Goal: Task Accomplishment & Management: Manage account settings

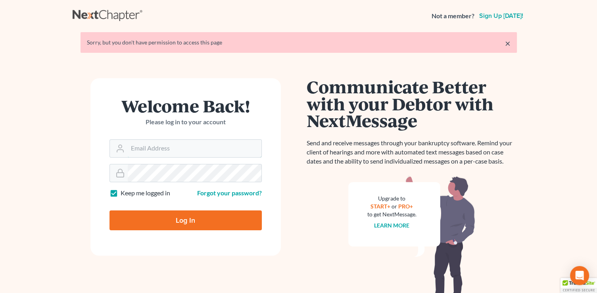
type input "[PERSON_NAME][EMAIL_ADDRESS][DOMAIN_NAME]"
click at [166, 224] on input "Log In" at bounding box center [185, 220] width 152 height 20
type input "Thinking..."
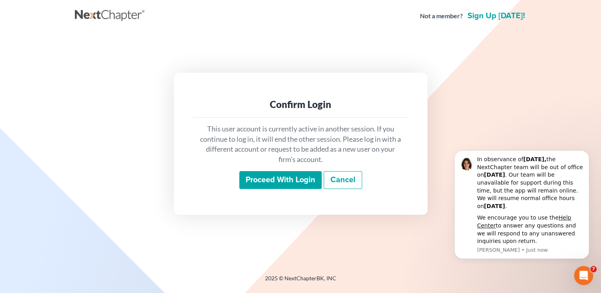
click at [271, 180] on input "Proceed with login" at bounding box center [280, 180] width 82 height 18
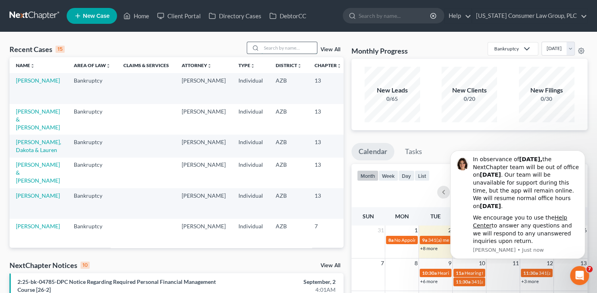
click at [281, 46] on input "search" at bounding box center [288, 47] width 55 height 11
type input "[PERSON_NAME]"
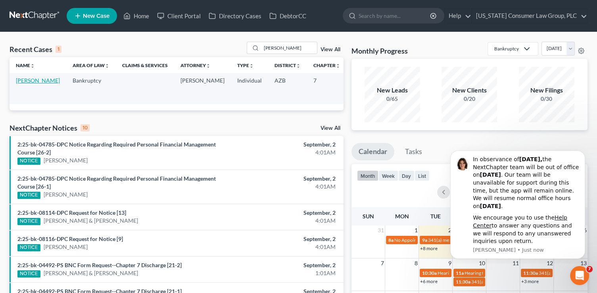
click at [23, 84] on link "[PERSON_NAME]" at bounding box center [38, 80] width 44 height 7
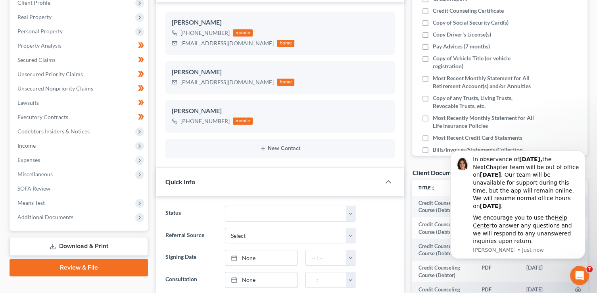
scroll to position [130, 0]
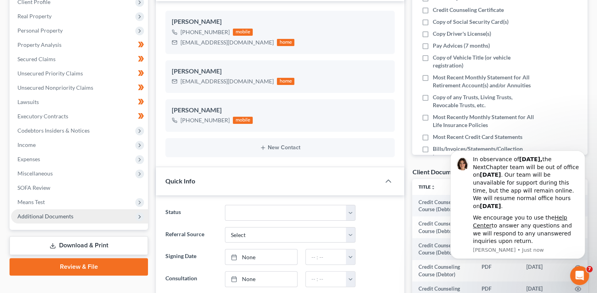
click at [69, 216] on span "Additional Documents" at bounding box center [45, 215] width 56 height 7
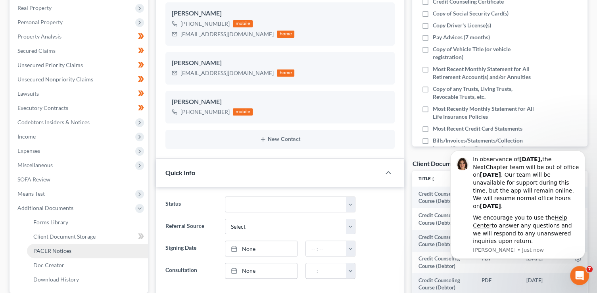
click at [69, 246] on link "PACER Notices" at bounding box center [87, 250] width 121 height 14
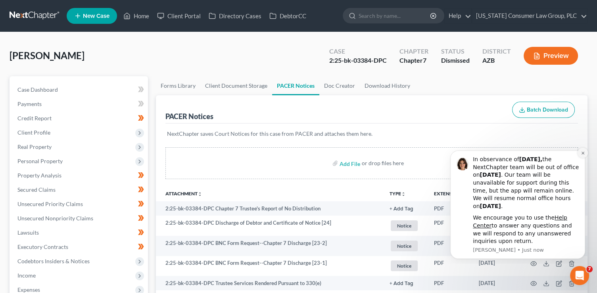
click at [582, 152] on icon "Dismiss notification" at bounding box center [582, 152] width 3 height 3
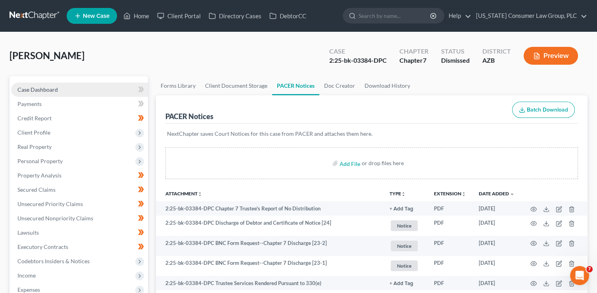
click at [52, 88] on span "Case Dashboard" at bounding box center [37, 89] width 40 height 7
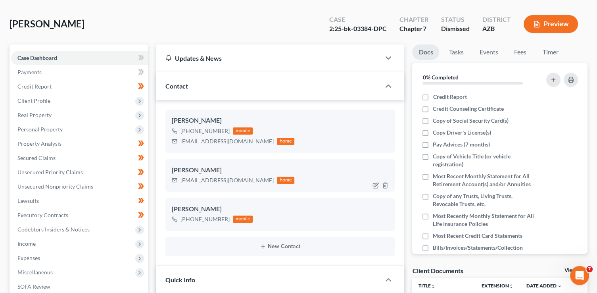
scroll to position [160, 0]
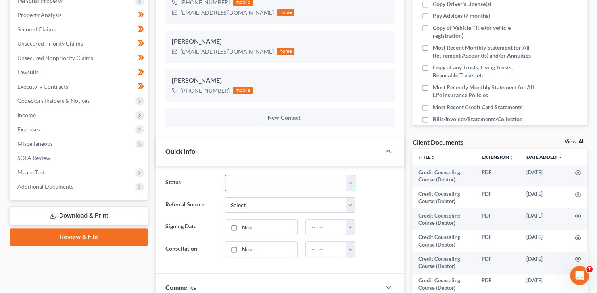
click at [284, 181] on select "Answer Filed Client Closed Did Not Hire Discharged Dismissed Filed In Progress …" at bounding box center [290, 183] width 130 height 16
select select "7"
click at [225, 175] on select "Answer Filed Client Closed Did Not Hire Discharged Dismissed Filed In Progress …" at bounding box center [290, 183] width 130 height 16
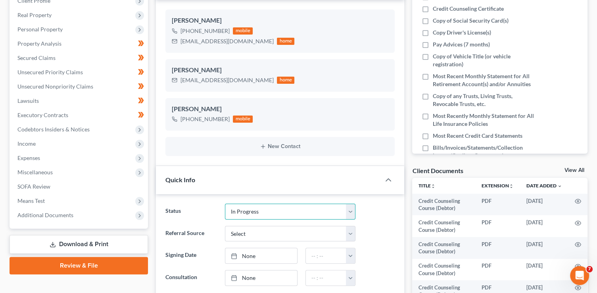
scroll to position [219, 0]
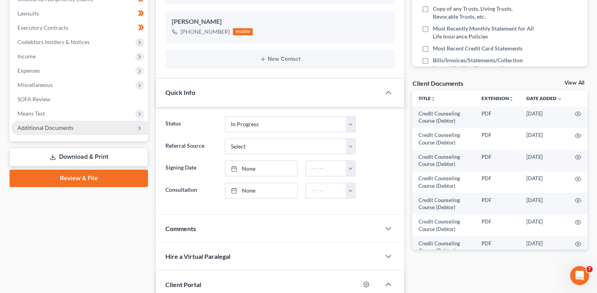
click at [56, 129] on span "Additional Documents" at bounding box center [45, 127] width 56 height 7
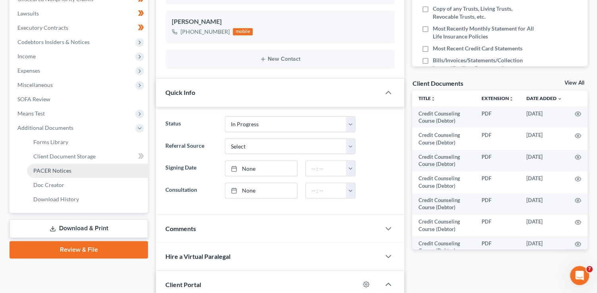
click at [62, 166] on link "PACER Notices" at bounding box center [87, 170] width 121 height 14
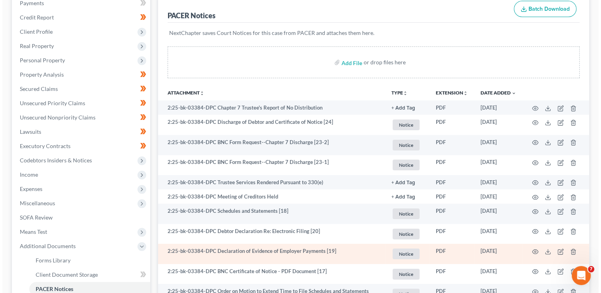
scroll to position [98, 0]
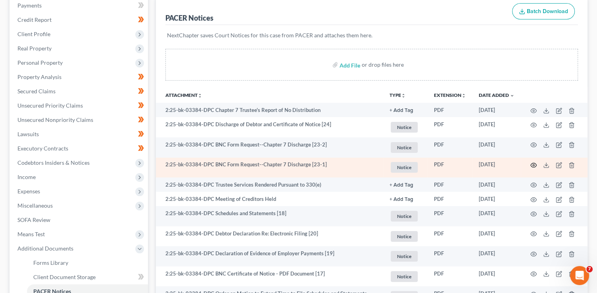
click at [530, 164] on icon "button" at bounding box center [533, 165] width 6 height 4
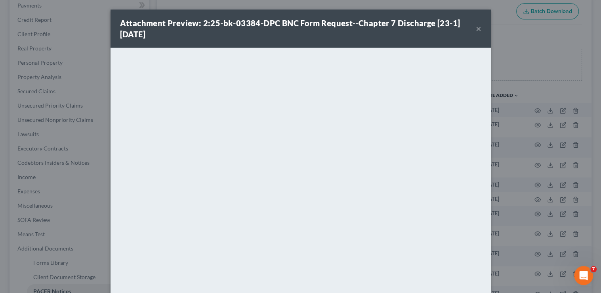
click at [476, 31] on button "×" at bounding box center [479, 29] width 6 height 10
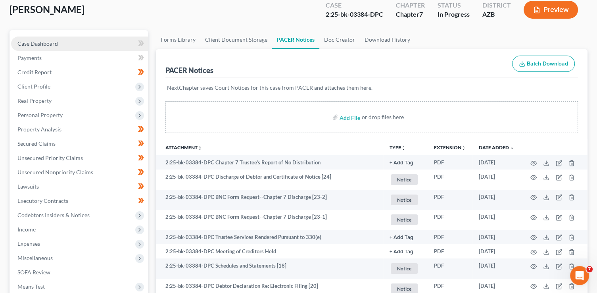
click at [36, 40] on span "Case Dashboard" at bounding box center [37, 43] width 40 height 7
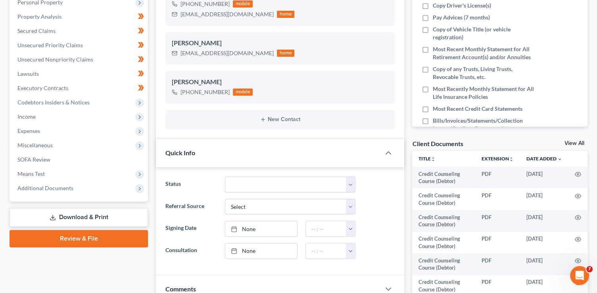
scroll to position [170, 0]
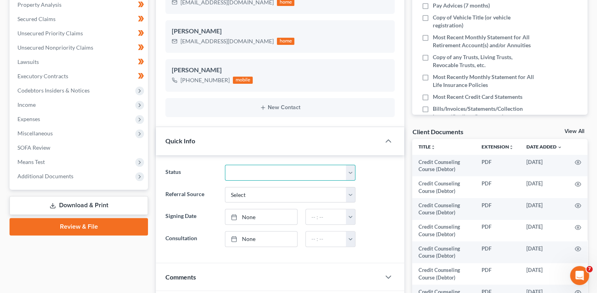
click at [277, 171] on select "Answer Filed Client Closed Did Not Hire Discharged Dismissed Filed In Progress …" at bounding box center [290, 172] width 130 height 16
select select "4"
click at [225, 164] on select "Answer Filed Client Closed Did Not Hire Discharged Dismissed Filed In Progress …" at bounding box center [290, 172] width 130 height 16
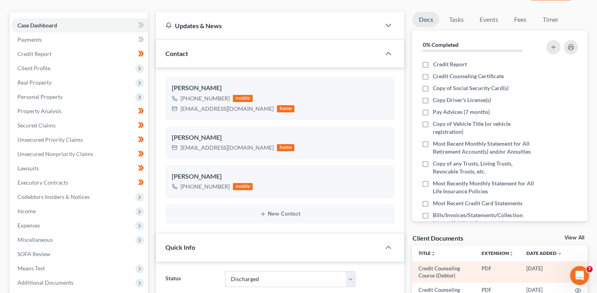
scroll to position [0, 0]
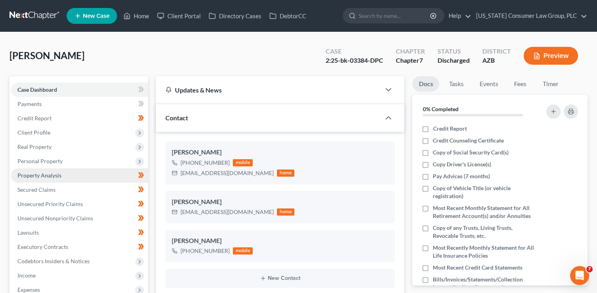
click at [48, 174] on span "Property Analysis" at bounding box center [39, 175] width 44 height 7
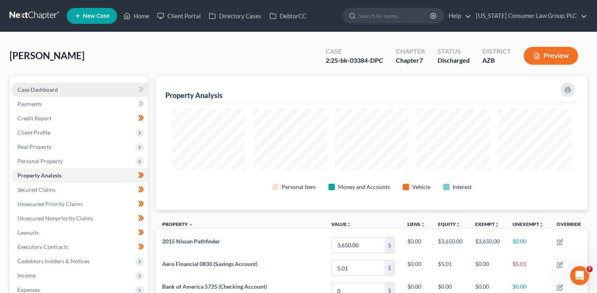
click at [57, 87] on span "Case Dashboard" at bounding box center [37, 89] width 40 height 7
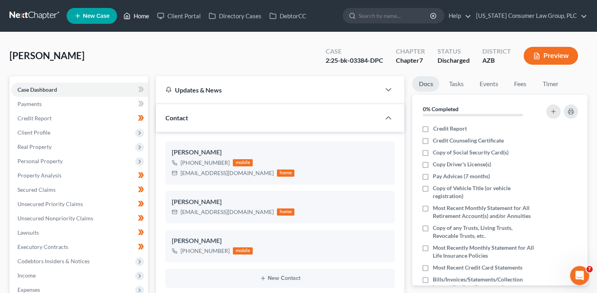
click at [145, 17] on link "Home" at bounding box center [136, 16] width 34 height 14
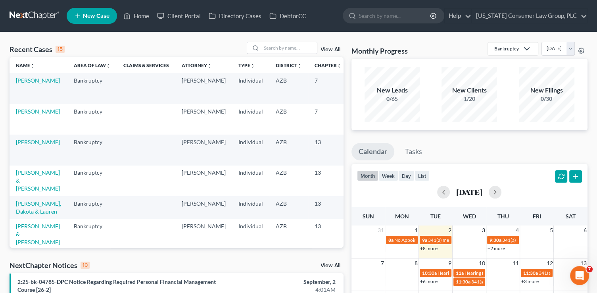
click at [326, 49] on link "View All" at bounding box center [330, 50] width 20 height 6
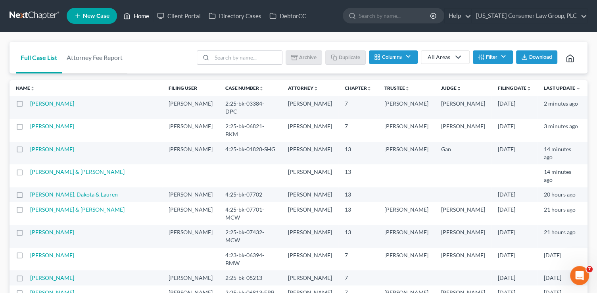
click at [142, 15] on link "Home" at bounding box center [136, 16] width 34 height 14
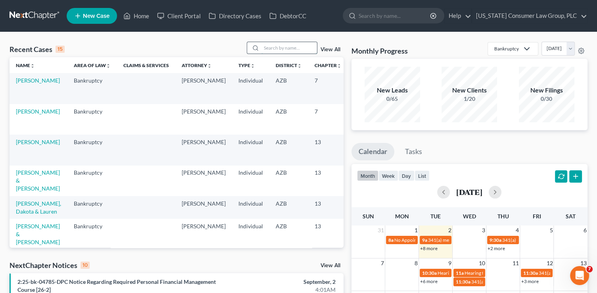
click at [280, 50] on input "search" at bounding box center [288, 47] width 55 height 11
type input "erickson"
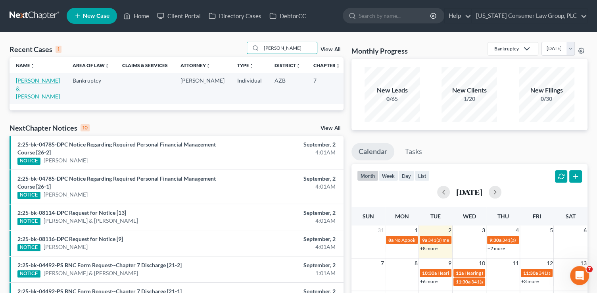
click at [26, 90] on link "Erickson, David & Kara" at bounding box center [38, 88] width 44 height 23
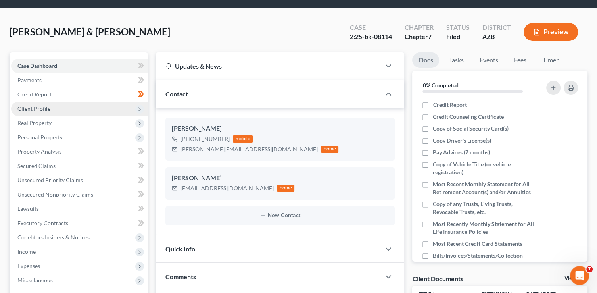
scroll to position [27, 0]
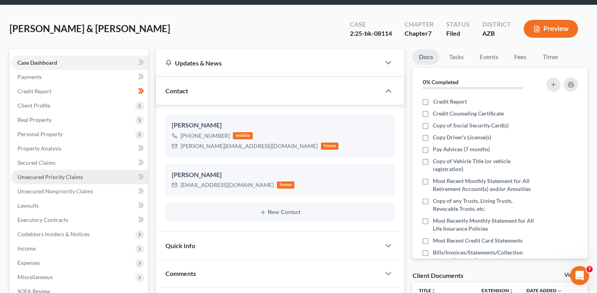
click at [71, 177] on span "Unsecured Priority Claims" at bounding box center [49, 176] width 65 height 7
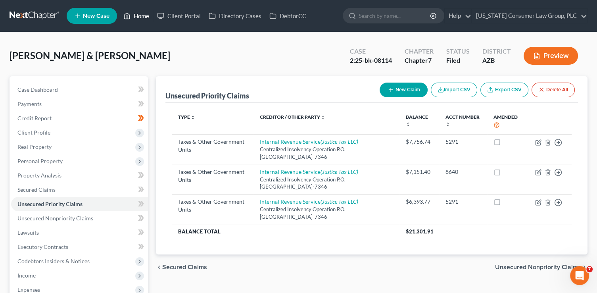
click at [138, 15] on link "Home" at bounding box center [136, 16] width 34 height 14
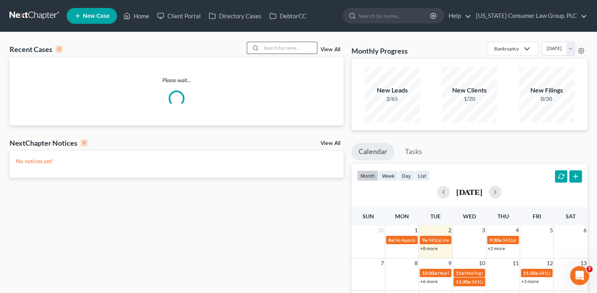
click at [273, 48] on input "search" at bounding box center [288, 47] width 55 height 11
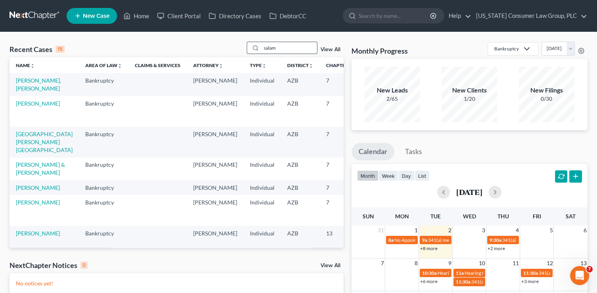
type input "salam"
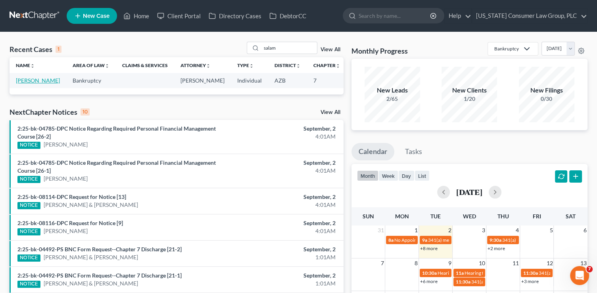
click at [23, 84] on link "Salam, Ziad" at bounding box center [38, 80] width 44 height 7
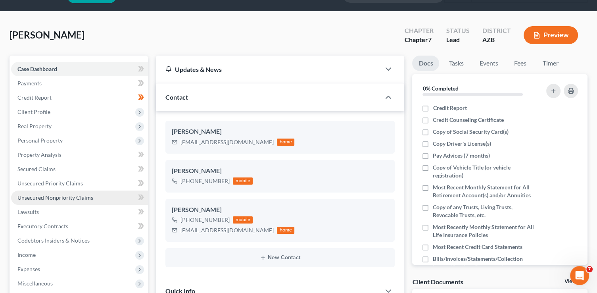
scroll to position [21, 0]
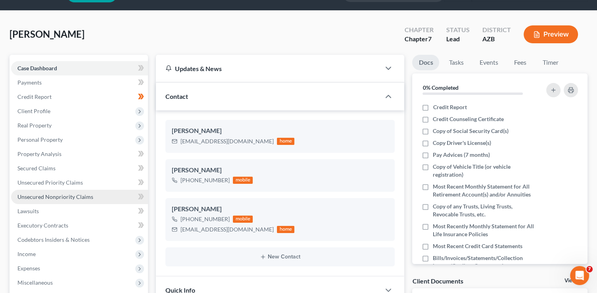
click at [70, 193] on span "Unsecured Nonpriority Claims" at bounding box center [55, 196] width 76 height 7
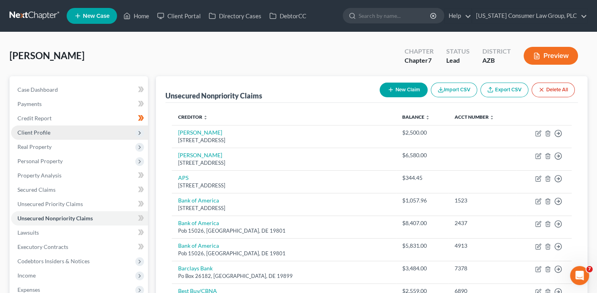
click at [45, 132] on span "Client Profile" at bounding box center [33, 132] width 33 height 7
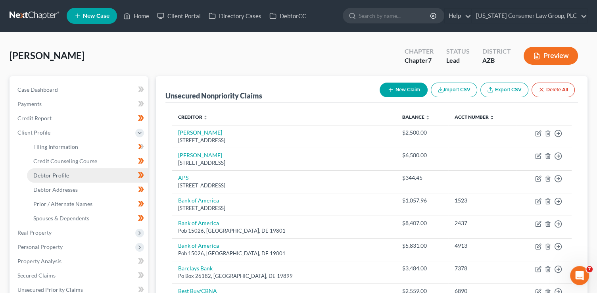
click at [55, 170] on link "Debtor Profile" at bounding box center [87, 175] width 121 height 14
select select "1"
select select "5"
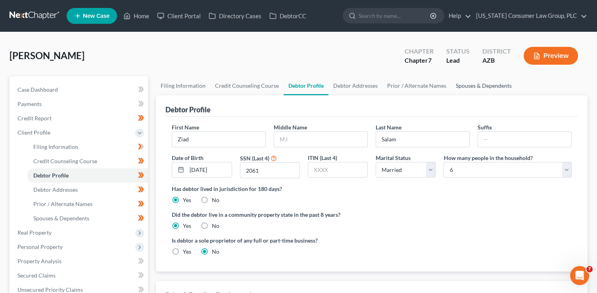
click at [478, 83] on link "Spouses & Dependents" at bounding box center [483, 85] width 65 height 19
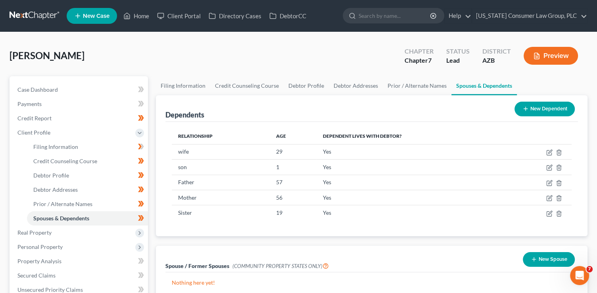
click at [532, 107] on button "New Dependent" at bounding box center [544, 108] width 60 height 15
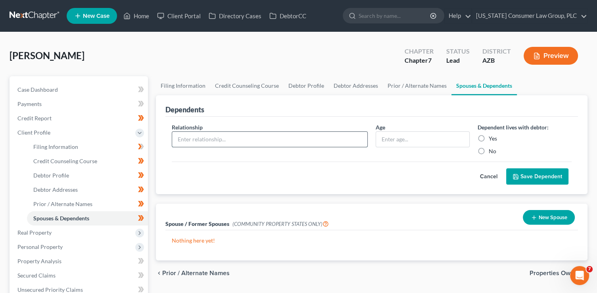
click at [231, 138] on input "text" at bounding box center [269, 139] width 195 height 15
type input "child"
click at [487, 145] on div "Dependent lives with debtor: Yes No" at bounding box center [524, 139] width 102 height 32
click at [487, 137] on div "Yes" at bounding box center [524, 138] width 94 height 8
drag, startPoint x: 434, startPoint y: 138, endPoint x: 352, endPoint y: 136, distance: 81.7
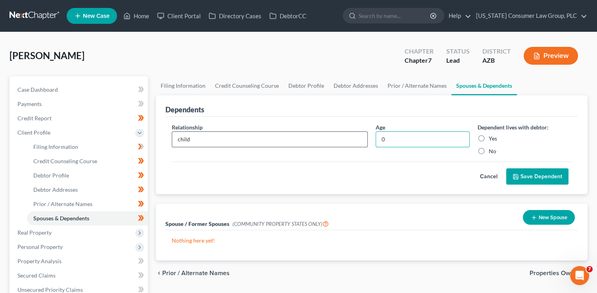
click at [352, 136] on div "Relationship * child Age 0 Dependent lives with debtor: Yes No" at bounding box center [371, 142] width 407 height 38
type input "2 months"
drag, startPoint x: 481, startPoint y: 138, endPoint x: 491, endPoint y: 147, distance: 12.9
click at [488, 139] on label "Yes" at bounding box center [492, 138] width 8 height 8
click at [491, 139] on input "Yes" at bounding box center [493, 136] width 5 height 5
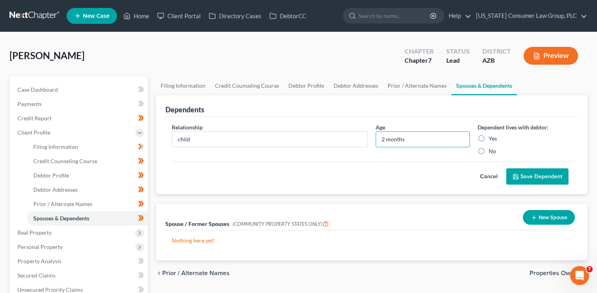
radio input "true"
click at [532, 182] on button "Save Dependent" at bounding box center [537, 176] width 62 height 17
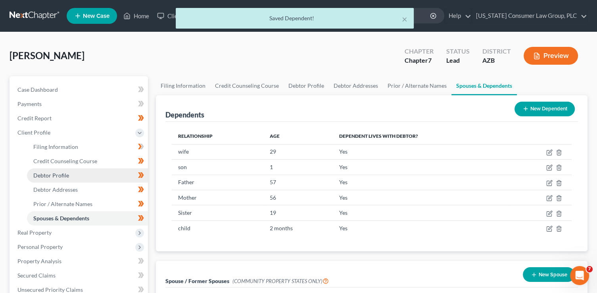
click at [95, 171] on link "Debtor Profile" at bounding box center [87, 175] width 121 height 14
select select "1"
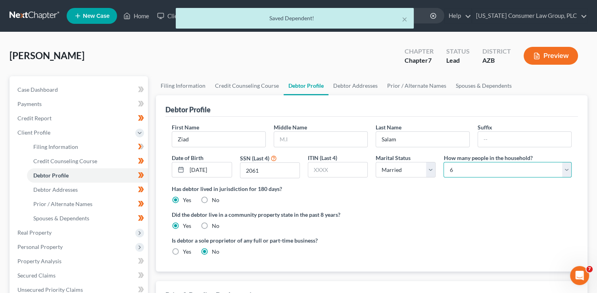
click at [478, 170] on select "Select 1 2 3 4 5 6 7 8 9 10 11 12 13 14 15 16 17 18 19 20" at bounding box center [507, 170] width 128 height 16
select select "6"
click at [443, 162] on select "Select 1 2 3 4 5 6 7 8 9 10 11 12 13 14 15 16 17 18 19 20" at bounding box center [507, 170] width 128 height 16
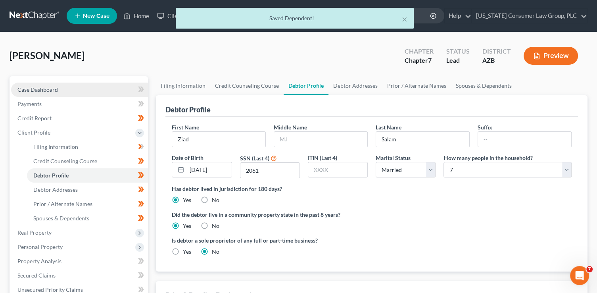
click at [55, 86] on span "Case Dashboard" at bounding box center [37, 89] width 40 height 7
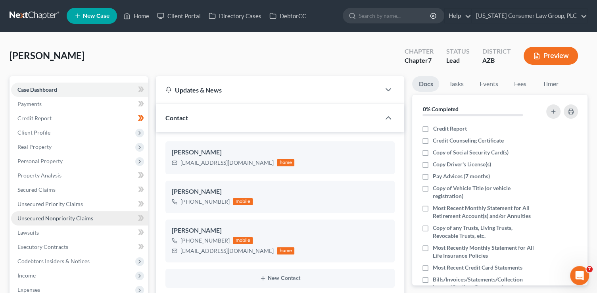
click at [77, 215] on span "Unsecured Nonpriority Claims" at bounding box center [55, 217] width 76 height 7
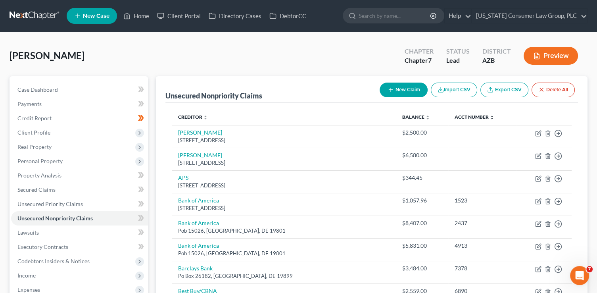
click at [398, 86] on button "New Claim" at bounding box center [403, 89] width 48 height 15
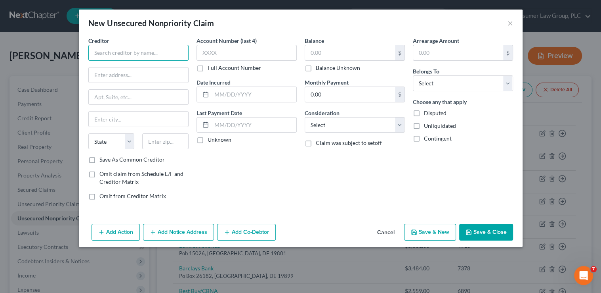
click at [140, 56] on input "text" at bounding box center [138, 53] width 100 height 16
type input "Ryder Truck"
type input "11690 NW 105th Street"
type input "33178"
type input "Miami"
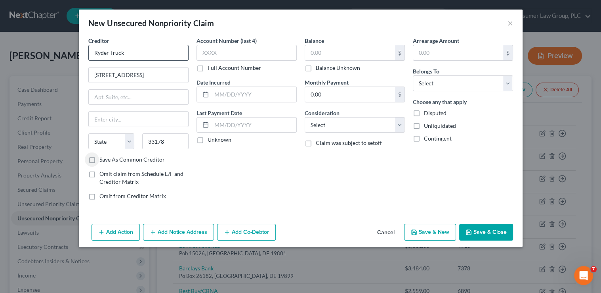
select select "9"
click at [103, 155] on input "Save As Common Creditor" at bounding box center [105, 157] width 5 height 5
checkbox input "true"
click at [355, 123] on select "Select Cable / Satellite Services Collection Agency Credit Card Debt Debt Couns…" at bounding box center [355, 125] width 100 height 16
select select "14"
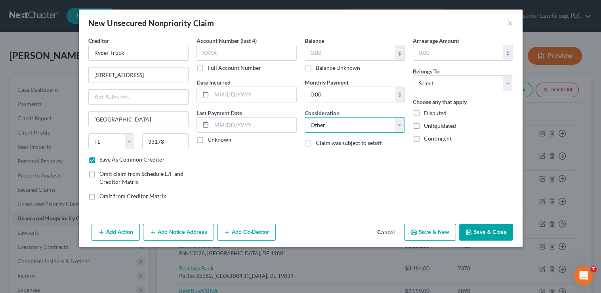
click at [305, 117] on select "Select Cable / Satellite Services Collection Agency Credit Card Debt Debt Couns…" at bounding box center [355, 125] width 100 height 16
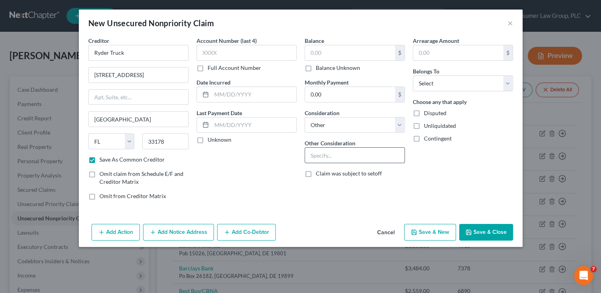
click at [342, 157] on input "text" at bounding box center [354, 154] width 99 height 15
type input "Business debt"
click at [443, 83] on select "Select Debtor 1 Only Debtor 2 Only Debtor 1 And Debtor 2 Only At Least One Of T…" at bounding box center [463, 83] width 100 height 16
select select "3"
click at [413, 75] on select "Select Debtor 1 Only Debtor 2 Only Debtor 1 And Debtor 2 Only At Least One Of T…" at bounding box center [463, 83] width 100 height 16
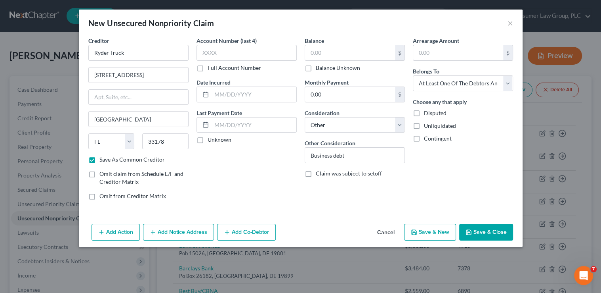
click at [242, 236] on button "Add Co-Debtor" at bounding box center [246, 232] width 59 height 17
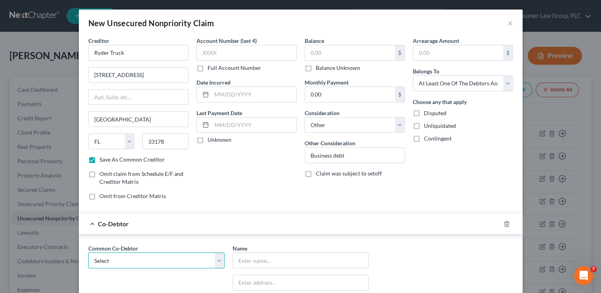
click at [167, 257] on select "Select Z&O Coyotes LLC" at bounding box center [156, 260] width 136 height 16
select select "0"
click at [88, 252] on select "Select Z&O Coyotes LLC" at bounding box center [156, 260] width 136 height 16
type input "Z&O Coyotes LLC"
type input "5388 W. Topeka Dr."
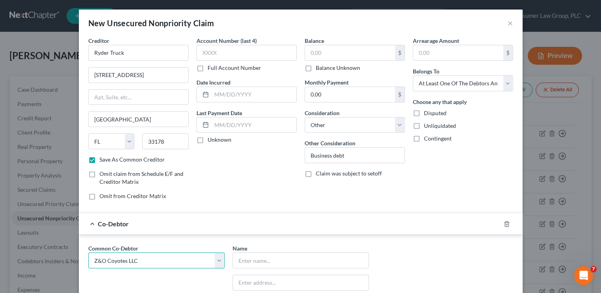
type input "Glendale"
select select "3"
type input "85308"
click at [326, 67] on label "Balance Unknown" at bounding box center [338, 68] width 44 height 8
click at [324, 67] on input "Balance Unknown" at bounding box center [321, 66] width 5 height 5
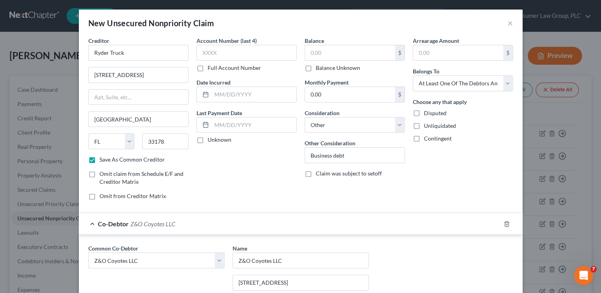
checkbox input "true"
type input "0.00"
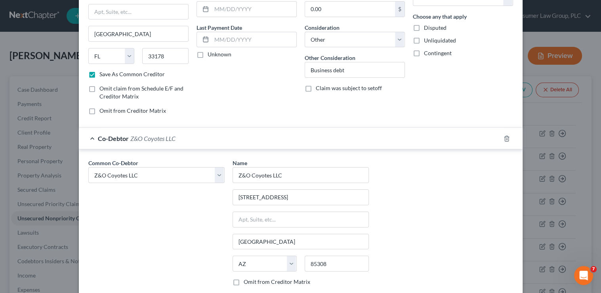
scroll to position [147, 0]
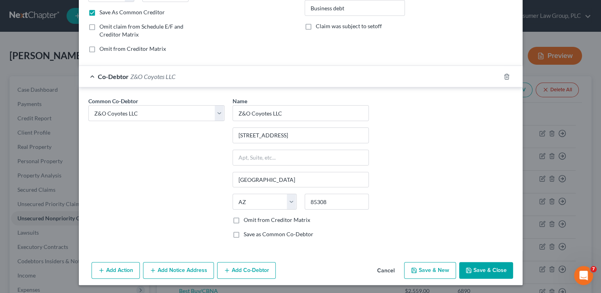
click at [495, 270] on button "Save & Close" at bounding box center [486, 270] width 54 height 17
checkbox input "false"
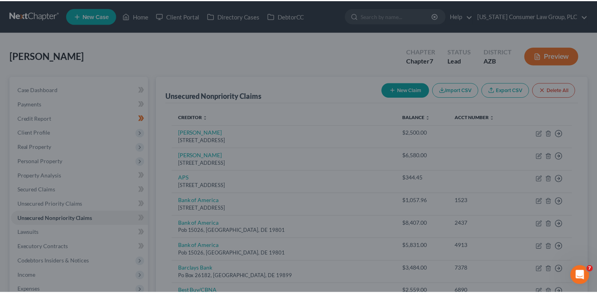
scroll to position [0, 0]
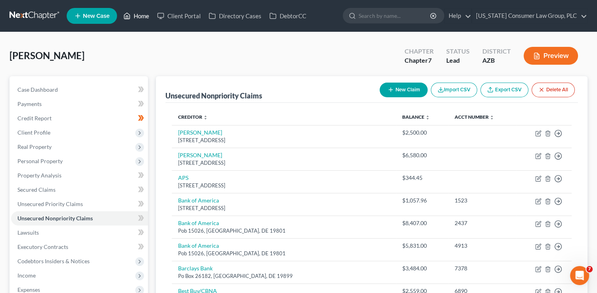
click at [140, 15] on link "Home" at bounding box center [136, 16] width 34 height 14
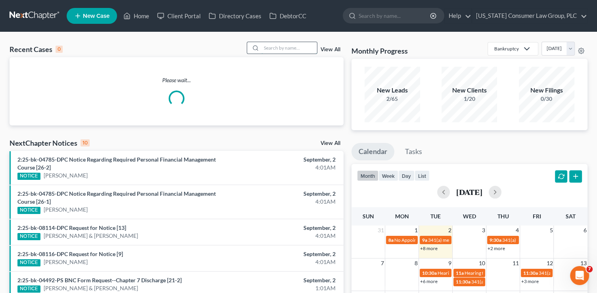
click at [284, 49] on input "search" at bounding box center [288, 47] width 55 height 11
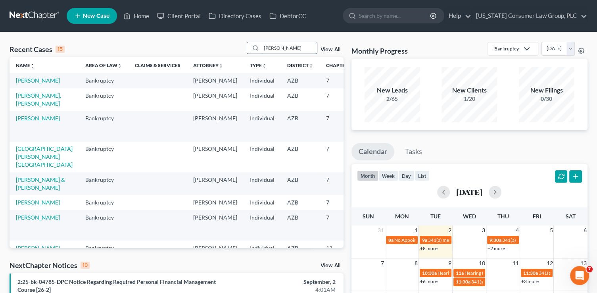
type input "flores"
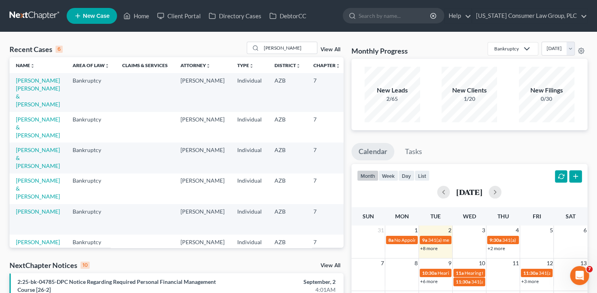
click at [33, 101] on td "Flores Aguire, Luis & Flores, Jazmin" at bounding box center [38, 92] width 57 height 38
click at [29, 101] on link "Flores Aguire, Luis & Flores, Jazmin" at bounding box center [38, 92] width 44 height 31
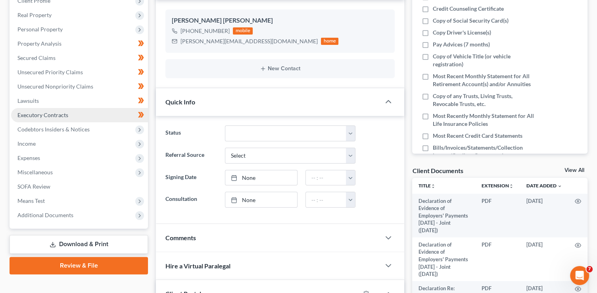
scroll to position [168, 0]
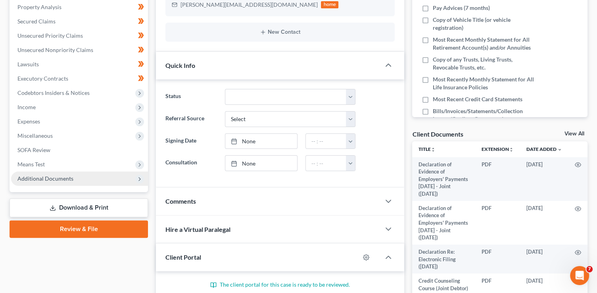
click at [38, 183] on span "Additional Documents" at bounding box center [79, 178] width 137 height 14
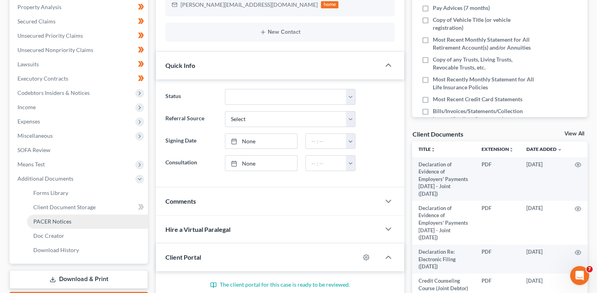
click at [49, 220] on span "PACER Notices" at bounding box center [52, 221] width 38 height 7
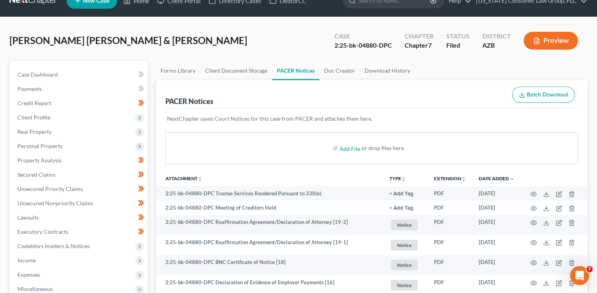
scroll to position [12, 0]
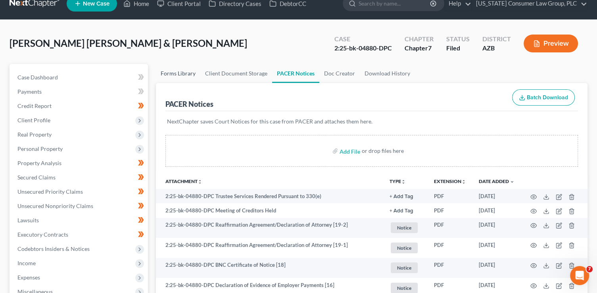
click at [174, 75] on link "Forms Library" at bounding box center [178, 73] width 44 height 19
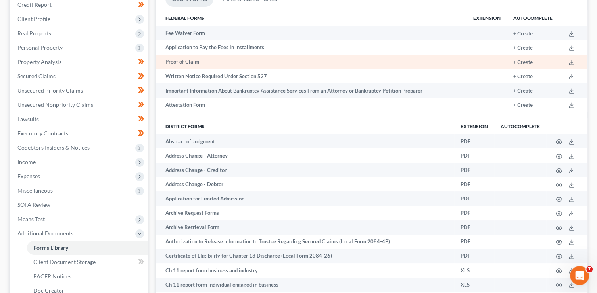
scroll to position [115, 0]
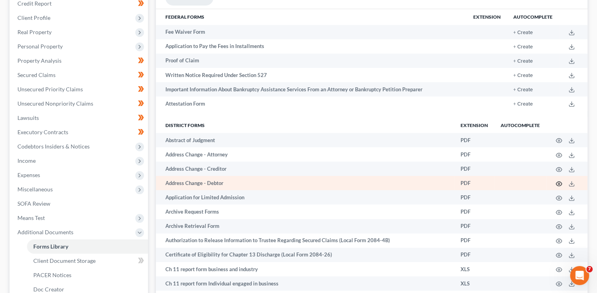
click at [556, 185] on icon "button" at bounding box center [558, 183] width 6 height 6
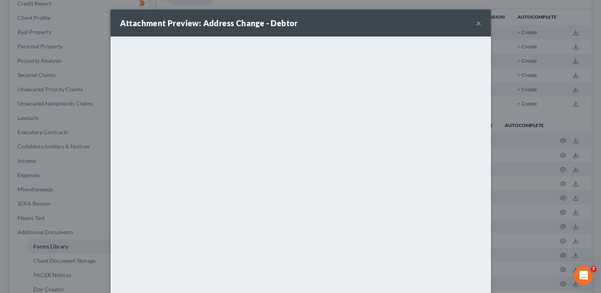
click at [476, 22] on button "×" at bounding box center [479, 23] width 6 height 10
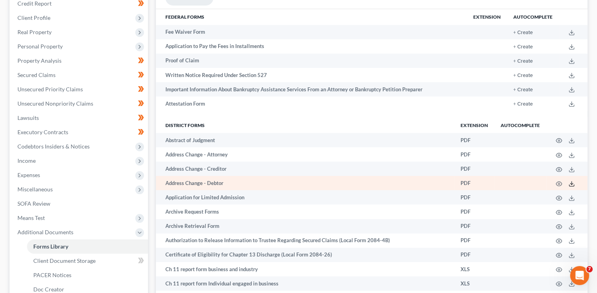
click at [571, 185] on icon at bounding box center [571, 183] width 6 height 6
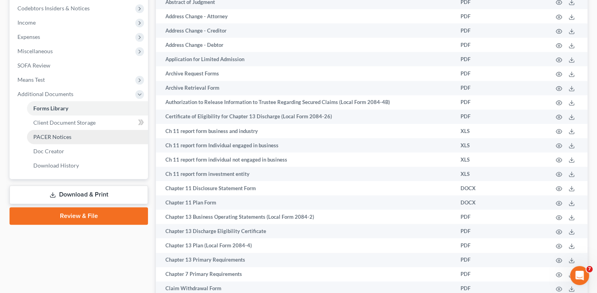
click at [51, 137] on span "PACER Notices" at bounding box center [52, 136] width 38 height 7
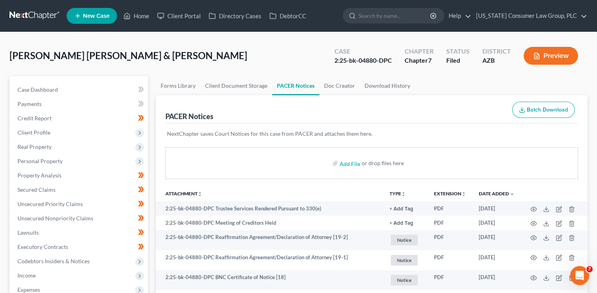
click at [558, 56] on button "Preview" at bounding box center [550, 56] width 54 height 18
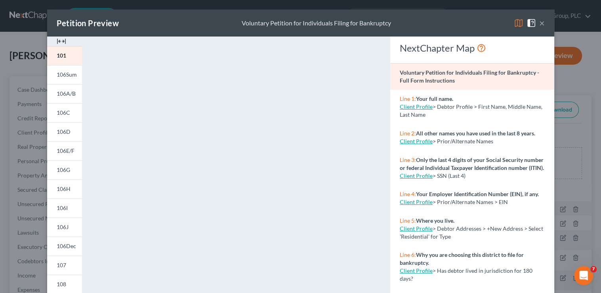
click at [543, 25] on div "Petition Preview Voluntary Petition for Individuals Filing for Bankruptcy ×" at bounding box center [300, 23] width 507 height 27
click at [542, 25] on button "×" at bounding box center [542, 23] width 6 height 10
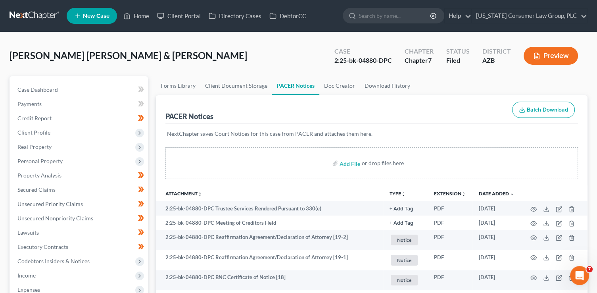
drag, startPoint x: 364, startPoint y: 71, endPoint x: 388, endPoint y: 64, distance: 24.4
click at [365, 71] on div "Flores Aguire, Luis & Flores, Jazmin Upgraded Case 2:25-bk-04880-DPC Chapter Ch…" at bounding box center [298, 59] width 577 height 34
drag, startPoint x: 393, startPoint y: 61, endPoint x: 331, endPoint y: 59, distance: 61.9
click at [331, 59] on div "Case 2:25-bk-04880-DPC" at bounding box center [363, 56] width 70 height 23
copy div "2:25-bk-04880-DPC"
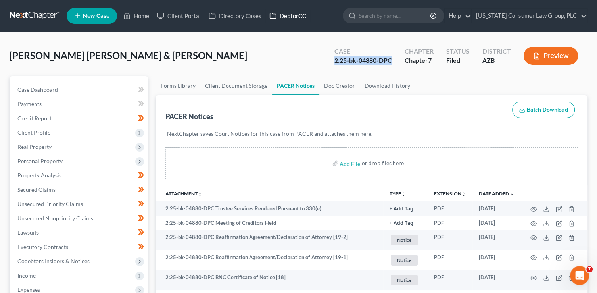
click at [281, 12] on link "DebtorCC" at bounding box center [287, 16] width 45 height 14
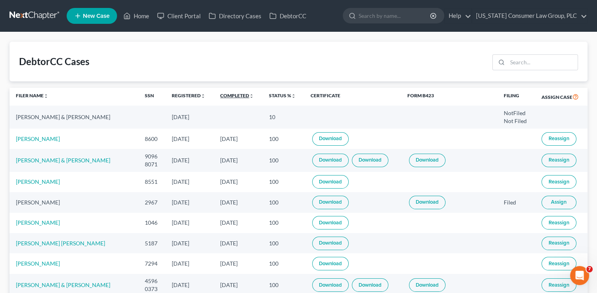
click at [239, 94] on link "Completed unfold_more expand_more expand_less" at bounding box center [237, 95] width 34 height 6
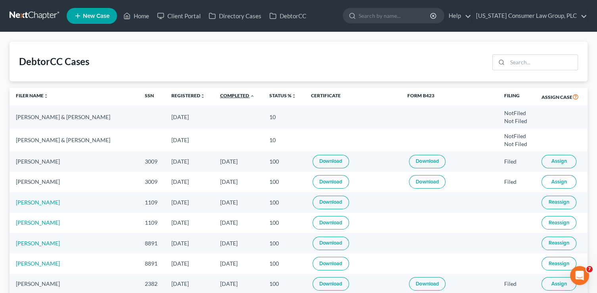
click at [239, 94] on link "Completed unfold_more expand_more expand_less" at bounding box center [237, 95] width 34 height 6
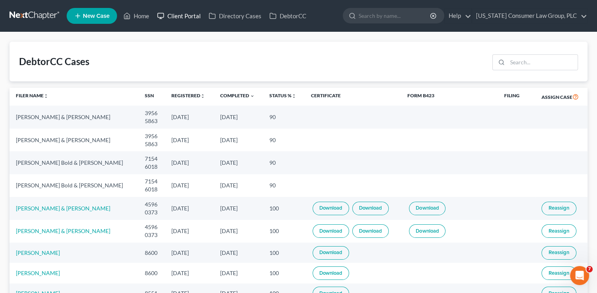
click at [178, 15] on link "Client Portal" at bounding box center [179, 16] width 52 height 14
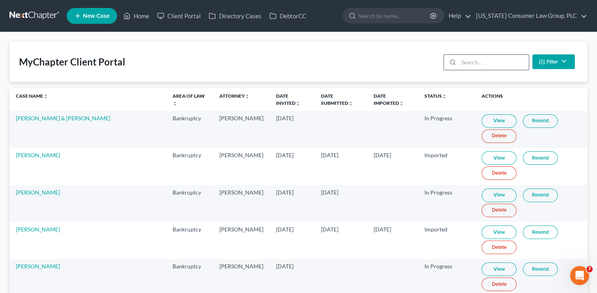
click at [494, 63] on input "search" at bounding box center [493, 62] width 70 height 15
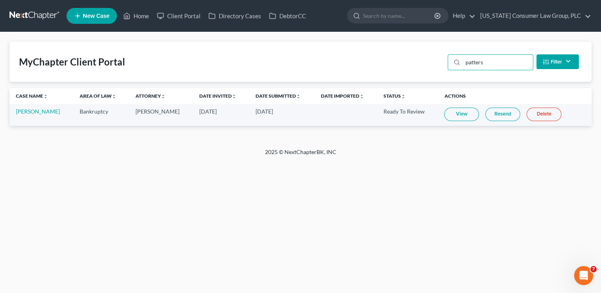
type input "patters"
click at [500, 120] on link "Resend" at bounding box center [503, 113] width 35 height 13
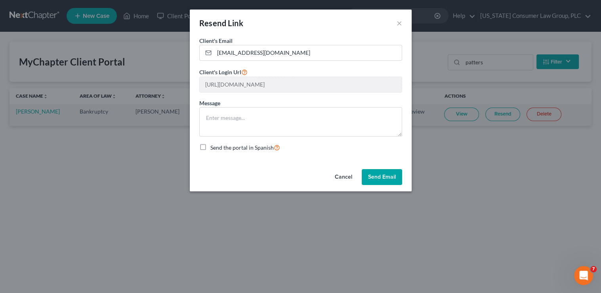
click at [390, 173] on button "Send Email" at bounding box center [382, 177] width 40 height 16
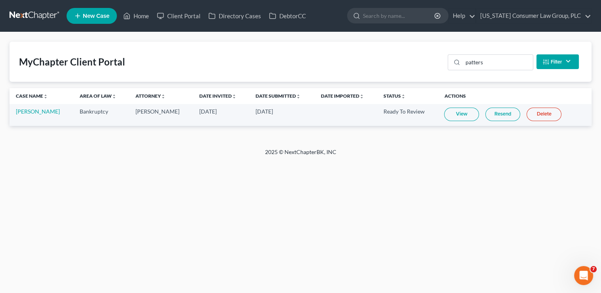
click at [497, 113] on link "Resend" at bounding box center [503, 113] width 35 height 13
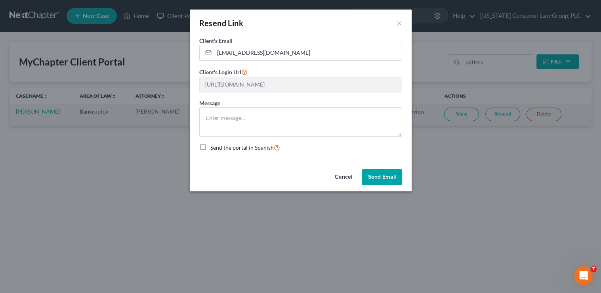
click at [394, 180] on button "Send Email" at bounding box center [382, 177] width 40 height 16
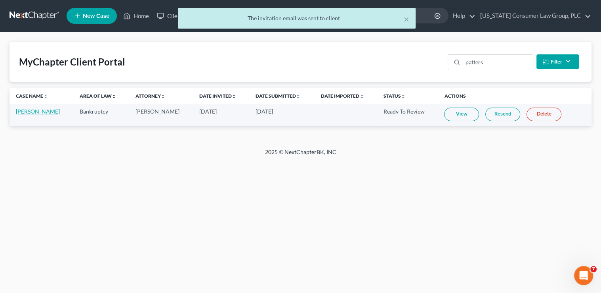
click at [41, 112] on link "Devin Patterson" at bounding box center [38, 111] width 44 height 7
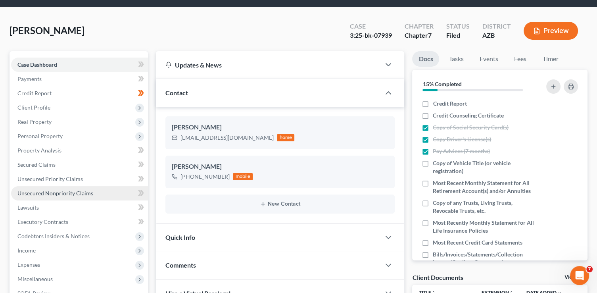
click at [69, 193] on span "Unsecured Nonpriority Claims" at bounding box center [55, 192] width 76 height 7
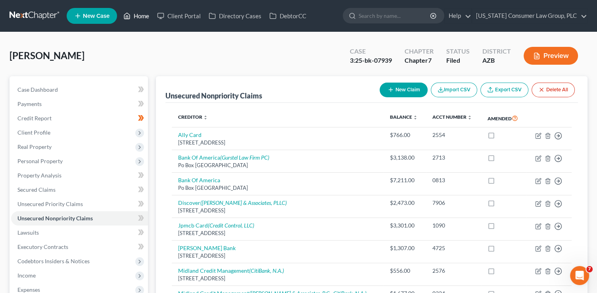
click at [127, 12] on icon at bounding box center [126, 16] width 7 height 10
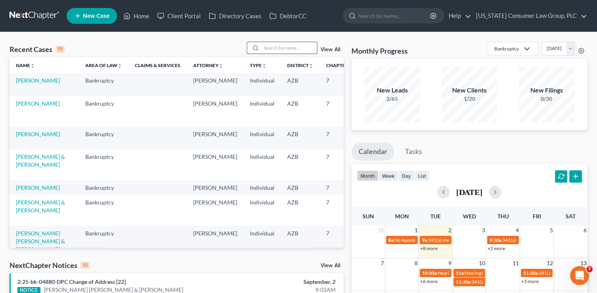
click at [275, 46] on input "search" at bounding box center [288, 47] width 55 height 11
type input "eagar"
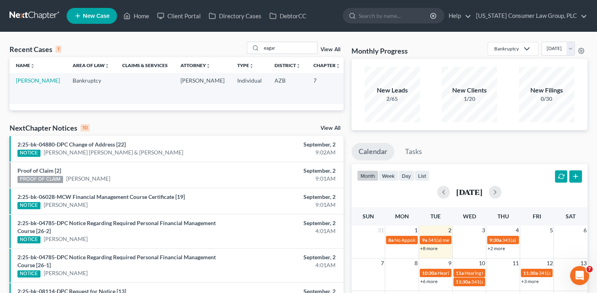
click at [12, 91] on td "Eagar, Cassandra" at bounding box center [38, 88] width 57 height 31
click at [26, 84] on link "Eagar, Cassandra" at bounding box center [38, 80] width 44 height 7
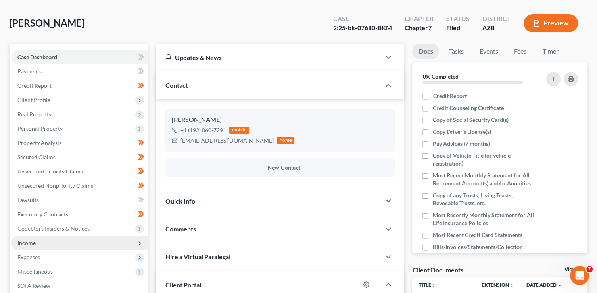
scroll to position [34, 0]
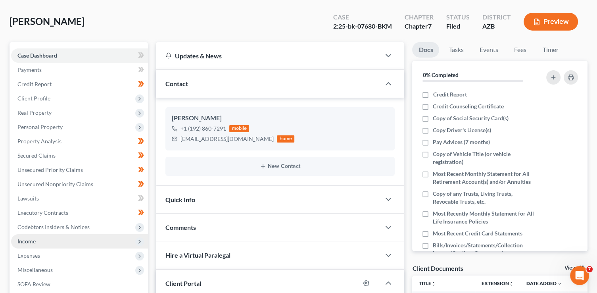
click at [45, 242] on span "Income" at bounding box center [79, 241] width 137 height 14
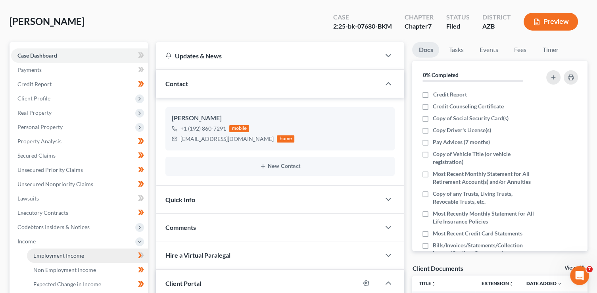
click at [55, 255] on span "Employment Income" at bounding box center [58, 255] width 51 height 7
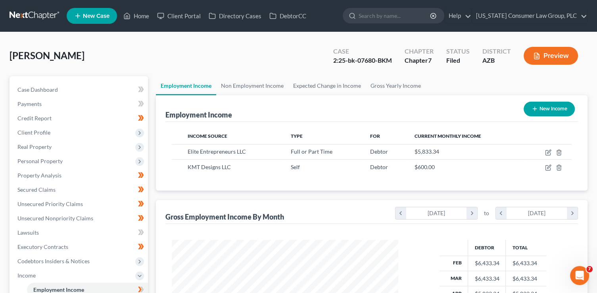
scroll to position [141, 242]
click at [382, 83] on link "Gross Yearly Income" at bounding box center [395, 85] width 60 height 19
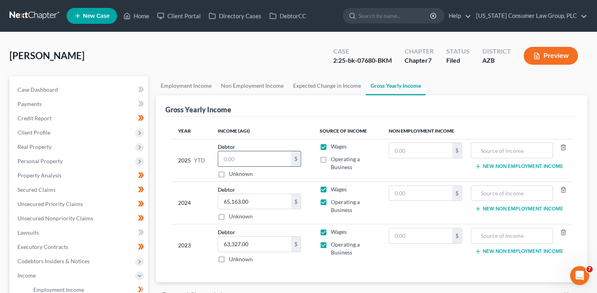
click at [253, 157] on input "text" at bounding box center [254, 158] width 73 height 15
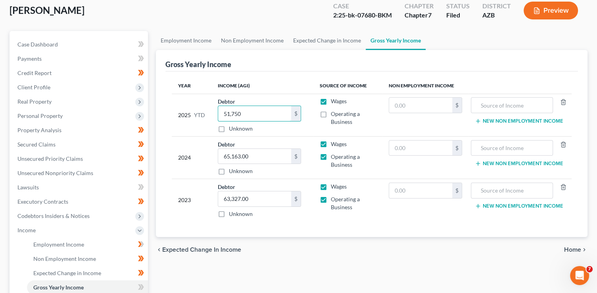
scroll to position [191, 0]
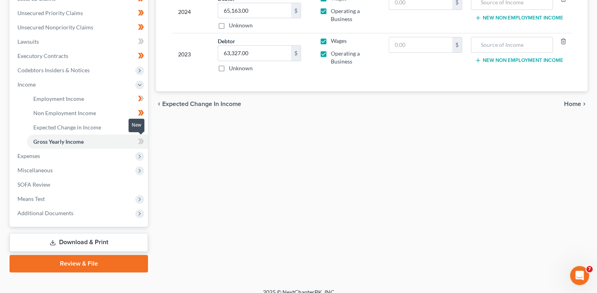
type input "51,750"
click at [144, 142] on icon at bounding box center [141, 141] width 6 height 10
click at [144, 142] on span at bounding box center [141, 142] width 14 height 12
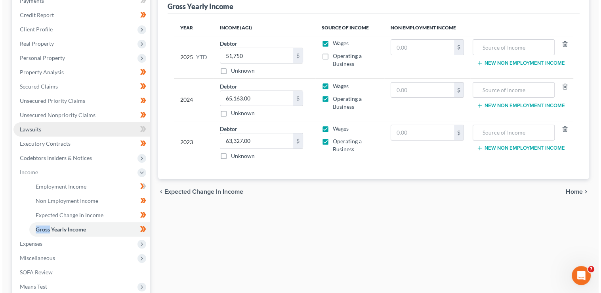
scroll to position [95, 0]
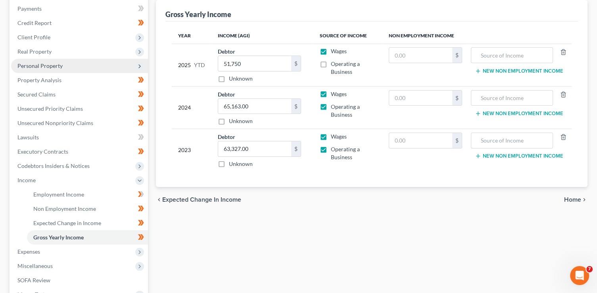
click at [101, 69] on span "Personal Property" at bounding box center [79, 66] width 137 height 14
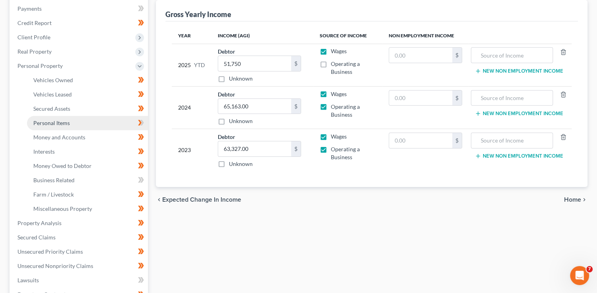
click at [89, 122] on link "Personal Items" at bounding box center [87, 123] width 121 height 14
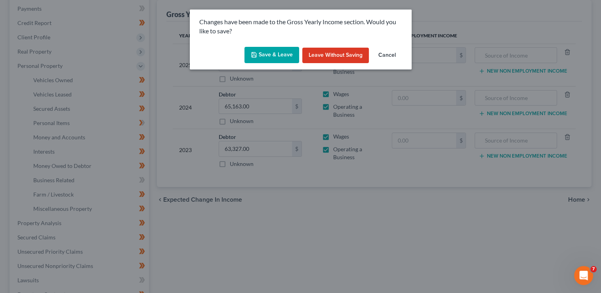
click at [291, 49] on button "Save & Leave" at bounding box center [272, 55] width 55 height 17
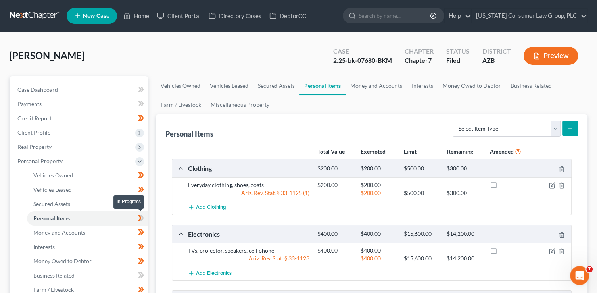
click at [143, 222] on span at bounding box center [141, 219] width 14 height 12
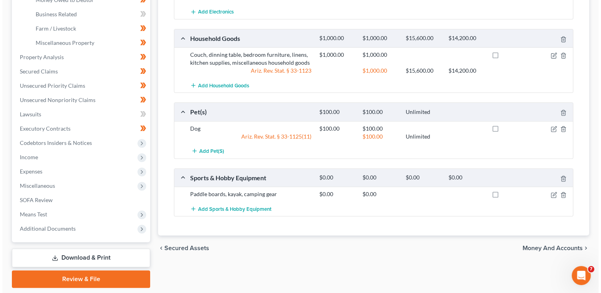
scroll to position [285, 0]
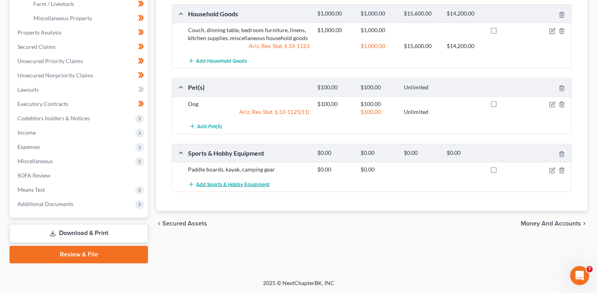
click at [240, 184] on span "Add Sports & Hobby Equipment" at bounding box center [232, 184] width 73 height 6
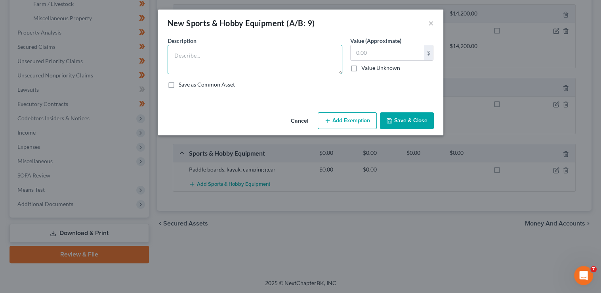
click at [192, 54] on textarea at bounding box center [255, 59] width 175 height 29
type textarea "Bikes"
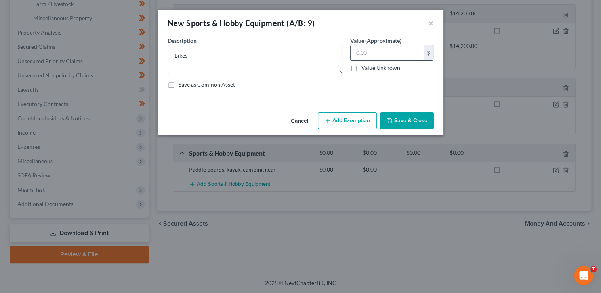
click at [372, 56] on input "text" at bounding box center [387, 52] width 73 height 15
type input "200"
click at [181, 54] on textarea "Bikes" at bounding box center [255, 59] width 175 height 29
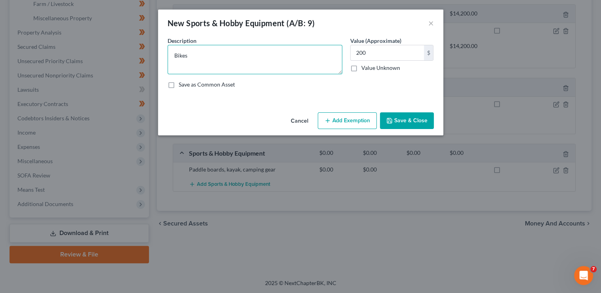
click at [172, 55] on textarea "Bikes" at bounding box center [255, 59] width 175 height 29
type textarea "4 Bikes"
click at [356, 121] on button "Add Exemption" at bounding box center [347, 120] width 59 height 17
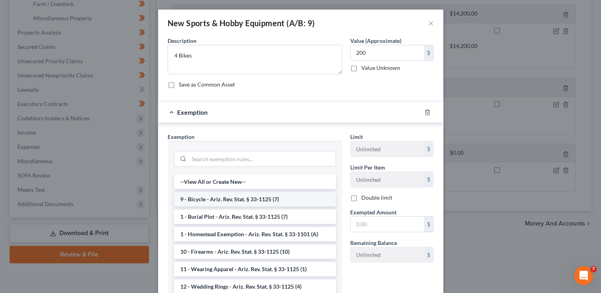
click at [241, 198] on li "9 - Bicycle - Ariz. Rev. Stat. § 33-1125 (7)" at bounding box center [255, 199] width 162 height 14
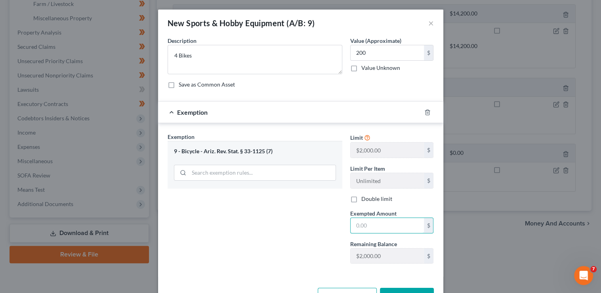
drag, startPoint x: 362, startPoint y: 227, endPoint x: 346, endPoint y: 196, distance: 34.4
click at [362, 227] on input "text" at bounding box center [387, 225] width 73 height 15
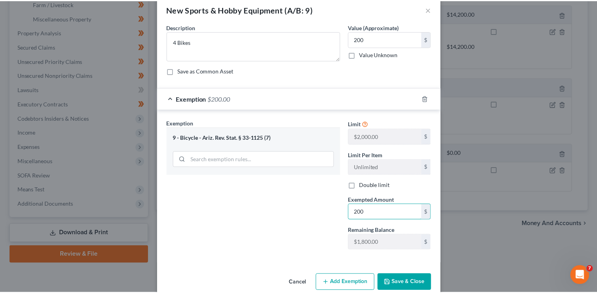
scroll to position [27, 0]
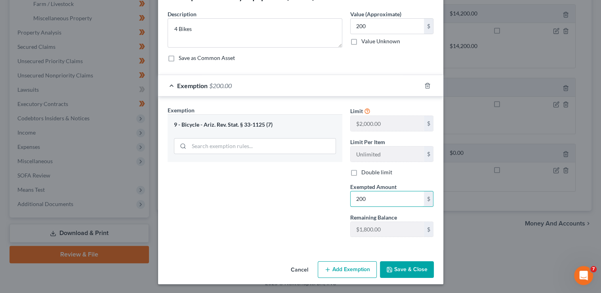
type input "200"
click at [408, 270] on button "Save & Close" at bounding box center [407, 269] width 54 height 17
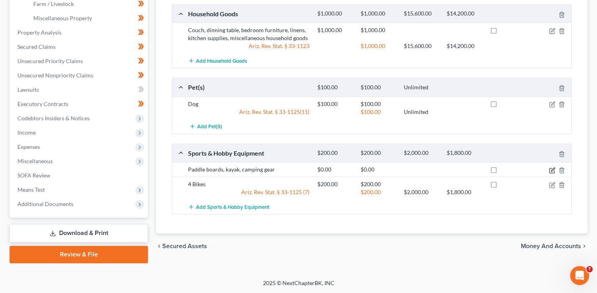
click at [553, 167] on icon "button" at bounding box center [552, 170] width 6 height 6
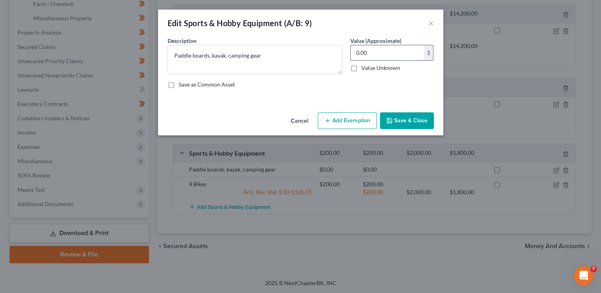
click at [388, 50] on input "0.00" at bounding box center [387, 52] width 73 height 15
drag, startPoint x: 377, startPoint y: 47, endPoint x: 358, endPoint y: 44, distance: 19.4
click at [358, 44] on div "Value (Approximate) 0.00 $ Value Unknown Balance Undetermined 0.00 $ Value Unkn…" at bounding box center [392, 55] width 92 height 38
type input "200"
click at [398, 120] on button "Save & Close" at bounding box center [407, 120] width 54 height 17
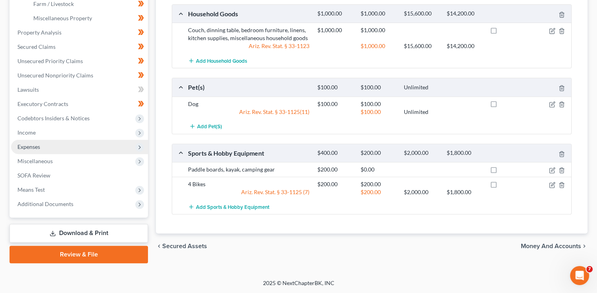
click at [50, 130] on span "Income" at bounding box center [79, 132] width 137 height 14
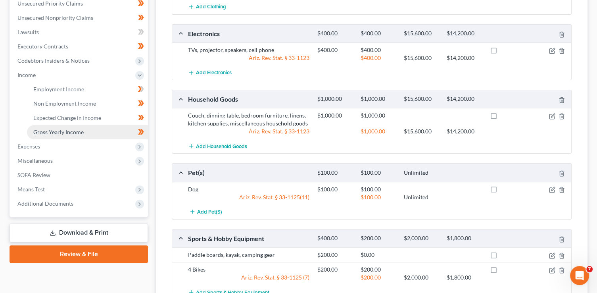
click at [72, 131] on span "Gross Yearly Income" at bounding box center [58, 131] width 50 height 7
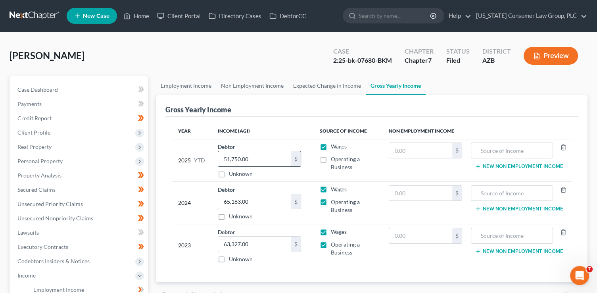
click at [254, 159] on input "51,750.00" at bounding box center [254, 158] width 73 height 15
type input "48,550"
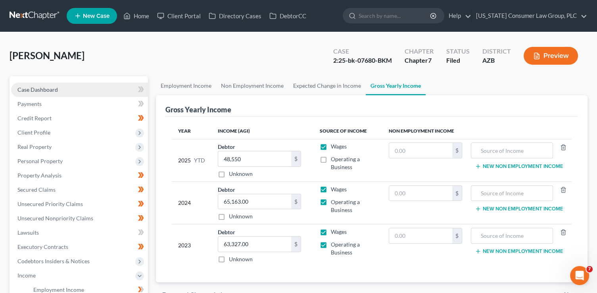
drag, startPoint x: 80, startPoint y: 90, endPoint x: 73, endPoint y: 92, distance: 8.0
click at [80, 90] on link "Case Dashboard" at bounding box center [79, 89] width 137 height 14
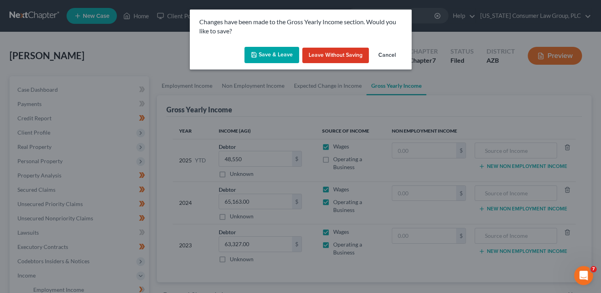
click at [273, 53] on button "Save & Leave" at bounding box center [272, 55] width 55 height 17
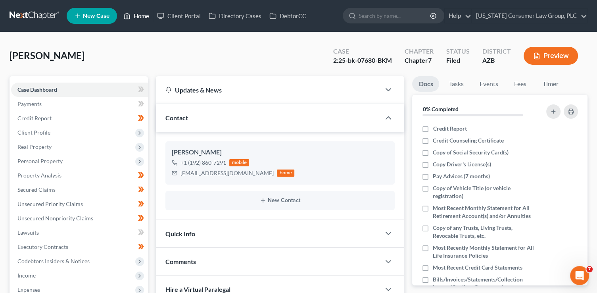
click at [140, 18] on link "Home" at bounding box center [136, 16] width 34 height 14
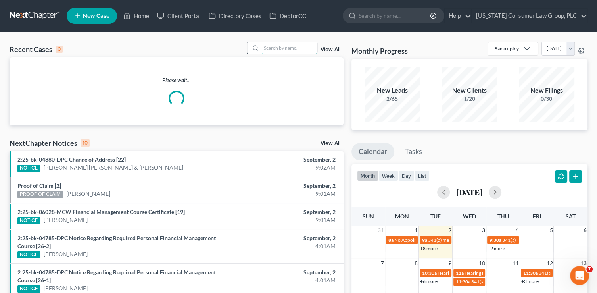
click at [263, 50] on input "search" at bounding box center [288, 47] width 55 height 11
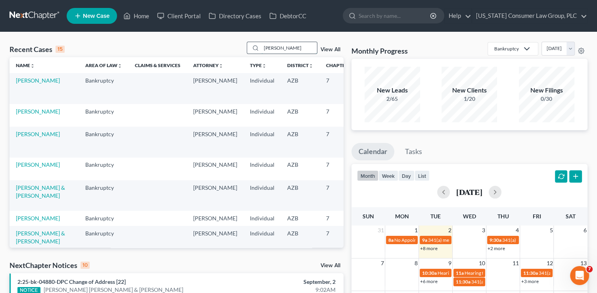
type input "walsh"
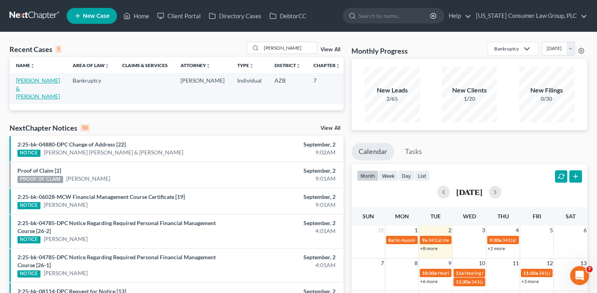
click at [23, 85] on link "[PERSON_NAME] & [PERSON_NAME]" at bounding box center [38, 88] width 44 height 23
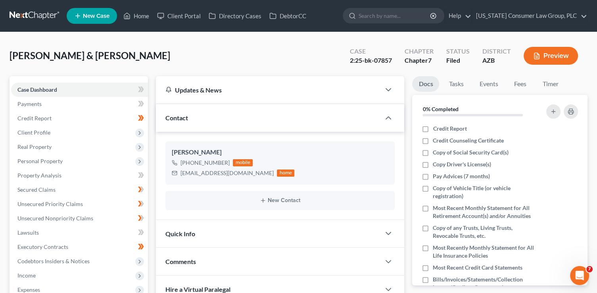
drag, startPoint x: 126, startPoint y: 57, endPoint x: 123, endPoint y: 27, distance: 30.2
click at [126, 56] on div "Walsh, Michael & Victoria Upgraded Case 2:25-bk-07857 Chapter Chapter 7 Status …" at bounding box center [298, 59] width 577 height 34
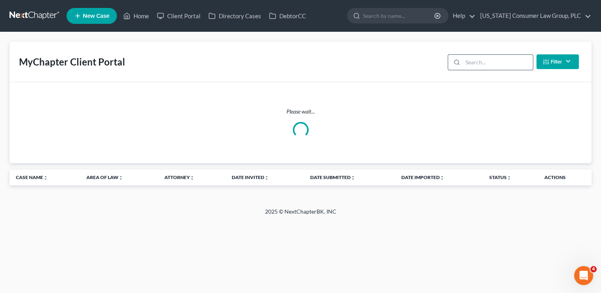
click at [468, 66] on input "search" at bounding box center [498, 62] width 70 height 15
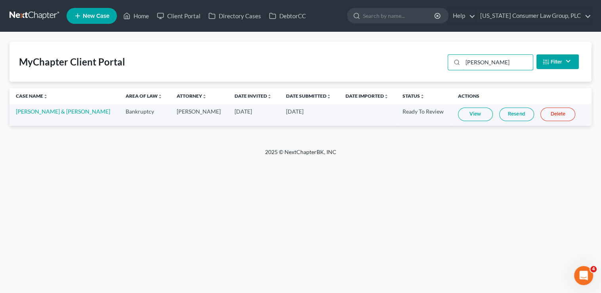
type input "walsh"
click at [503, 118] on link "Resend" at bounding box center [516, 113] width 35 height 13
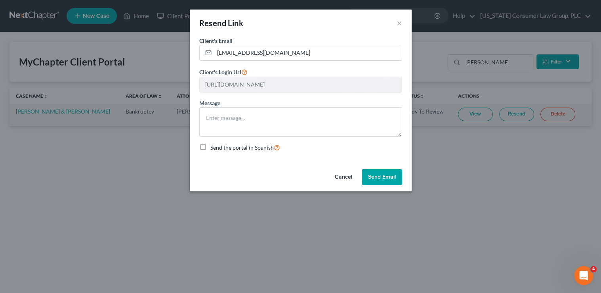
click at [388, 175] on button "Send Email" at bounding box center [382, 177] width 40 height 16
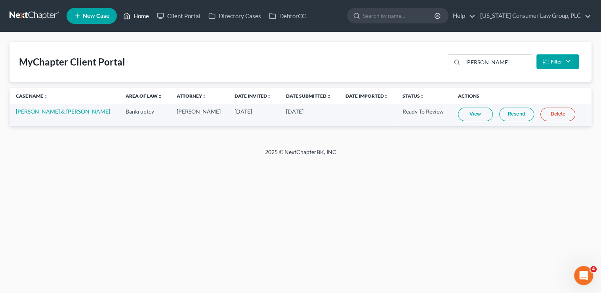
click at [145, 19] on link "Home" at bounding box center [136, 16] width 34 height 14
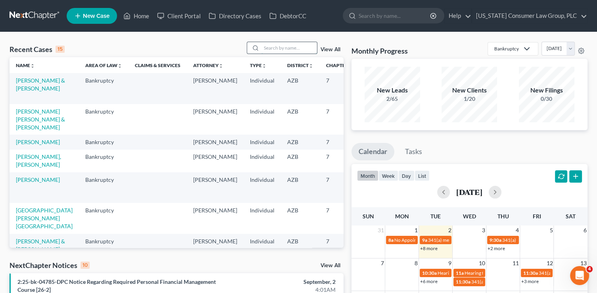
click at [274, 48] on input "search" at bounding box center [288, 47] width 55 height 11
type input "karin"
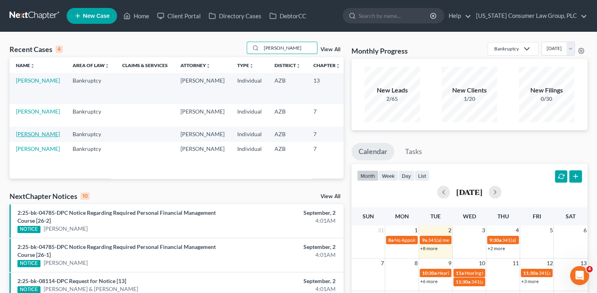
click at [31, 134] on link "[PERSON_NAME]" at bounding box center [38, 133] width 44 height 7
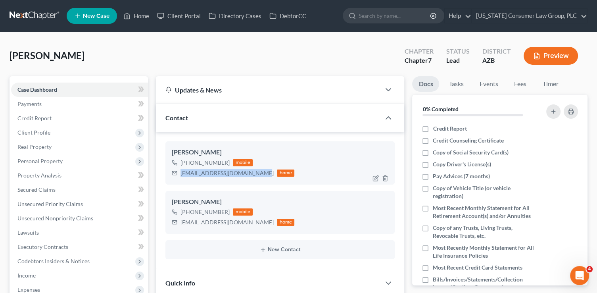
drag, startPoint x: 255, startPoint y: 174, endPoint x: 181, endPoint y: 174, distance: 73.7
click at [181, 174] on div "karinvazquezreyes@gmail.com home" at bounding box center [233, 173] width 122 height 10
copy div "karinvazquezreyes@gmail.com"
click at [133, 17] on link "Home" at bounding box center [136, 16] width 34 height 14
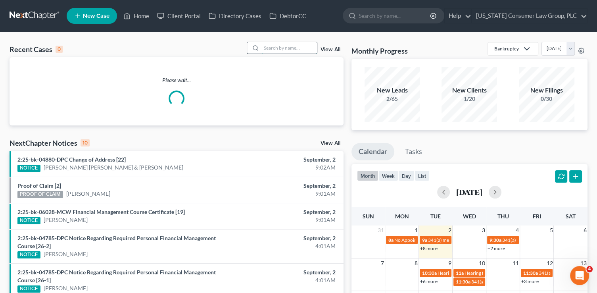
click at [284, 48] on input "search" at bounding box center [288, 47] width 55 height 11
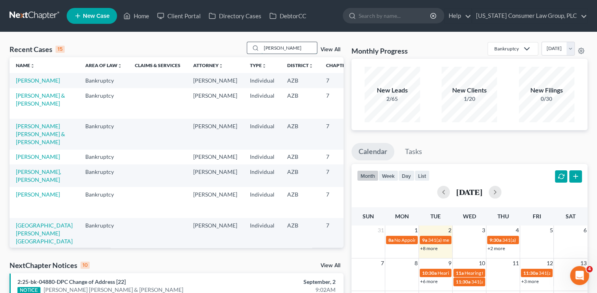
type input "victor"
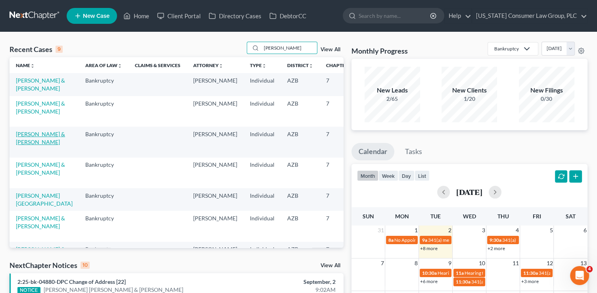
click at [23, 145] on link "[PERSON_NAME] & [PERSON_NAME]" at bounding box center [40, 137] width 49 height 15
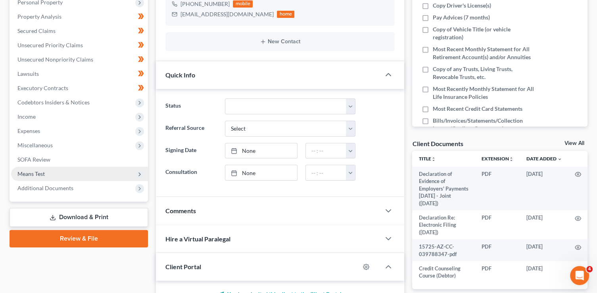
scroll to position [172, 0]
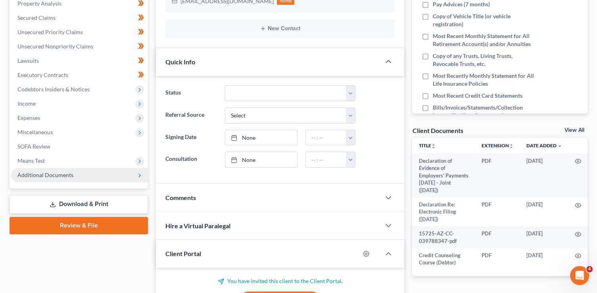
click at [57, 174] on span "Additional Documents" at bounding box center [45, 174] width 56 height 7
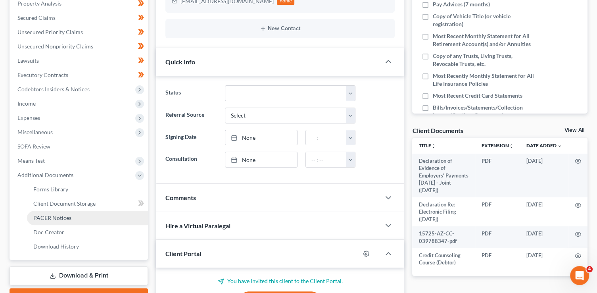
click at [69, 215] on span "PACER Notices" at bounding box center [52, 217] width 38 height 7
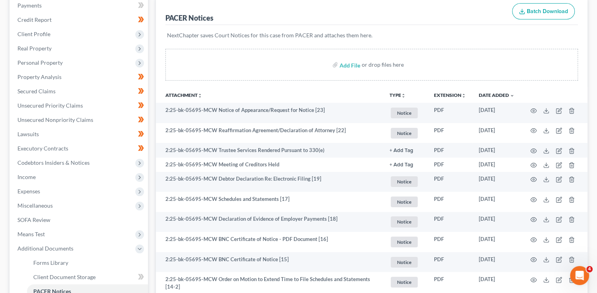
scroll to position [99, 0]
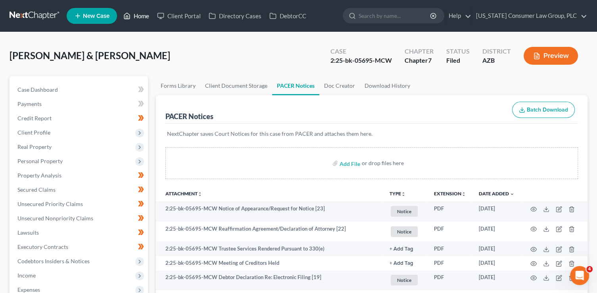
click at [138, 15] on link "Home" at bounding box center [136, 16] width 34 height 14
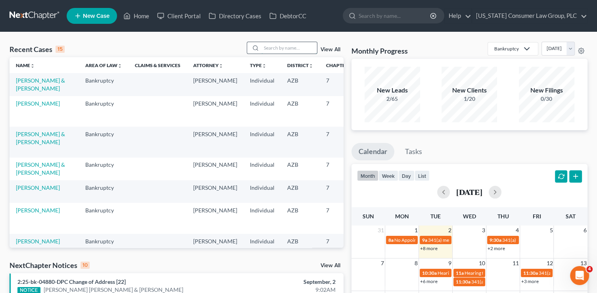
click at [266, 46] on input "search" at bounding box center [288, 47] width 55 height 11
type input "eagar"
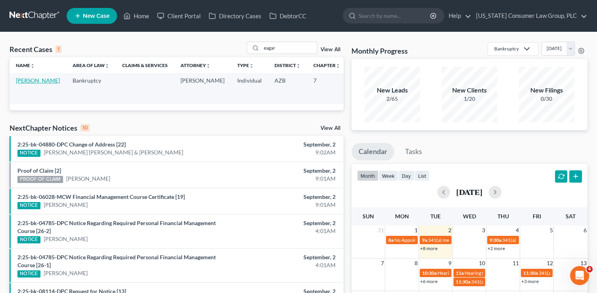
click at [34, 84] on link "[PERSON_NAME]" at bounding box center [38, 80] width 44 height 7
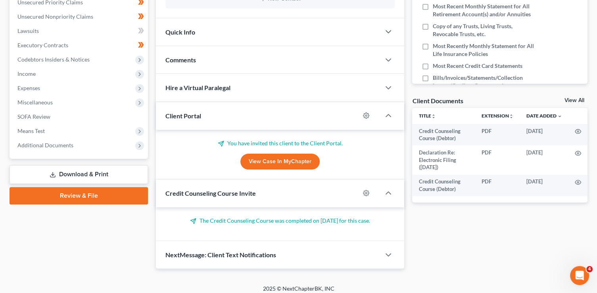
scroll to position [206, 0]
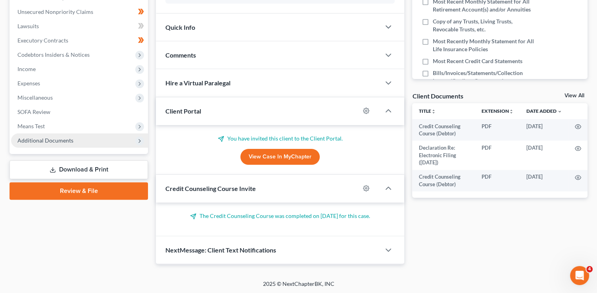
click at [70, 141] on span "Additional Documents" at bounding box center [45, 140] width 56 height 7
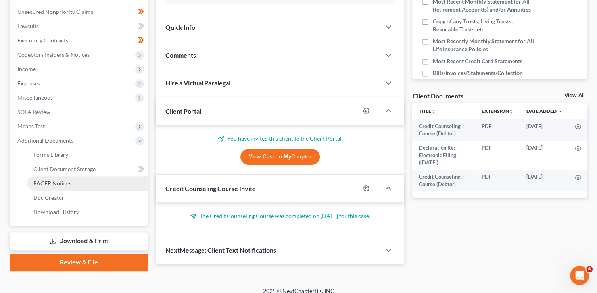
click at [72, 179] on link "PACER Notices" at bounding box center [87, 183] width 121 height 14
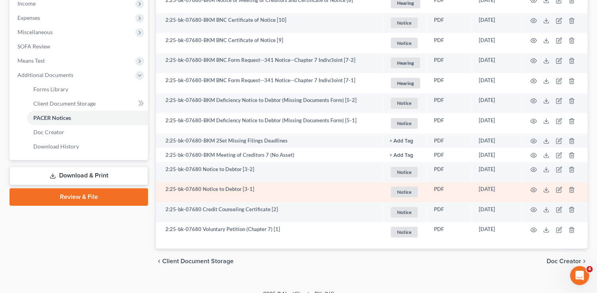
scroll to position [54, 0]
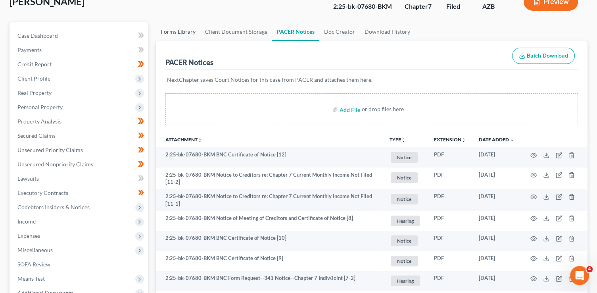
click at [188, 35] on link "Forms Library" at bounding box center [178, 31] width 44 height 19
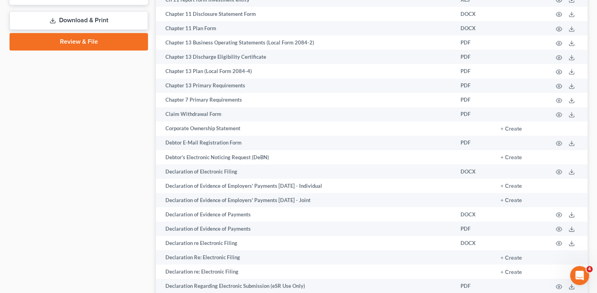
scroll to position [428, 0]
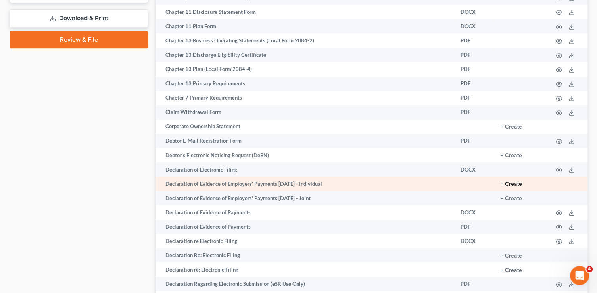
click at [520, 187] on button "+ Create" at bounding box center [510, 184] width 21 height 6
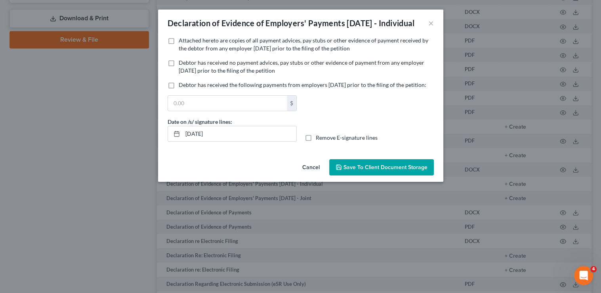
click at [223, 52] on span "Attached hereto are copies of all payment advices, pay stubs or other evidence …" at bounding box center [304, 44] width 250 height 15
click at [187, 42] on input "Attached hereto are copies of all payment advices, pay stubs or other evidence …" at bounding box center [184, 38] width 5 height 5
checkbox input "true"
drag, startPoint x: 235, startPoint y: 152, endPoint x: 126, endPoint y: 136, distance: 109.8
click at [126, 136] on div "Declaration of Evidence of Employers' Payments Within 60 Days - Individual × No…" at bounding box center [300, 146] width 601 height 293
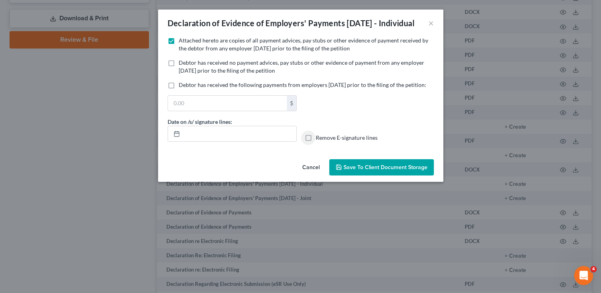
click at [319, 134] on input "Remove E-signature lines" at bounding box center [321, 136] width 5 height 5
checkbox input "true"
click at [355, 170] on span "Save to Client Document Storage" at bounding box center [386, 167] width 84 height 7
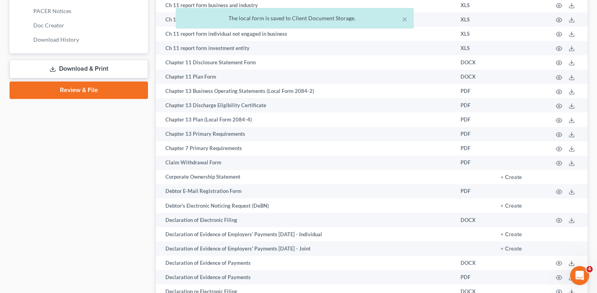
scroll to position [317, 0]
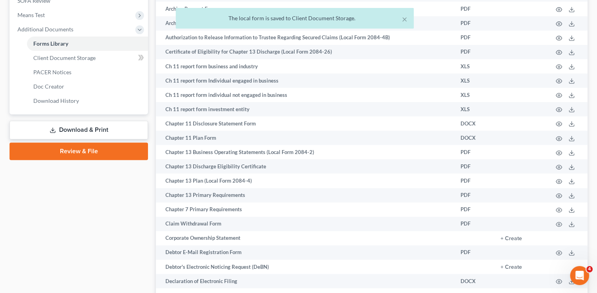
click at [124, 130] on link "Download & Print" at bounding box center [79, 129] width 138 height 19
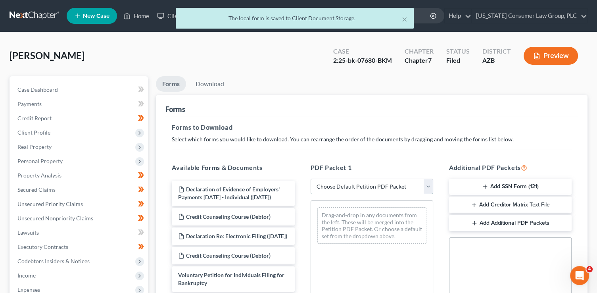
click at [407, 186] on select "Choose Default Petition PDF Packet Complete Bankruptcy Petition (all forms and …" at bounding box center [371, 186] width 122 height 16
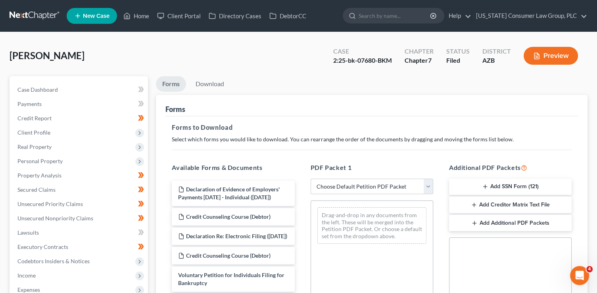
select select "6"
click at [310, 178] on select "Choose Default Petition PDF Packet Complete Bankruptcy Petition (all forms and …" at bounding box center [371, 186] width 122 height 16
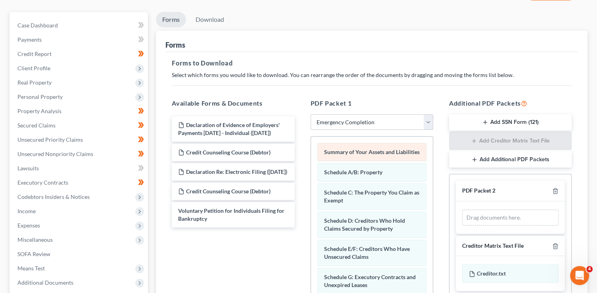
scroll to position [84, 0]
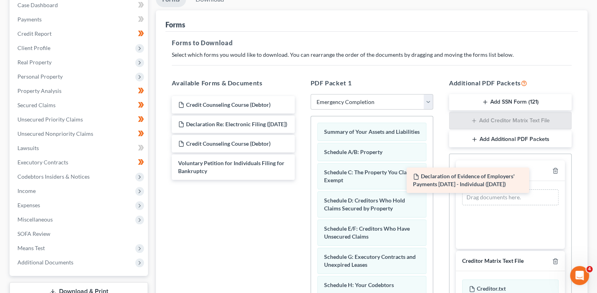
drag, startPoint x: 241, startPoint y: 114, endPoint x: 501, endPoint y: 200, distance: 274.4
click at [300, 180] on div "Declaration of Evidence of Employers' Payments Within 60 Days - Individual (09/…" at bounding box center [232, 138] width 135 height 84
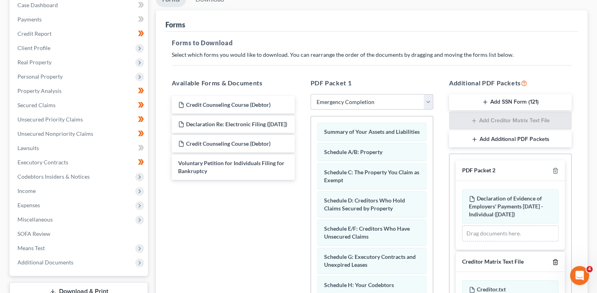
click at [553, 259] on icon "button" at bounding box center [555, 261] width 6 height 6
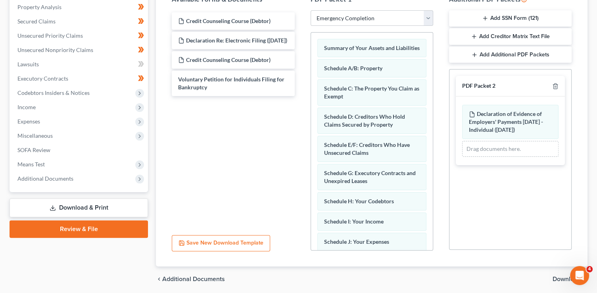
scroll to position [197, 0]
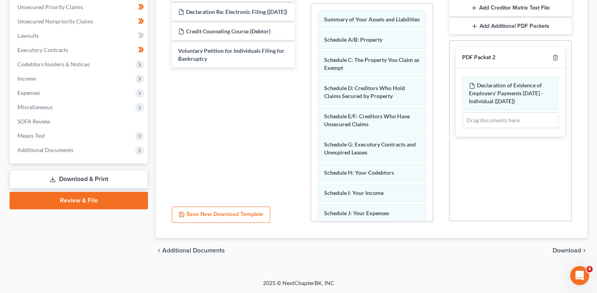
click at [574, 251] on span "Download" at bounding box center [566, 250] width 29 height 6
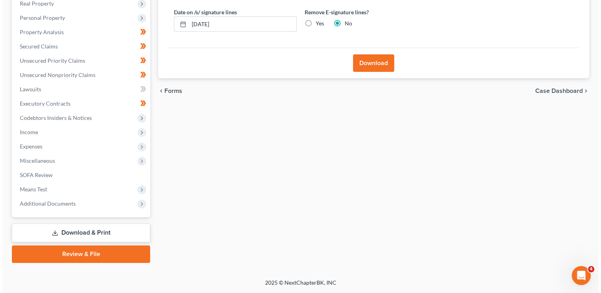
scroll to position [143, 0]
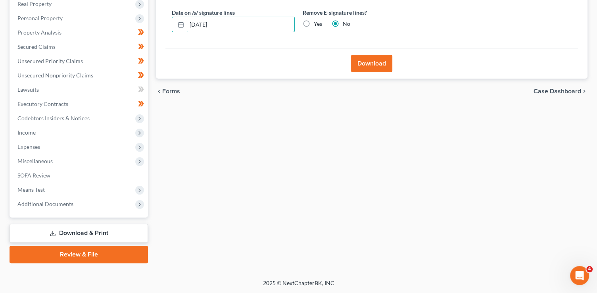
drag, startPoint x: 241, startPoint y: 29, endPoint x: 149, endPoint y: 26, distance: 92.0
click at [149, 26] on div "Petition Navigation Case Dashboard Payments Invoices Payments Payments Credit R…" at bounding box center [298, 97] width 585 height 329
click at [317, 20] on input "Yes" at bounding box center [319, 22] width 5 height 5
radio input "true"
radio input "false"
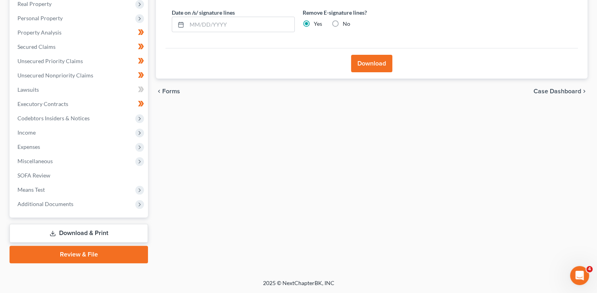
click at [372, 65] on button "Download" at bounding box center [371, 63] width 41 height 17
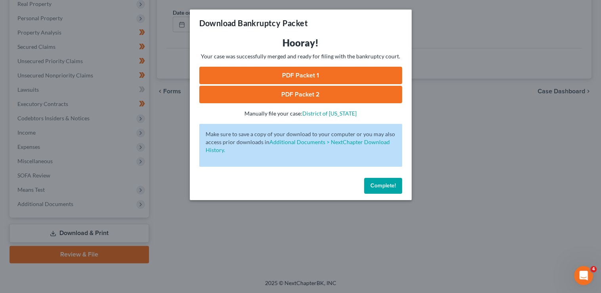
click at [256, 75] on link "PDF Packet 1" at bounding box center [300, 75] width 203 height 17
click at [284, 100] on link "PDF Packet 2" at bounding box center [300, 94] width 203 height 17
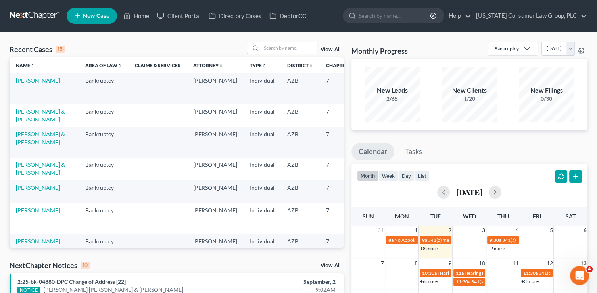
click at [338, 51] on link "View All" at bounding box center [330, 50] width 20 height 6
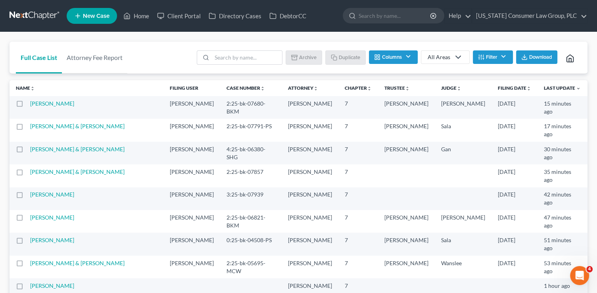
click at [450, 56] on icon at bounding box center [456, 57] width 13 height 10
click at [487, 52] on button "Filter" at bounding box center [492, 56] width 40 height 13
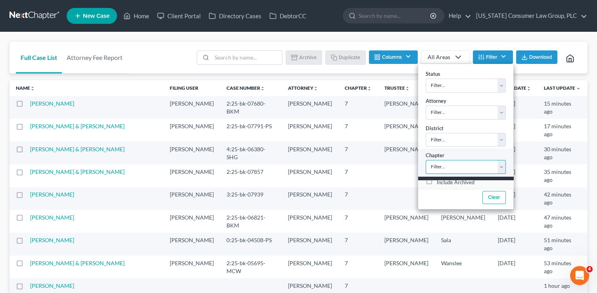
click at [455, 166] on select "Filter... 7 11 13" at bounding box center [465, 167] width 80 height 14
select select "2"
click at [425, 160] on select "Filter... 7 11 13" at bounding box center [465, 167] width 80 height 14
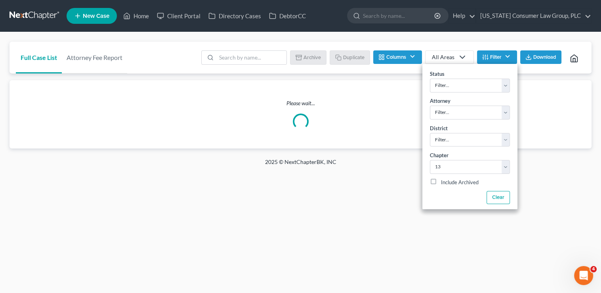
click at [338, 36] on div "Full Case List Attorney Fee Report Batch Download Archive Un-archive Duplicate …" at bounding box center [300, 95] width 601 height 126
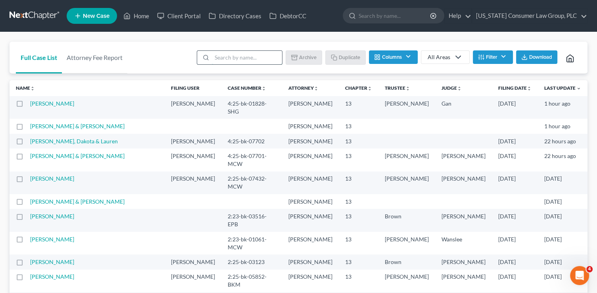
click at [226, 57] on input "search" at bounding box center [247, 57] width 70 height 13
type input "hinton"
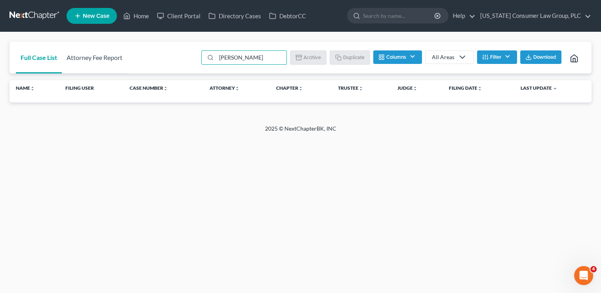
click at [104, 60] on link "Attorney Fee Report" at bounding box center [94, 58] width 65 height 32
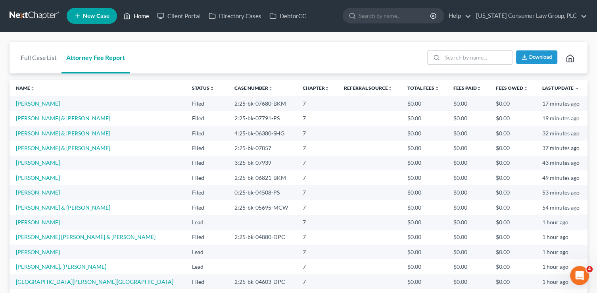
click at [141, 18] on link "Home" at bounding box center [136, 16] width 34 height 14
click at [143, 14] on link "Home" at bounding box center [136, 16] width 34 height 14
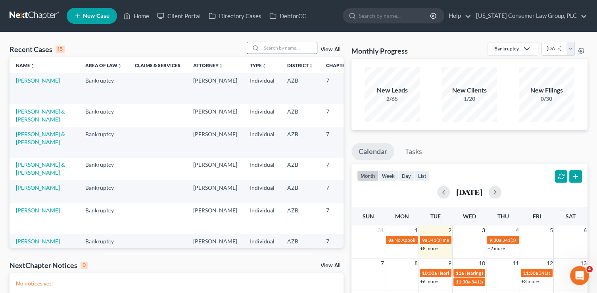
click at [292, 50] on input "search" at bounding box center [288, 47] width 55 height 11
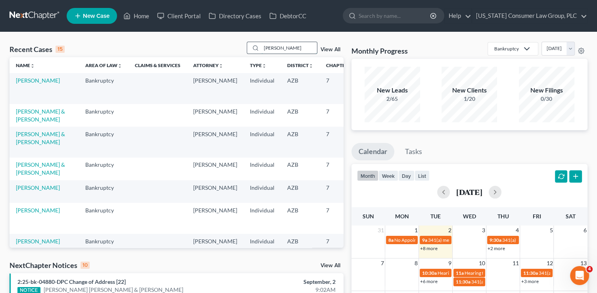
type input "hinton"
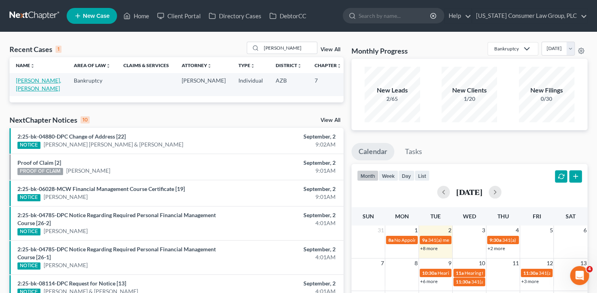
click at [20, 88] on link "[PERSON_NAME], [PERSON_NAME]" at bounding box center [38, 84] width 45 height 15
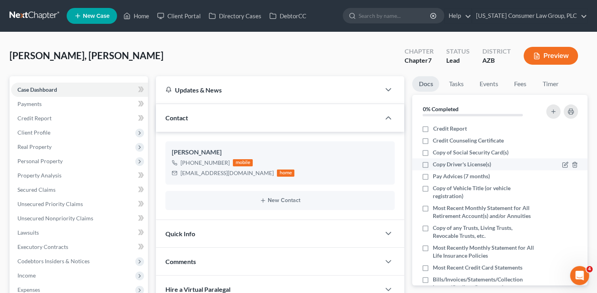
scroll to position [143, 0]
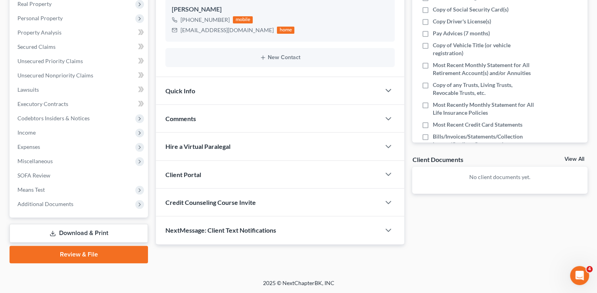
drag, startPoint x: 234, startPoint y: 199, endPoint x: 233, endPoint y: 215, distance: 16.3
click at [234, 199] on span "Credit Counseling Course Invite" at bounding box center [210, 202] width 90 height 8
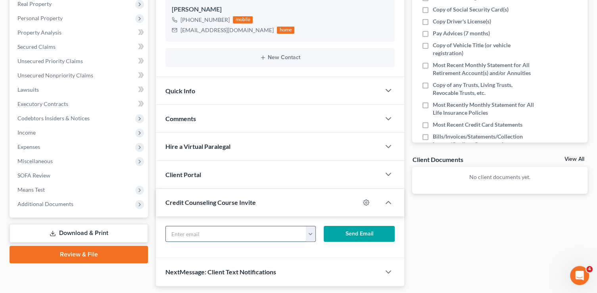
click at [226, 237] on input "text" at bounding box center [236, 233] width 140 height 15
paste input "bch1133@yahoo.com"
type input "bch1133@yahoo.com"
click at [367, 234] on button "Send Email" at bounding box center [358, 234] width 71 height 16
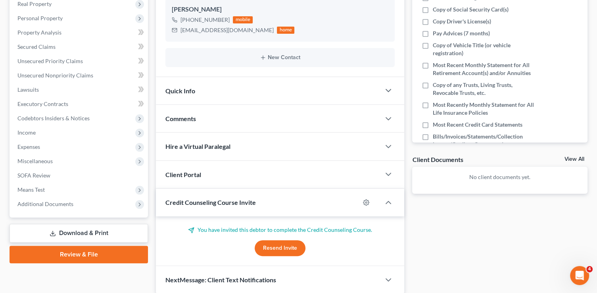
click at [249, 178] on div "Client Portal" at bounding box center [268, 174] width 224 height 27
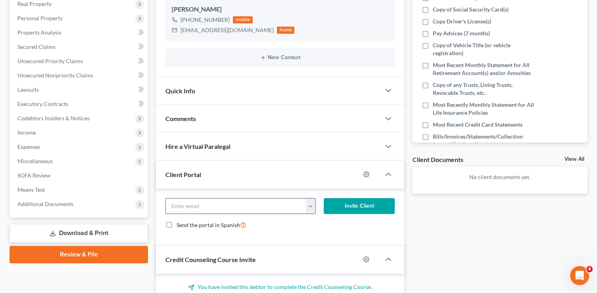
click at [226, 203] on input "email" at bounding box center [236, 205] width 140 height 15
paste input "bch1133@yahoo.com"
type input "bch1133@yahoo.com"
click at [369, 205] on button "Invite Client" at bounding box center [358, 206] width 71 height 16
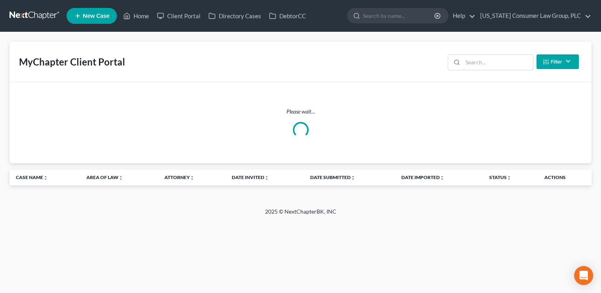
drag, startPoint x: 496, startPoint y: 60, endPoint x: 489, endPoint y: 46, distance: 15.2
click at [493, 57] on input "search" at bounding box center [498, 62] width 70 height 15
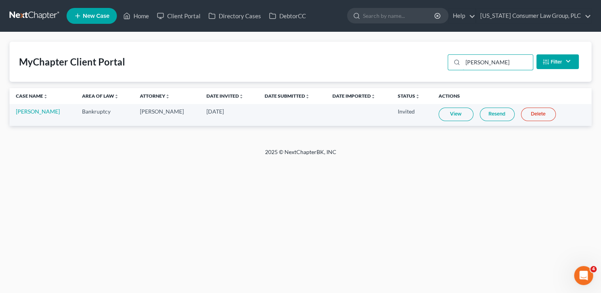
type input "[PERSON_NAME]"
click at [490, 113] on link "Resend" at bounding box center [497, 113] width 35 height 13
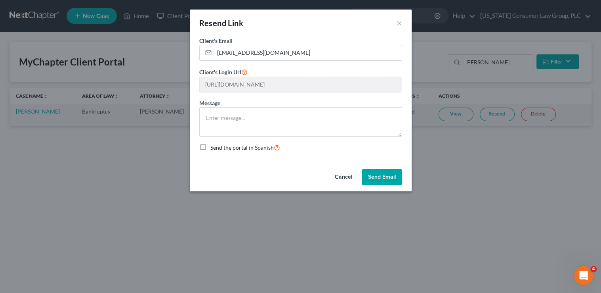
drag, startPoint x: 380, startPoint y: 179, endPoint x: 372, endPoint y: 170, distance: 12.1
click at [380, 177] on button "Send Email" at bounding box center [382, 177] width 40 height 16
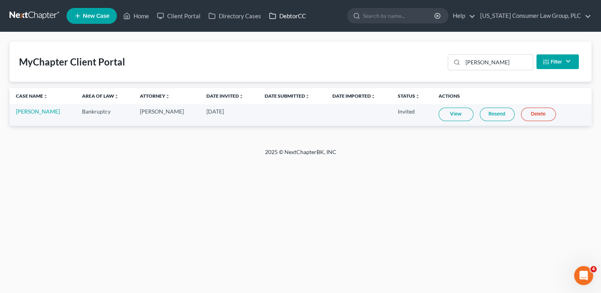
click at [286, 17] on link "DebtorCC" at bounding box center [287, 16] width 45 height 14
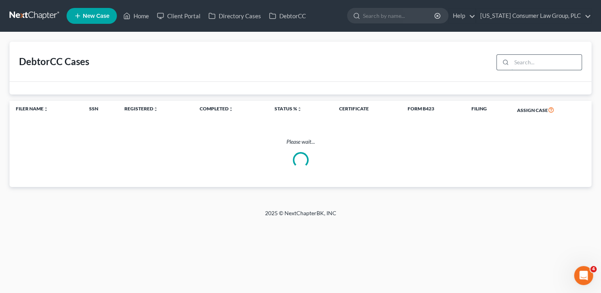
click at [537, 62] on input "search" at bounding box center [547, 62] width 70 height 15
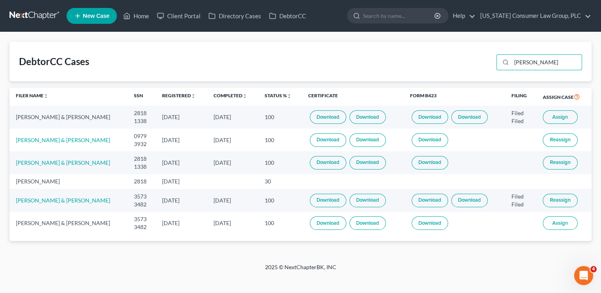
type input "[PERSON_NAME]"
click at [560, 119] on span "Assign" at bounding box center [560, 117] width 15 height 6
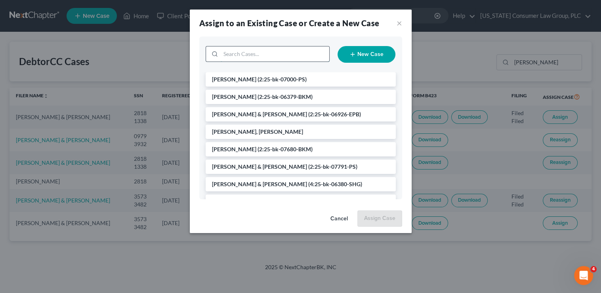
click at [236, 59] on input "search" at bounding box center [275, 53] width 109 height 15
type input "[PERSON_NAME]"
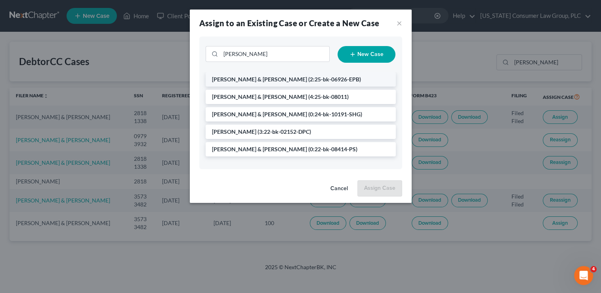
click at [308, 76] on span "(2:25-bk-06926-EPB)" at bounding box center [334, 79] width 53 height 7
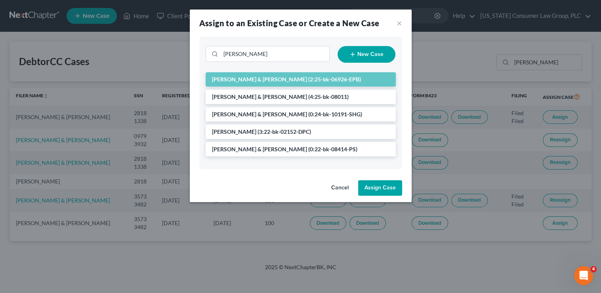
click at [386, 187] on button "Assign Case" at bounding box center [380, 188] width 44 height 16
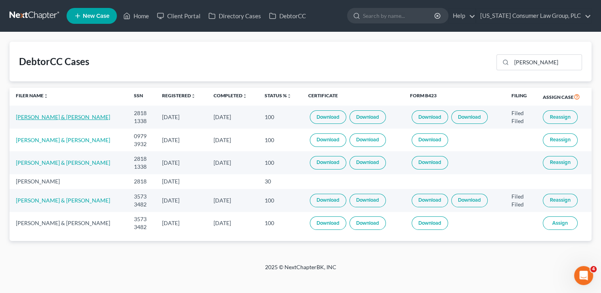
click at [74, 117] on link "[PERSON_NAME] & [PERSON_NAME]" at bounding box center [63, 116] width 94 height 7
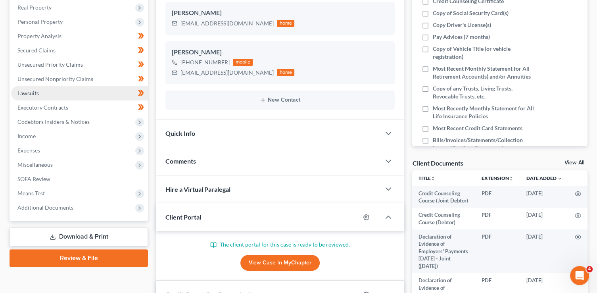
scroll to position [149, 0]
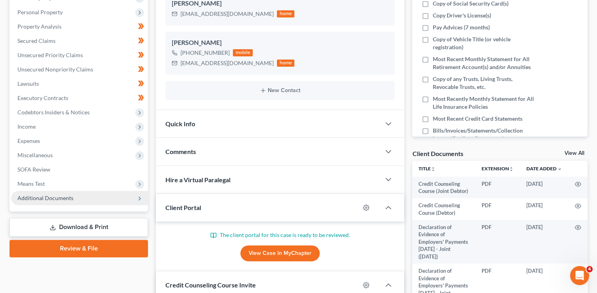
click at [53, 203] on span "Additional Documents" at bounding box center [79, 198] width 137 height 14
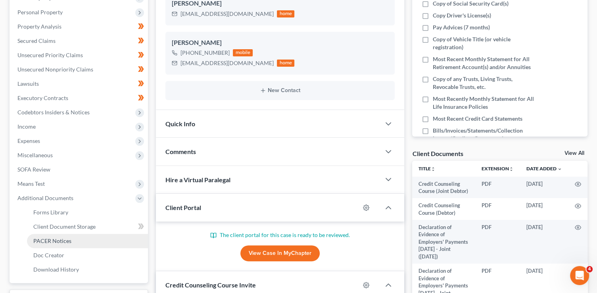
click at [69, 236] on link "PACER Notices" at bounding box center [87, 240] width 121 height 14
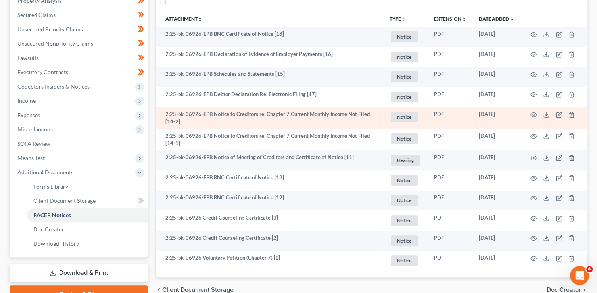
scroll to position [177, 0]
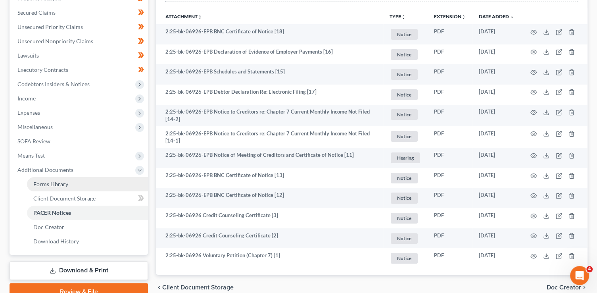
click at [52, 185] on span "Forms Library" at bounding box center [50, 183] width 35 height 7
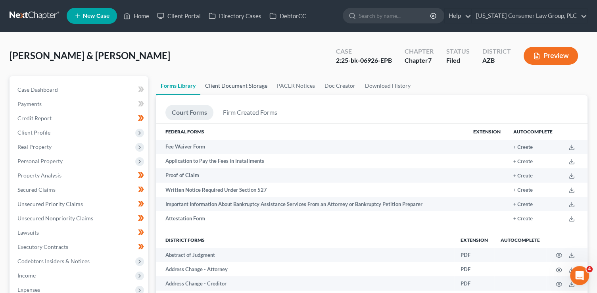
click at [232, 89] on link "Client Document Storage" at bounding box center [236, 85] width 72 height 19
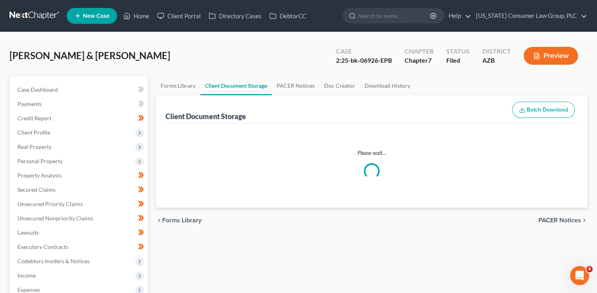
select select "14"
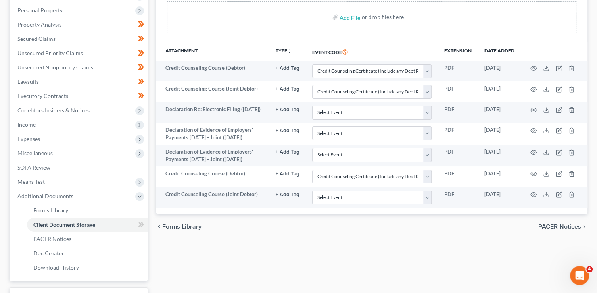
scroll to position [151, 0]
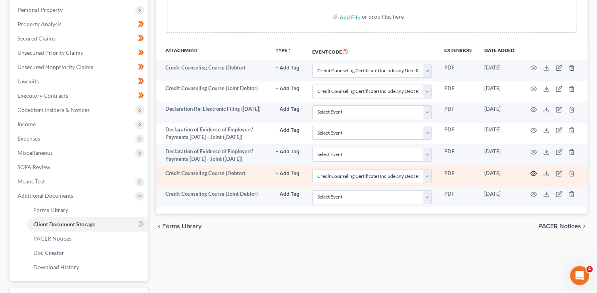
click at [532, 176] on icon "button" at bounding box center [533, 173] width 6 height 6
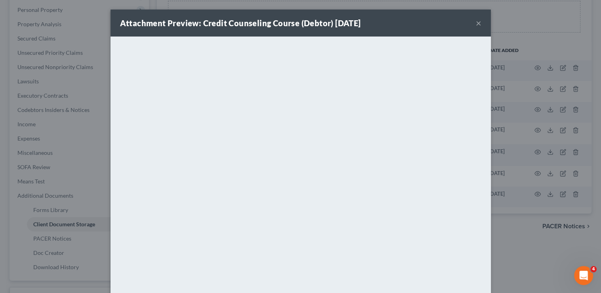
click at [476, 22] on button "×" at bounding box center [479, 23] width 6 height 10
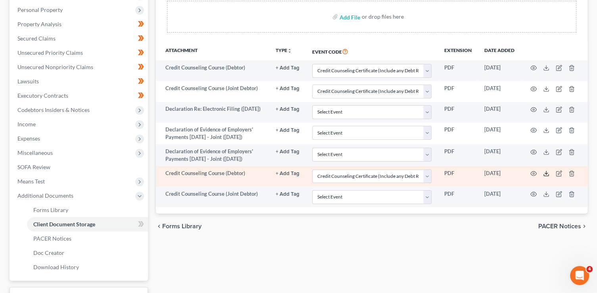
click at [545, 176] on icon at bounding box center [546, 173] width 6 height 6
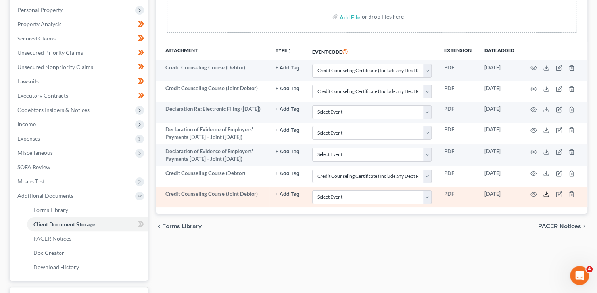
click at [545, 197] on icon at bounding box center [546, 194] width 6 height 6
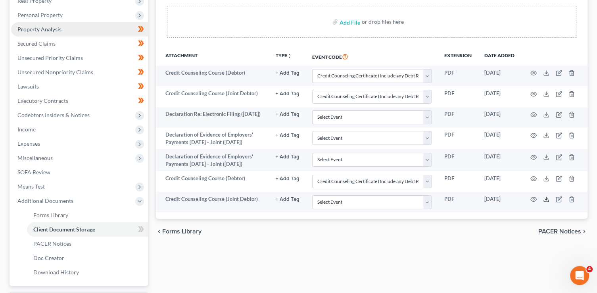
scroll to position [43, 0]
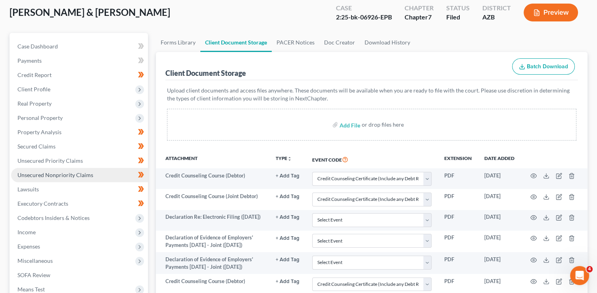
click at [64, 174] on span "Unsecured Nonpriority Claims" at bounding box center [55, 174] width 76 height 7
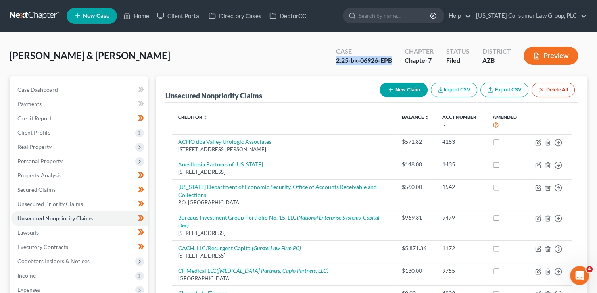
drag, startPoint x: 393, startPoint y: 61, endPoint x: 336, endPoint y: 59, distance: 57.1
click at [336, 59] on div "Case 2:25-bk-06926-EPB" at bounding box center [363, 56] width 69 height 23
copy div "2:25-bk-06926-EPB"
click at [79, 90] on link "Case Dashboard" at bounding box center [79, 89] width 137 height 14
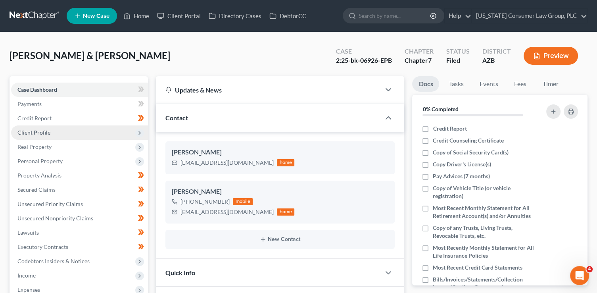
click at [71, 133] on span "Client Profile" at bounding box center [79, 132] width 137 height 14
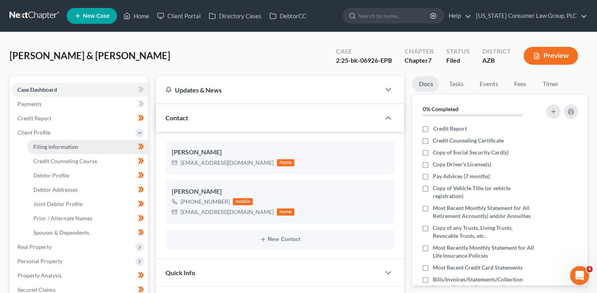
click at [74, 143] on span "Filing Information" at bounding box center [55, 146] width 45 height 7
select select "1"
select select "0"
select select "3"
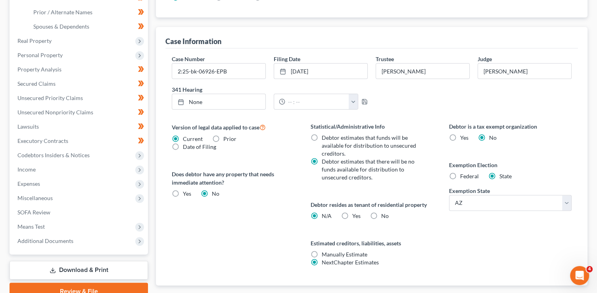
scroll to position [219, 0]
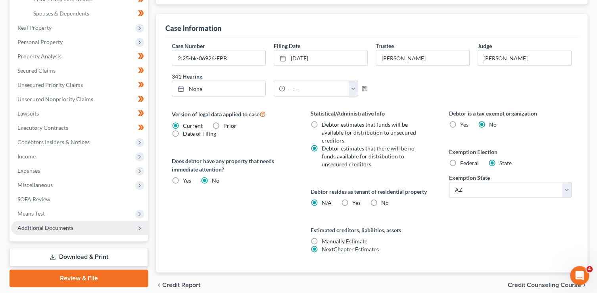
click at [52, 229] on span "Additional Documents" at bounding box center [45, 227] width 56 height 7
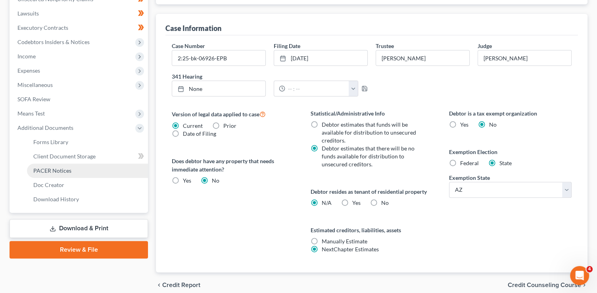
click at [71, 171] on link "PACER Notices" at bounding box center [87, 170] width 121 height 14
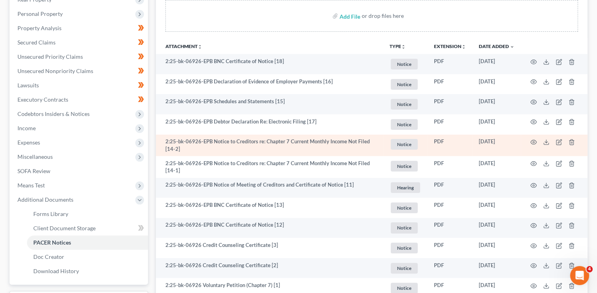
scroll to position [148, 0]
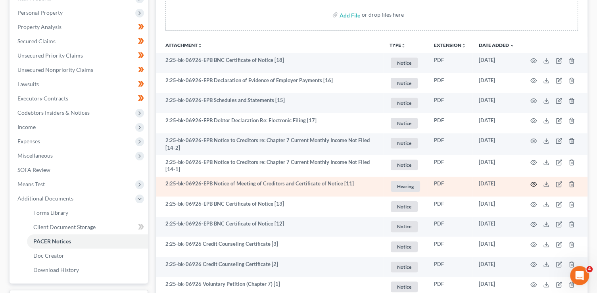
click at [531, 184] on icon "button" at bounding box center [533, 184] width 6 height 6
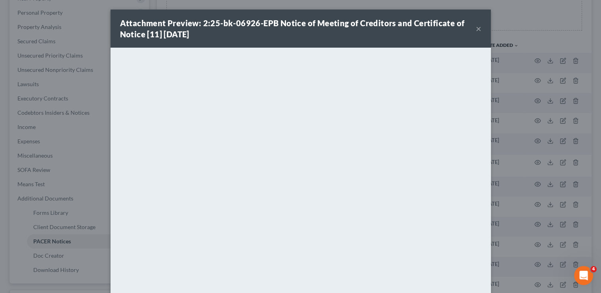
click at [479, 30] on button "×" at bounding box center [479, 29] width 6 height 10
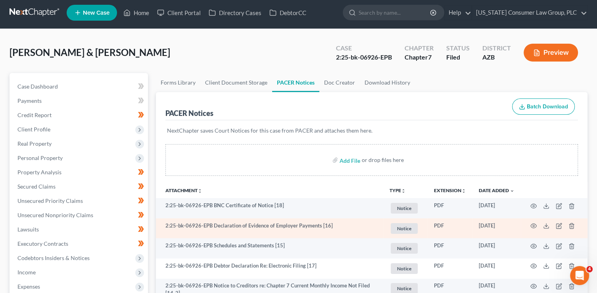
scroll to position [0, 0]
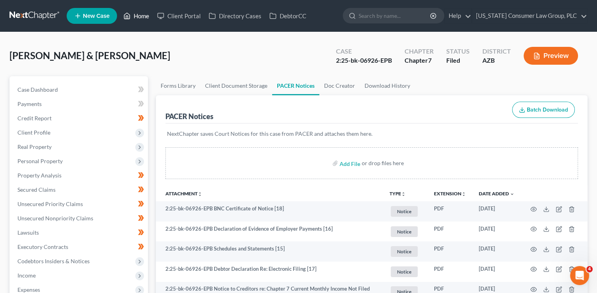
click at [137, 15] on link "Home" at bounding box center [136, 16] width 34 height 14
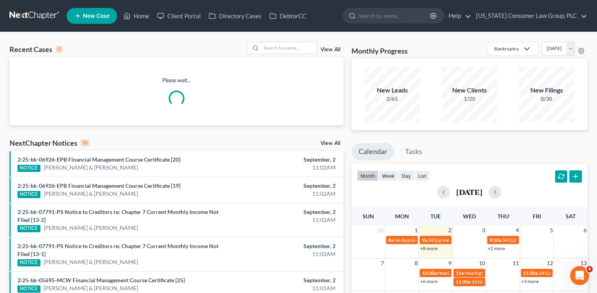
drag, startPoint x: 285, startPoint y: 50, endPoint x: 278, endPoint y: 34, distance: 17.1
click at [285, 48] on input "search" at bounding box center [288, 47] width 55 height 11
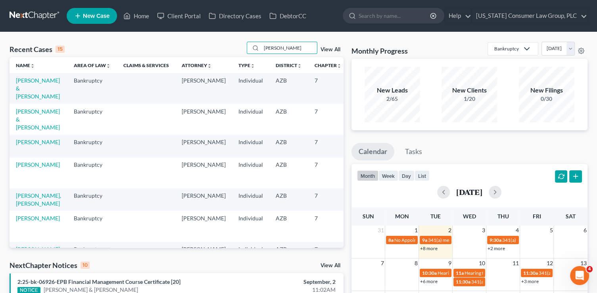
type input "dunn"
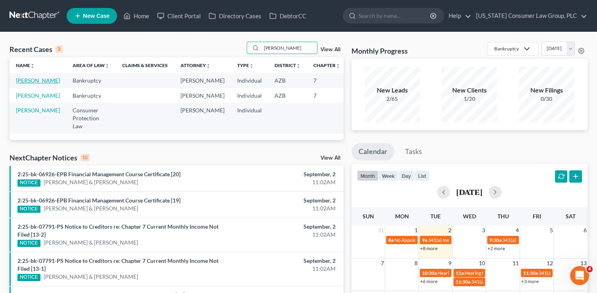
click at [34, 84] on link "Dunn, Christian Sierra" at bounding box center [38, 80] width 44 height 7
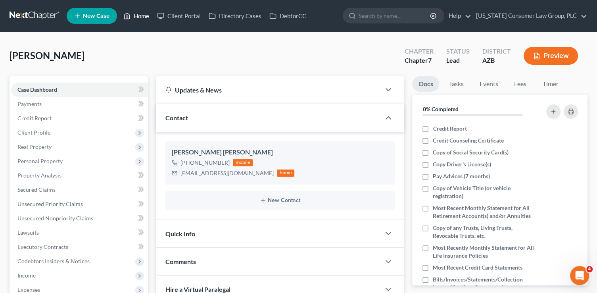
click at [132, 18] on link "Home" at bounding box center [136, 16] width 34 height 14
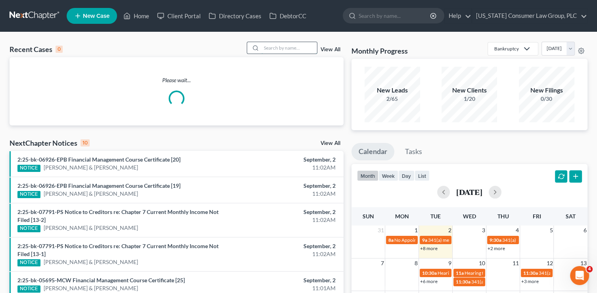
click at [304, 48] on input "search" at bounding box center [288, 47] width 55 height 11
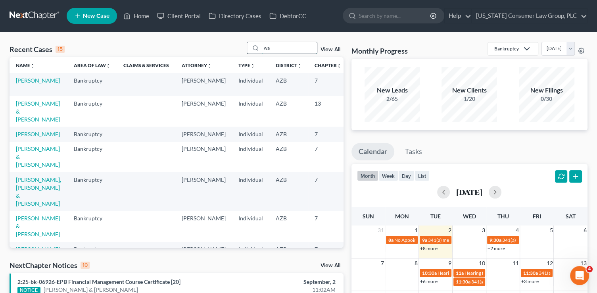
type input "w"
type input "eagar"
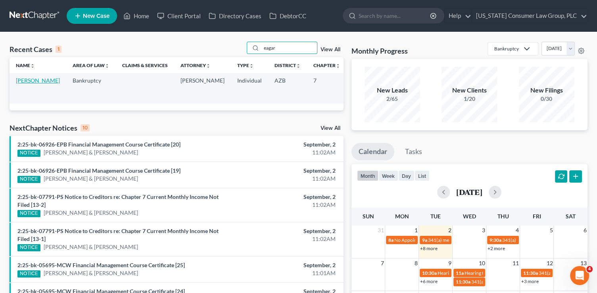
click at [22, 84] on link "Eagar, Cassandra" at bounding box center [38, 80] width 44 height 7
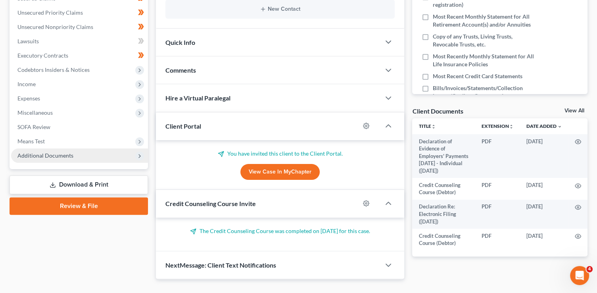
scroll to position [197, 0]
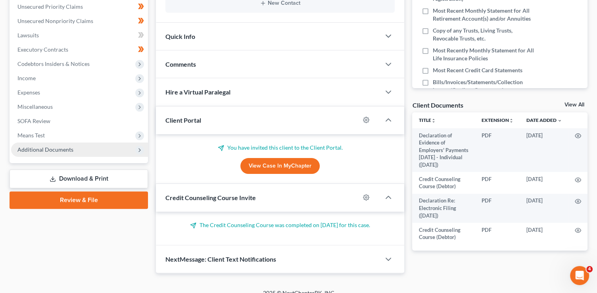
click at [46, 148] on span "Additional Documents" at bounding box center [45, 149] width 56 height 7
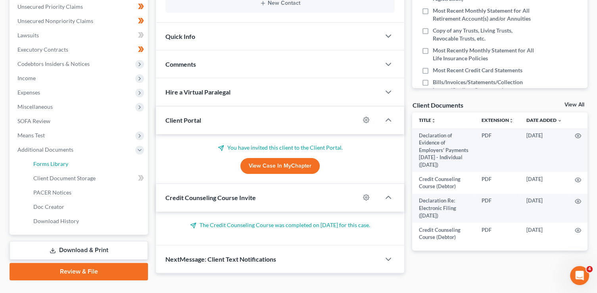
drag, startPoint x: 48, startPoint y: 161, endPoint x: 219, endPoint y: 159, distance: 170.8
click at [48, 162] on span "Forms Library" at bounding box center [50, 163] width 35 height 7
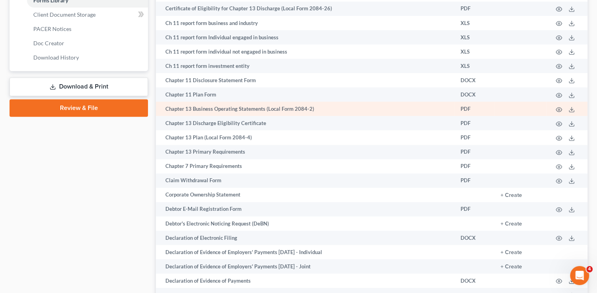
scroll to position [394, 0]
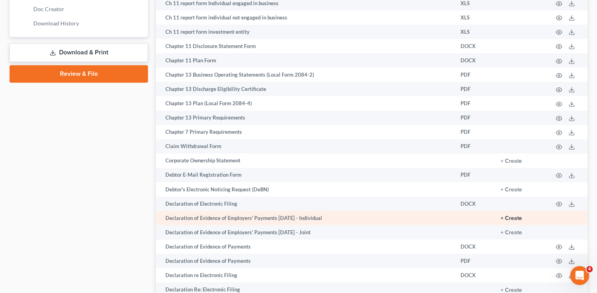
click at [512, 221] on button "+ Create" at bounding box center [510, 218] width 21 height 6
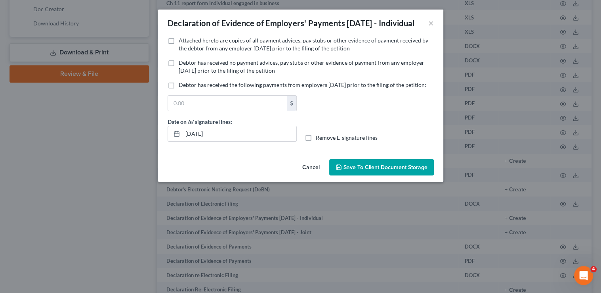
click at [190, 52] on span "Attached hereto are copies of all payment advices, pay stubs or other evidence …" at bounding box center [304, 44] width 250 height 15
click at [187, 42] on input "Attached hereto are copies of all payment advices, pay stubs or other evidence …" at bounding box center [184, 38] width 5 height 5
checkbox input "true"
click at [369, 176] on button "Save to Client Document Storage" at bounding box center [381, 167] width 105 height 17
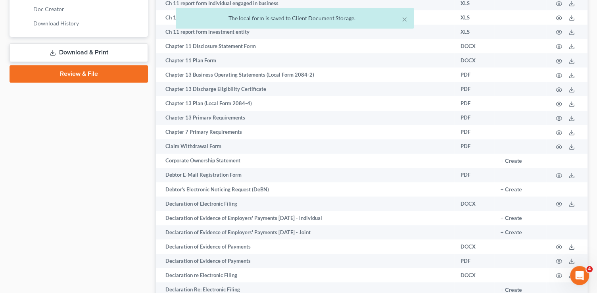
click at [91, 49] on link "Download & Print" at bounding box center [79, 52] width 138 height 19
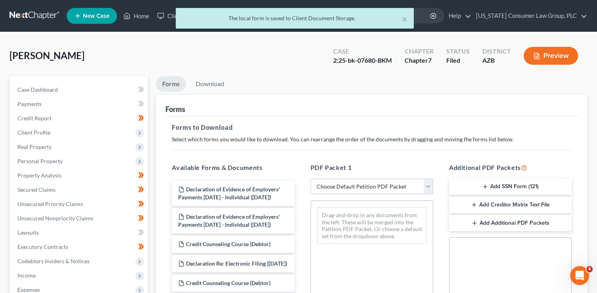
click at [333, 185] on select "Choose Default Petition PDF Packet Complete Bankruptcy Petition (all forms and …" at bounding box center [371, 186] width 122 height 16
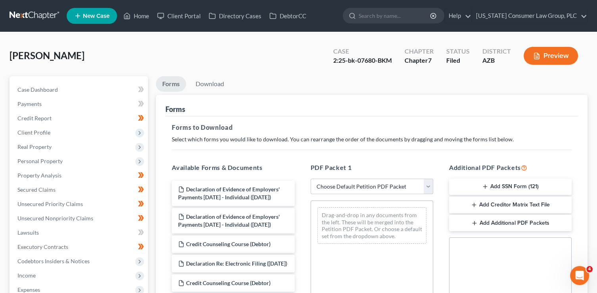
select select "6"
click at [310, 178] on select "Choose Default Petition PDF Packet Complete Bankruptcy Petition (all forms and …" at bounding box center [371, 186] width 122 height 16
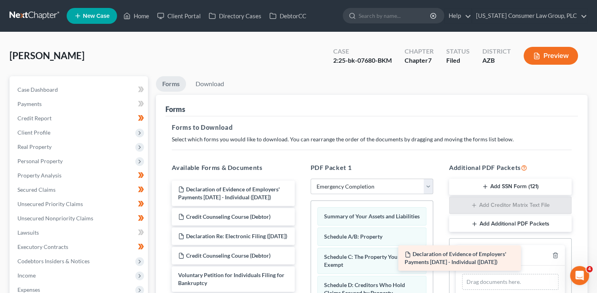
drag, startPoint x: 256, startPoint y: 193, endPoint x: 491, endPoint y: 260, distance: 244.4
click at [300, 260] on div "Declaration of Evidence of Employers' Payments Within 60 Days - Individual (09/…" at bounding box center [232, 235] width 135 height 111
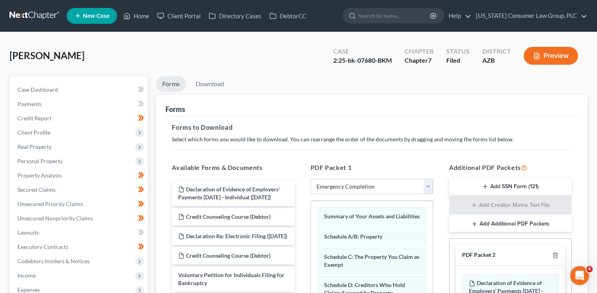
scroll to position [197, 0]
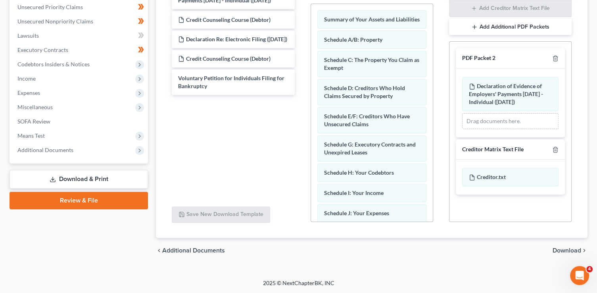
click at [566, 247] on span "Download" at bounding box center [566, 250] width 29 height 6
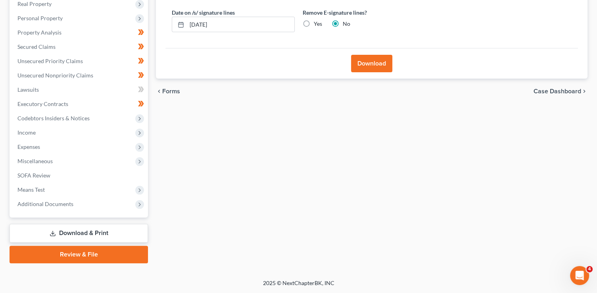
click at [367, 63] on button "Download" at bounding box center [371, 63] width 41 height 17
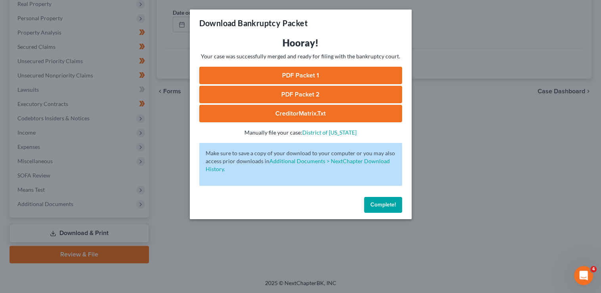
click at [336, 73] on link "PDF Packet 1" at bounding box center [300, 75] width 203 height 17
click at [281, 91] on link "PDF Packet 2" at bounding box center [300, 94] width 203 height 17
click at [285, 111] on link "CreditorMatrix.txt" at bounding box center [300, 113] width 203 height 17
click at [393, 205] on span "Complete!" at bounding box center [383, 204] width 25 height 7
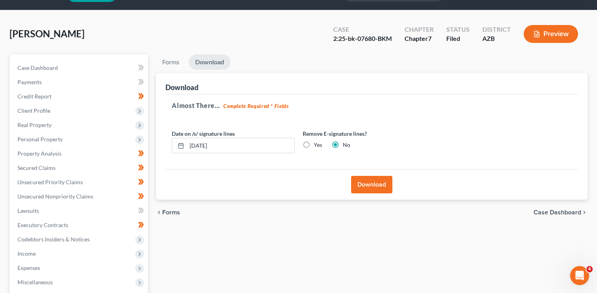
scroll to position [0, 0]
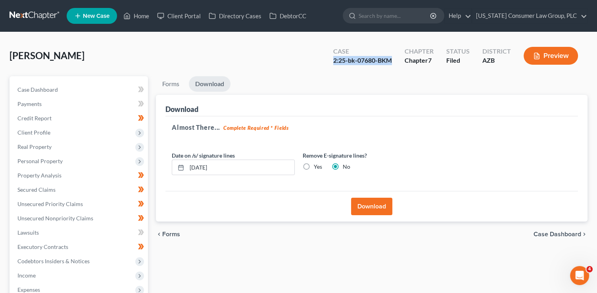
drag, startPoint x: 395, startPoint y: 59, endPoint x: 327, endPoint y: 59, distance: 68.2
click at [327, 59] on div "Case 2:25-bk-07680-BKM" at bounding box center [362, 56] width 71 height 23
copy div "2:25-bk-07680-BKM"
click at [145, 16] on link "Home" at bounding box center [136, 16] width 34 height 14
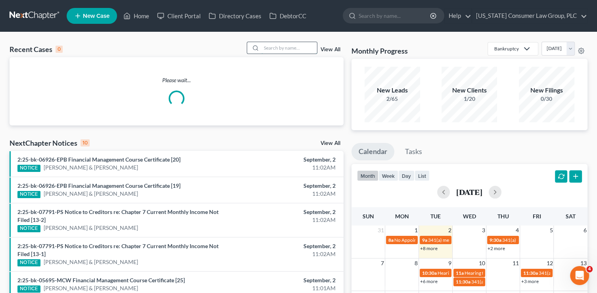
click at [287, 50] on input "search" at bounding box center [288, 47] width 55 height 11
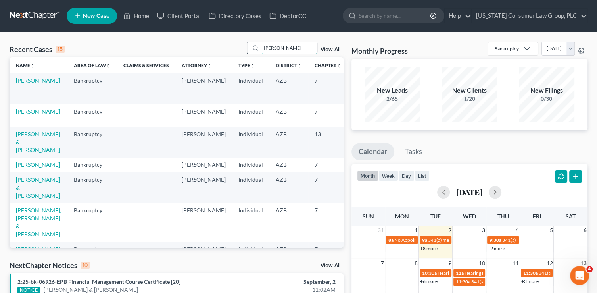
type input "WALSH"
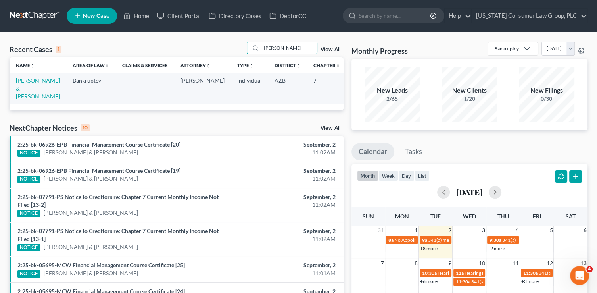
click at [26, 88] on link "[PERSON_NAME] & [PERSON_NAME]" at bounding box center [38, 88] width 44 height 23
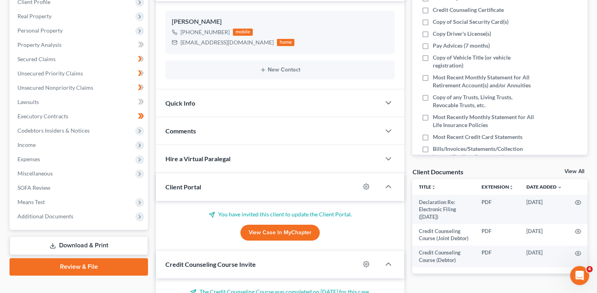
scroll to position [131, 0]
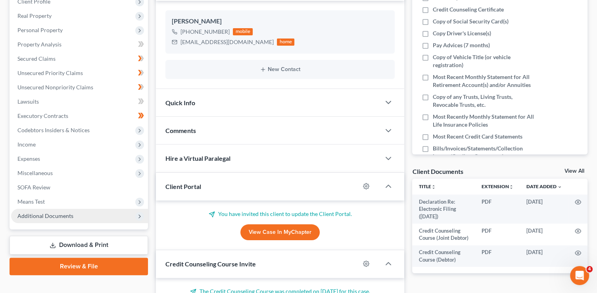
click at [54, 217] on span "Additional Documents" at bounding box center [45, 215] width 56 height 7
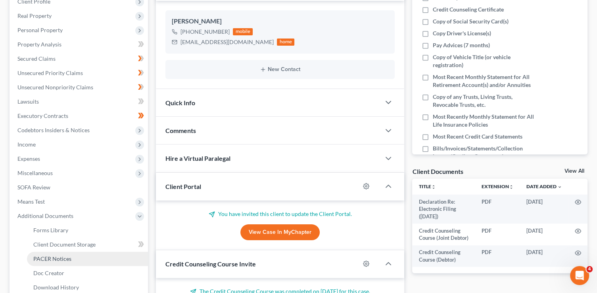
click at [76, 256] on link "PACER Notices" at bounding box center [87, 258] width 121 height 14
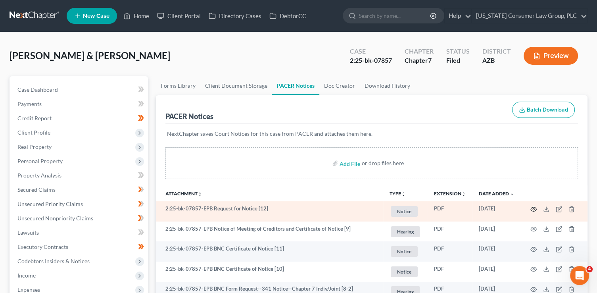
click at [532, 208] on icon "button" at bounding box center [533, 209] width 6 height 6
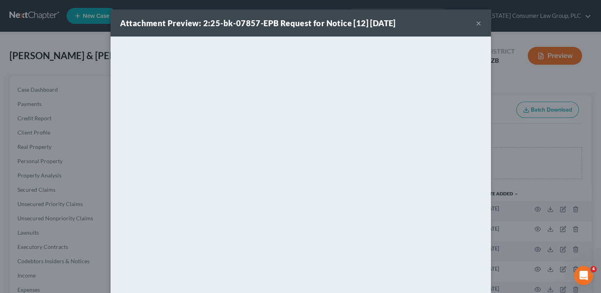
click at [478, 25] on button "×" at bounding box center [479, 23] width 6 height 10
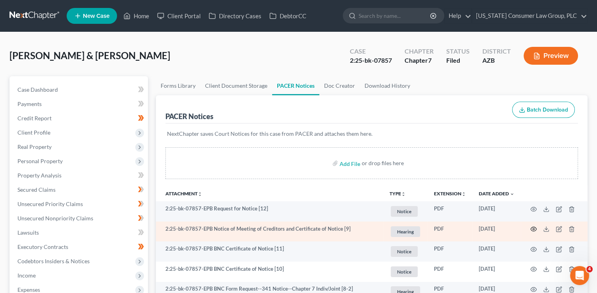
click at [533, 226] on icon "button" at bounding box center [533, 229] width 6 height 6
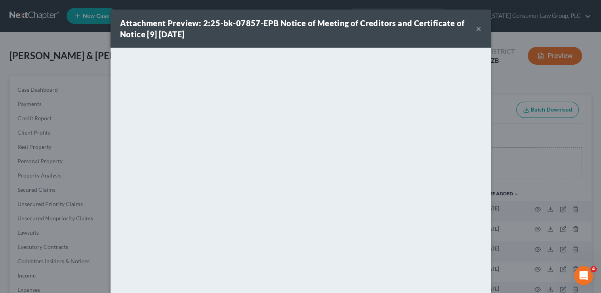
click at [476, 28] on button "×" at bounding box center [479, 29] width 6 height 10
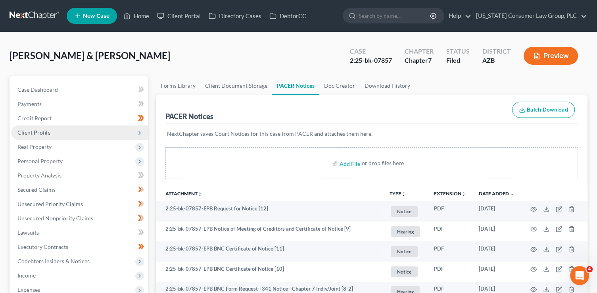
click at [62, 128] on span "Client Profile" at bounding box center [79, 132] width 137 height 14
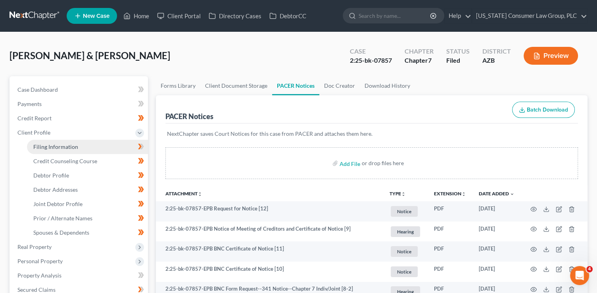
click at [68, 147] on span "Filing Information" at bounding box center [55, 146] width 45 height 7
select select "1"
select select "0"
select select "4"
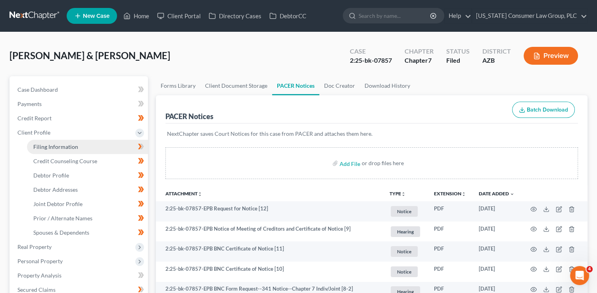
select select "0"
select select "3"
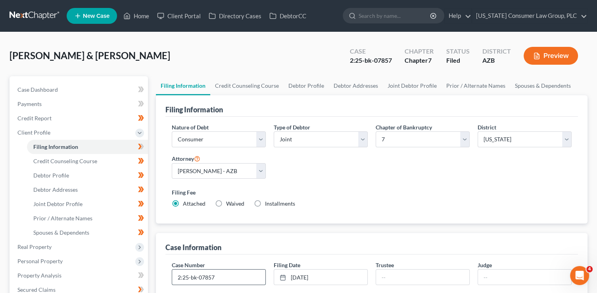
click at [227, 279] on input "2:25-bk-07857" at bounding box center [218, 276] width 93 height 15
type input "2:25-bk-07857-EPB"
type input "Birdsell"
type input "Ballinger"
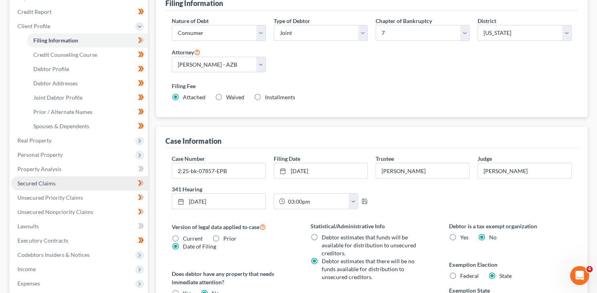
scroll to position [42, 0]
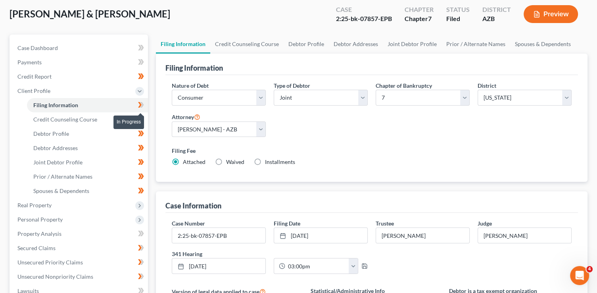
click at [141, 107] on icon at bounding box center [141, 105] width 6 height 10
click at [71, 205] on span "Real Property" at bounding box center [79, 205] width 137 height 14
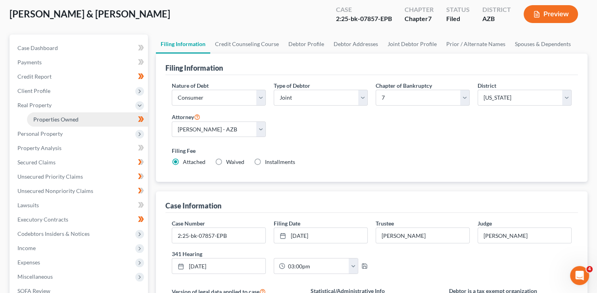
click at [94, 115] on link "Properties Owned" at bounding box center [87, 119] width 121 height 14
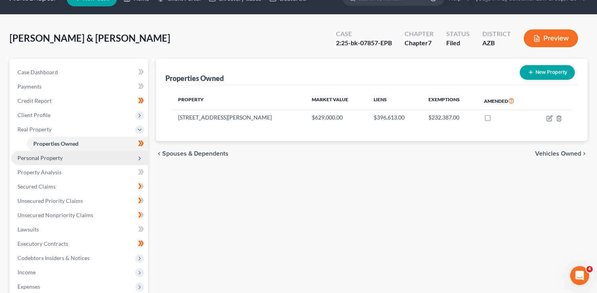
scroll to position [18, 0]
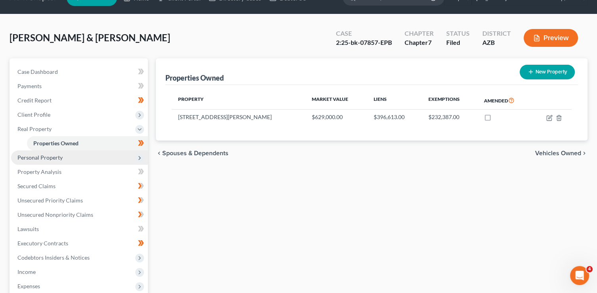
click at [75, 155] on span "Personal Property" at bounding box center [79, 157] width 137 height 14
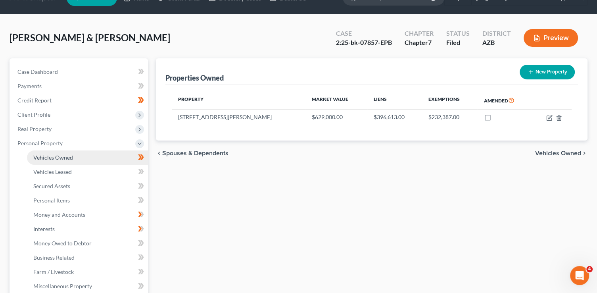
click at [77, 157] on link "Vehicles Owned" at bounding box center [87, 157] width 121 height 14
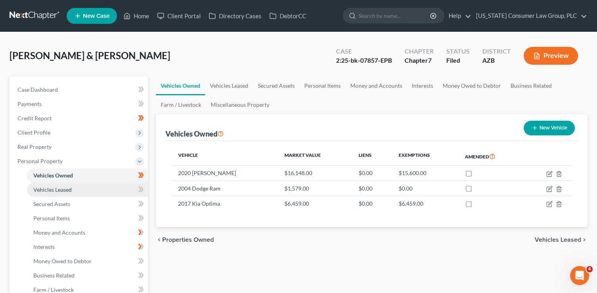
click at [85, 187] on link "Vehicles Leased" at bounding box center [87, 189] width 121 height 14
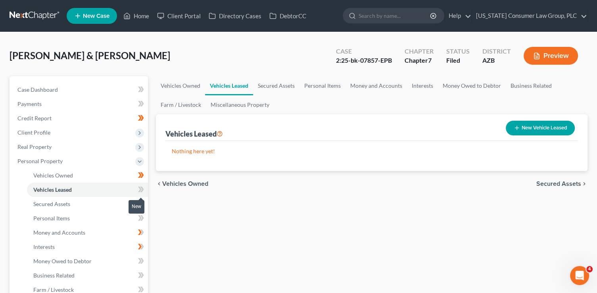
click at [140, 190] on icon at bounding box center [140, 189] width 4 height 6
drag, startPoint x: 140, startPoint y: 190, endPoint x: 86, endPoint y: 210, distance: 57.6
click at [140, 190] on icon at bounding box center [140, 189] width 4 height 6
click at [82, 205] on link "Secured Assets" at bounding box center [87, 204] width 121 height 14
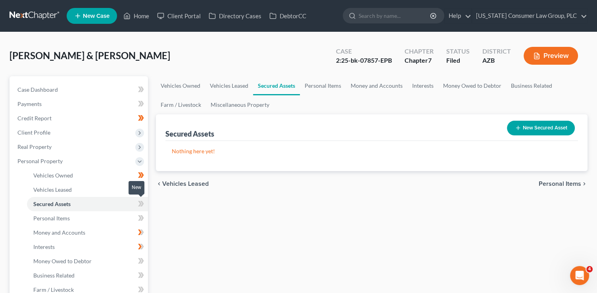
click at [142, 205] on icon at bounding box center [141, 204] width 6 height 10
drag, startPoint x: 142, startPoint y: 205, endPoint x: 96, endPoint y: 219, distance: 48.3
click at [141, 205] on icon at bounding box center [141, 204] width 6 height 10
click at [96, 219] on link "Personal Items" at bounding box center [87, 218] width 121 height 14
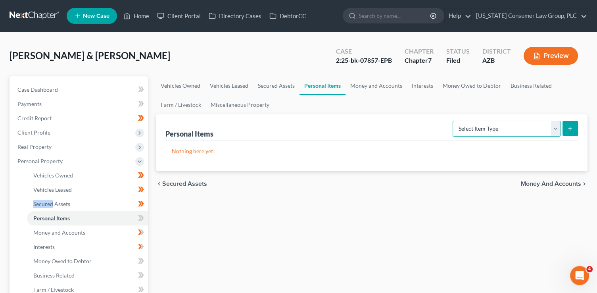
click at [489, 133] on select "Select Item Type Clothing (A/B: 11) Collectibles Of Value (A/B: 8) Electronics …" at bounding box center [506, 128] width 108 height 16
select select "clothing"
click at [453, 120] on select "Select Item Type Clothing (A/B: 11) Collectibles Of Value (A/B: 8) Electronics …" at bounding box center [506, 128] width 108 height 16
click at [569, 128] on icon "submit" at bounding box center [569, 128] width 6 height 6
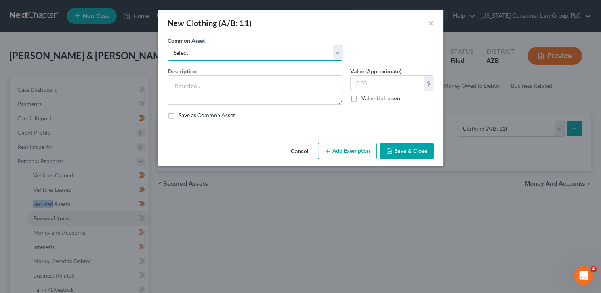
click at [237, 59] on select "Select Everyday clothing, shoes, coats" at bounding box center [255, 53] width 175 height 16
click at [168, 45] on select "Select Everyday clothing, shoes, coats" at bounding box center [255, 53] width 175 height 16
click at [229, 50] on select "Select Everyday clothing, shoes, coats" at bounding box center [255, 53] width 175 height 16
select select "0"
click at [168, 45] on select "Select Everyday clothing, shoes, coats" at bounding box center [255, 53] width 175 height 16
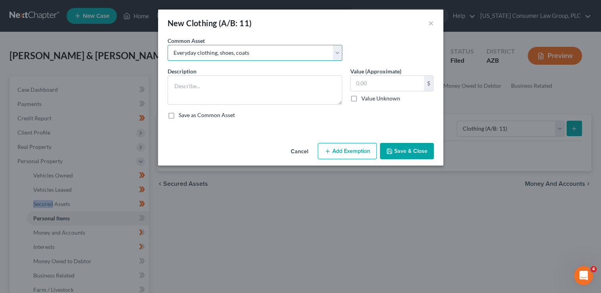
type textarea "Everyday clothing, shoes, coats"
type input "200.00"
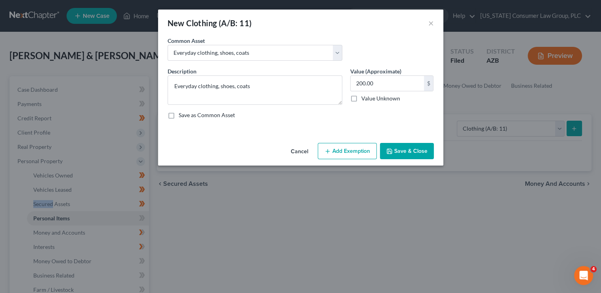
click at [341, 150] on button "Add Exemption" at bounding box center [347, 151] width 59 height 17
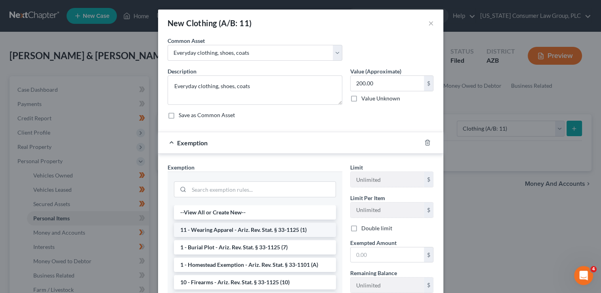
click at [234, 231] on li "11 - Wearing Apparel - Ariz. Rev. Stat. § 33-1125 (1)" at bounding box center [255, 229] width 162 height 14
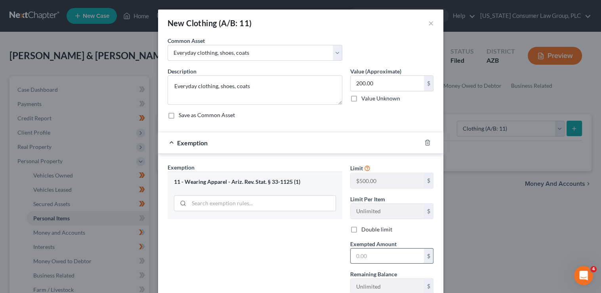
click at [377, 254] on input "text" at bounding box center [387, 255] width 73 height 15
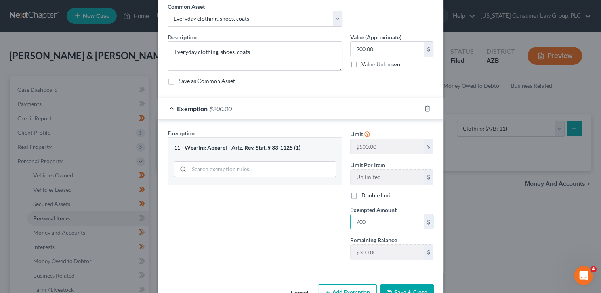
scroll to position [57, 0]
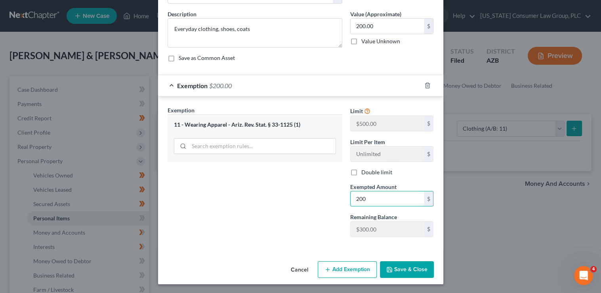
type input "200"
drag, startPoint x: 401, startPoint y: 270, endPoint x: 401, endPoint y: 263, distance: 7.1
click at [401, 270] on button "Save & Close" at bounding box center [407, 269] width 54 height 17
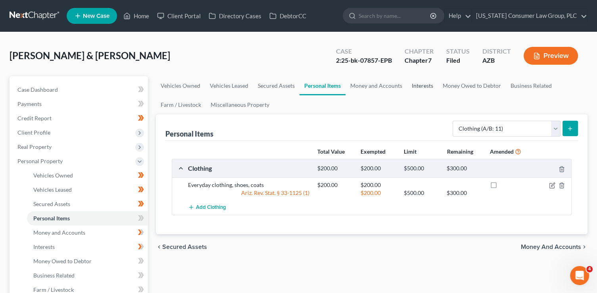
click at [427, 83] on link "Interests" at bounding box center [422, 85] width 31 height 19
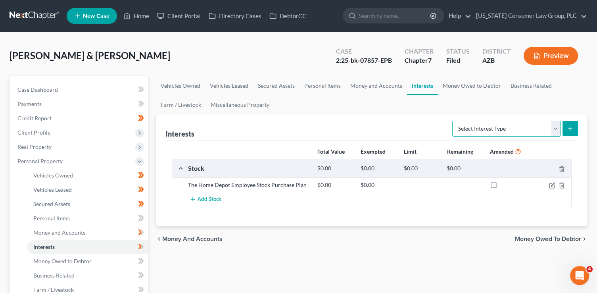
click at [467, 128] on select "Select Interest Type 401K (A/B: 21) Annuity (A/B: 23) Bond (A/B: 18) Education …" at bounding box center [506, 128] width 108 height 16
click at [313, 87] on link "Personal Items" at bounding box center [322, 85] width 46 height 19
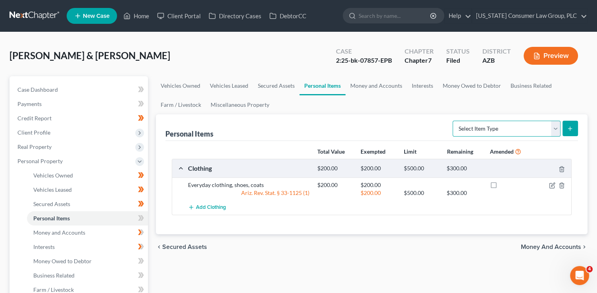
click at [487, 132] on select "Select Item Type Clothing (A/B: 11) Collectibles Of Value (A/B: 8) Electronics …" at bounding box center [506, 128] width 108 height 16
select select "electronics"
click at [453, 120] on select "Select Item Type Clothing (A/B: 11) Collectibles Of Value (A/B: 8) Electronics …" at bounding box center [506, 128] width 108 height 16
click at [575, 130] on button "submit" at bounding box center [569, 127] width 15 height 15
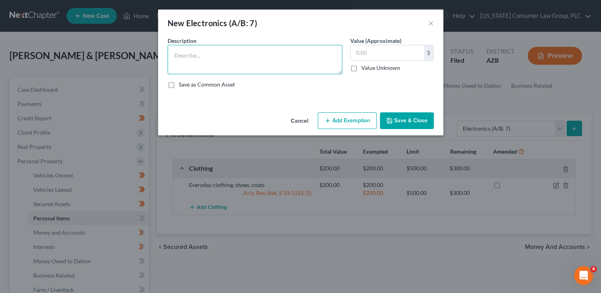
click at [290, 67] on textarea at bounding box center [255, 59] width 175 height 29
type textarea "D"
type textarea "Cell phones, miscellaneous household electronics."
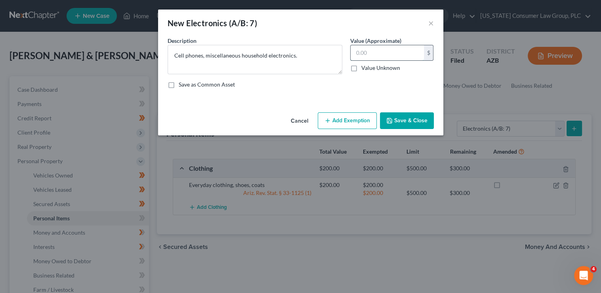
click at [374, 51] on input "text" at bounding box center [387, 52] width 73 height 15
type input "200"
click at [358, 115] on button "Add Exemption" at bounding box center [347, 120] width 59 height 17
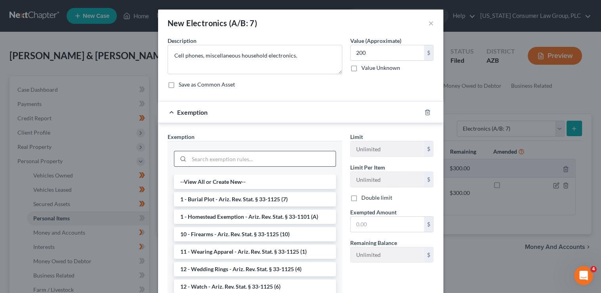
click at [221, 159] on input "search" at bounding box center [262, 158] width 147 height 15
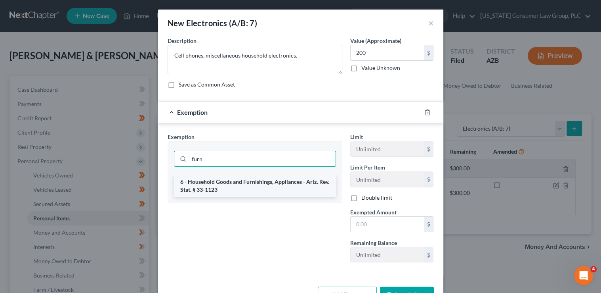
type input "furn"
click at [205, 179] on li "6 - Household Goods and Furnishings, Appliances - Ariz. Rev. Stat. § 33-1123" at bounding box center [255, 185] width 162 height 22
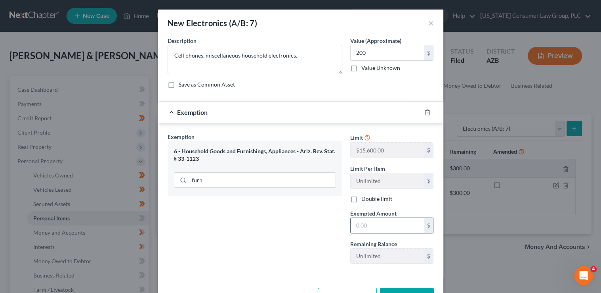
click at [395, 220] on input "text" at bounding box center [387, 225] width 73 height 15
type input "200"
click at [289, 254] on div "Exemption Set must be selected for CA. Exemption * 6 - Household Goods and Furn…" at bounding box center [255, 200] width 183 height 137
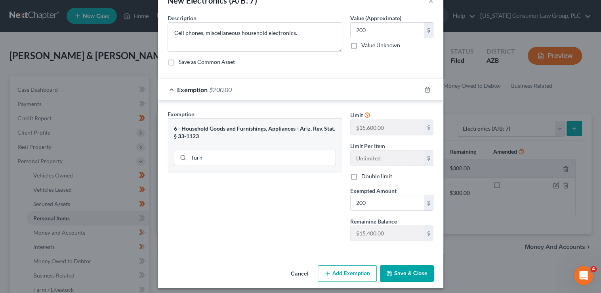
scroll to position [27, 0]
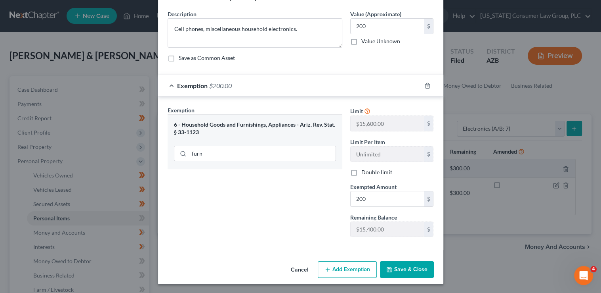
click at [399, 269] on button "Save & Close" at bounding box center [407, 269] width 54 height 17
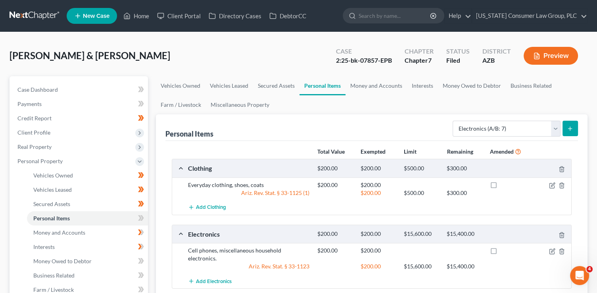
click at [485, 119] on div "Select Item Type Clothing (A/B: 11) Collectibles Of Value (A/B: 8) Electronics …" at bounding box center [513, 127] width 128 height 21
click at [483, 129] on select "Select Item Type Clothing (A/B: 11) Collectibles Of Value (A/B: 8) Electronics …" at bounding box center [506, 128] width 108 height 16
select select "household_goods"
click at [453, 120] on select "Select Item Type Clothing (A/B: 11) Collectibles Of Value (A/B: 8) Electronics …" at bounding box center [506, 128] width 108 height 16
click at [571, 120] on button "submit" at bounding box center [569, 127] width 15 height 15
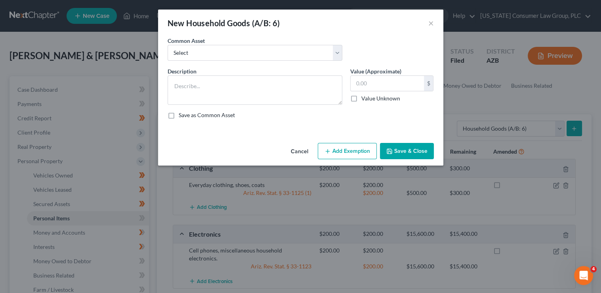
click at [288, 61] on div "Common Asset Select Furniture, linens, kitchen supplies, miscellaneous househol…" at bounding box center [301, 51] width 274 height 31
click at [285, 52] on select "Select Furniture, linens, kitchen supplies, miscellaneous household goods" at bounding box center [255, 53] width 175 height 16
select select "0"
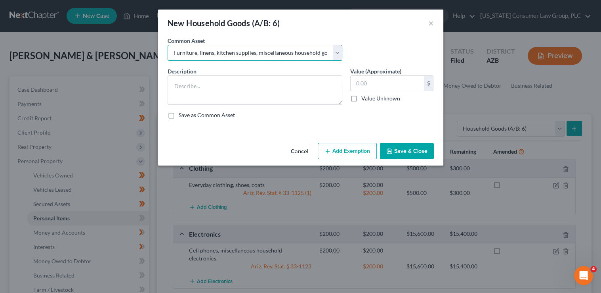
click at [168, 45] on select "Select Furniture, linens, kitchen supplies, miscellaneous household goods" at bounding box center [255, 53] width 175 height 16
type textarea "Furniture, linens, kitchen supplies, miscellaneous household goods"
type input "1,000.00"
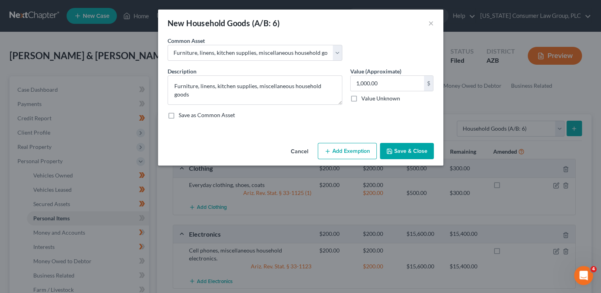
click at [364, 155] on button "Add Exemption" at bounding box center [347, 151] width 59 height 17
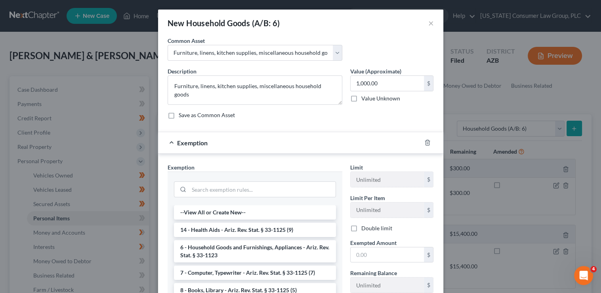
drag, startPoint x: 228, startPoint y: 240, endPoint x: 325, endPoint y: 253, distance: 97.3
click at [229, 240] on li "6 - Household Goods and Furnishings, Appliances - Ariz. Rev. Stat. § 33-1123" at bounding box center [255, 251] width 162 height 22
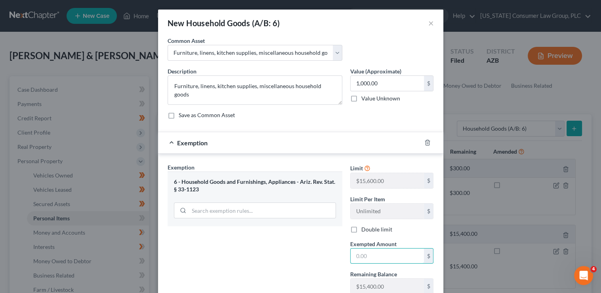
drag, startPoint x: 360, startPoint y: 256, endPoint x: 353, endPoint y: 244, distance: 14.2
click at [357, 250] on input "text" at bounding box center [387, 255] width 73 height 15
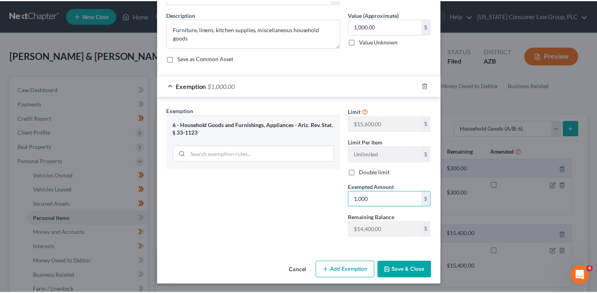
scroll to position [57, 0]
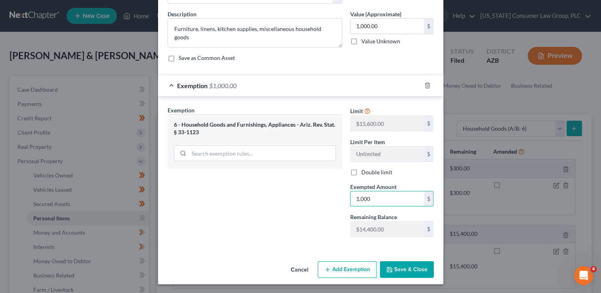
type input "1,000"
drag, startPoint x: 408, startPoint y: 263, endPoint x: 403, endPoint y: 263, distance: 4.4
click at [406, 264] on button "Save & Close" at bounding box center [407, 269] width 54 height 17
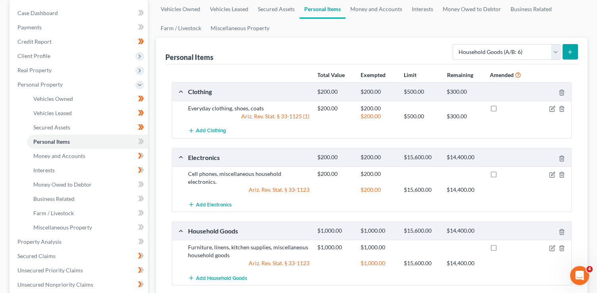
scroll to position [88, 0]
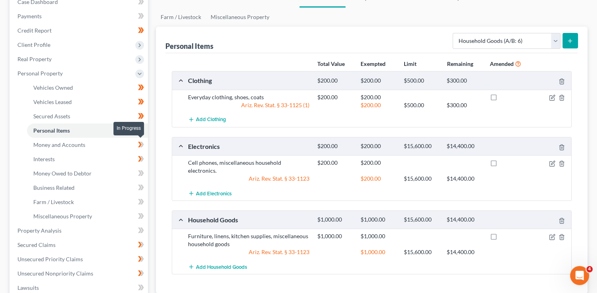
click at [144, 147] on span at bounding box center [141, 146] width 14 height 12
click at [144, 163] on span at bounding box center [141, 160] width 14 height 12
click at [143, 170] on icon at bounding box center [141, 173] width 6 height 10
click at [144, 171] on icon at bounding box center [141, 173] width 6 height 10
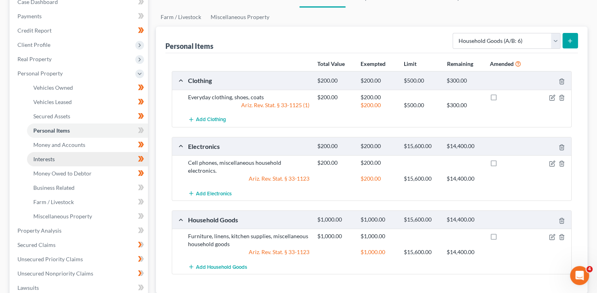
click at [92, 152] on link "Interests" at bounding box center [87, 159] width 121 height 14
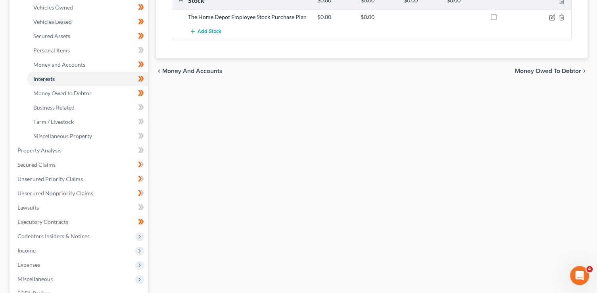
scroll to position [181, 0]
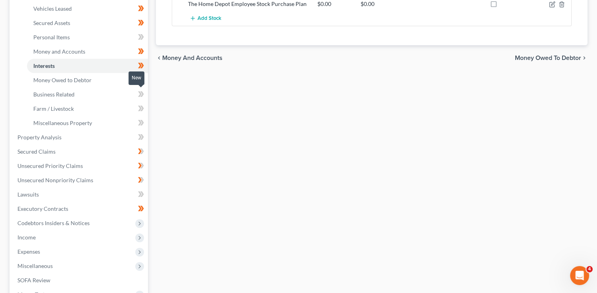
click at [146, 90] on span at bounding box center [141, 95] width 14 height 12
click at [143, 109] on icon at bounding box center [141, 108] width 6 height 10
click at [142, 121] on icon at bounding box center [142, 123] width 4 height 6
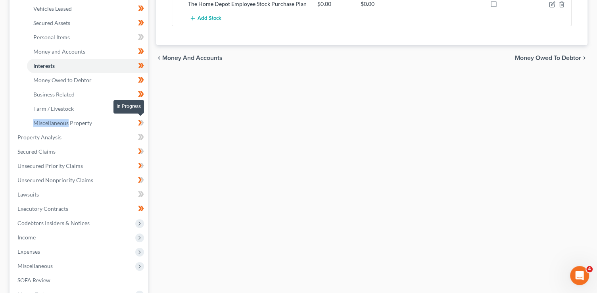
click at [142, 121] on icon at bounding box center [142, 123] width 4 height 6
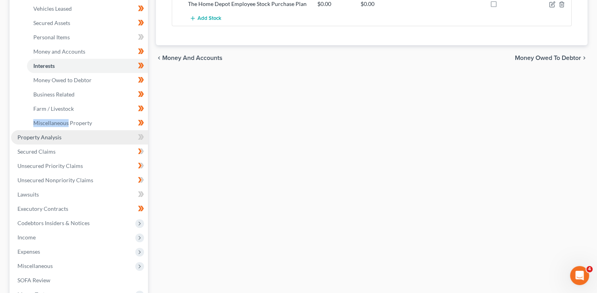
click at [68, 139] on link "Property Analysis" at bounding box center [79, 137] width 137 height 14
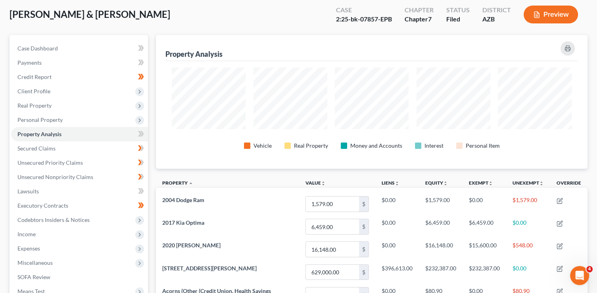
scroll to position [42, 0]
click at [55, 116] on span "Personal Property" at bounding box center [39, 119] width 45 height 7
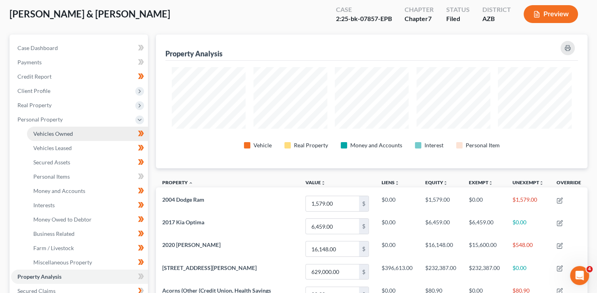
click at [70, 134] on span "Vehicles Owned" at bounding box center [53, 133] width 40 height 7
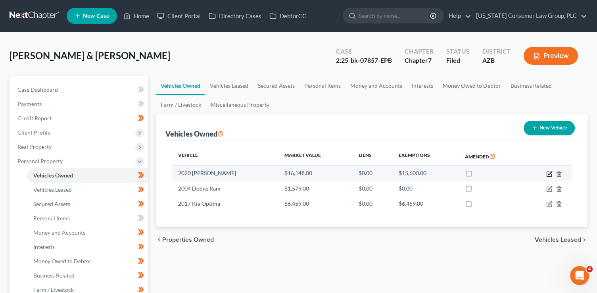
click at [547, 174] on icon "button" at bounding box center [549, 173] width 6 height 6
select select "0"
select select "6"
select select "3"
select select "2"
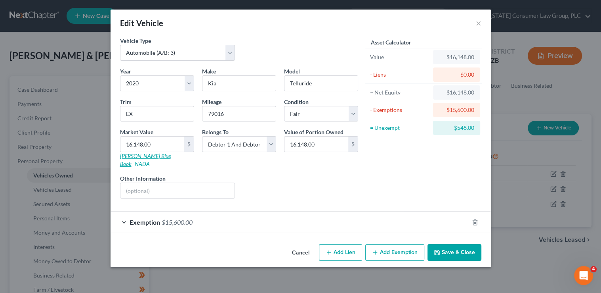
click at [137, 155] on link "Kelly Blue Book" at bounding box center [145, 159] width 51 height 15
click at [150, 160] on link "NADA" at bounding box center [142, 163] width 15 height 7
click at [462, 244] on button "Save & Close" at bounding box center [455, 252] width 54 height 17
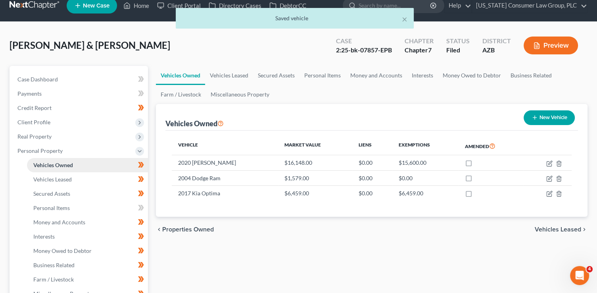
scroll to position [11, 0]
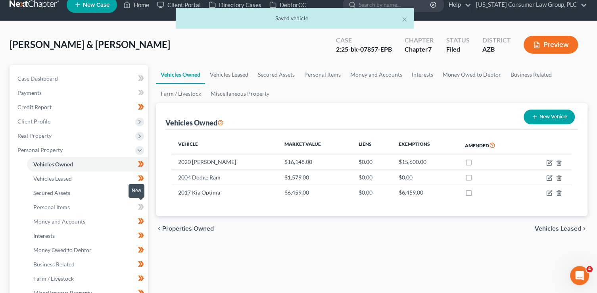
click at [145, 207] on span at bounding box center [141, 208] width 14 height 12
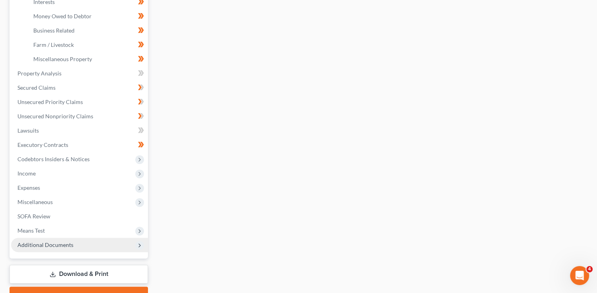
scroll to position [282, 0]
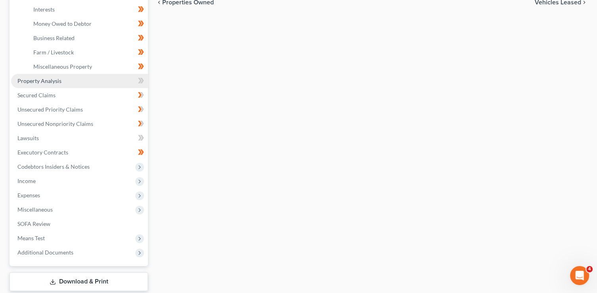
click at [37, 78] on span "Property Analysis" at bounding box center [39, 80] width 44 height 7
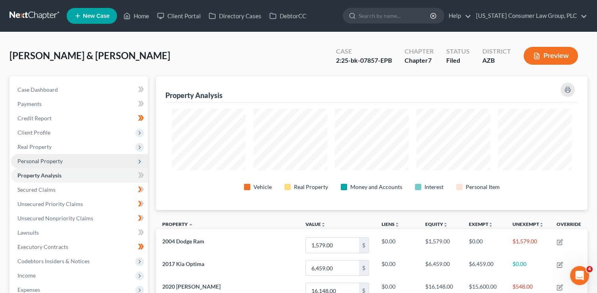
click at [44, 162] on span "Personal Property" at bounding box center [39, 160] width 45 height 7
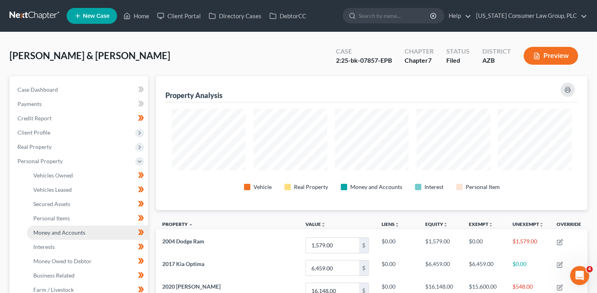
click at [68, 232] on span "Money and Accounts" at bounding box center [59, 232] width 52 height 7
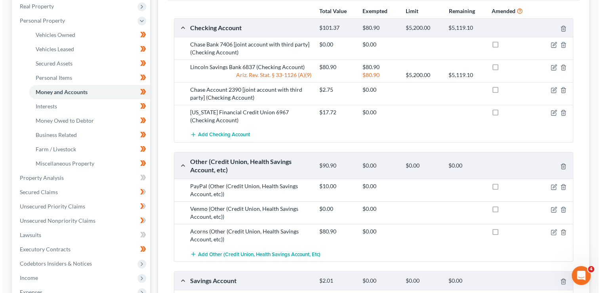
scroll to position [75, 0]
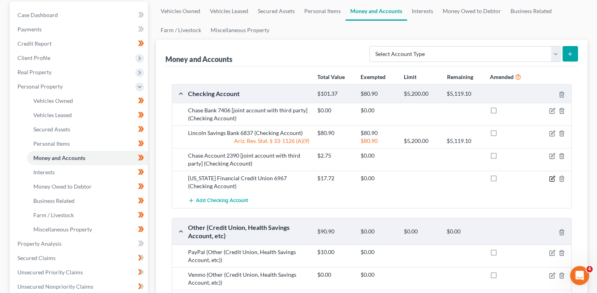
click at [549, 177] on icon "button" at bounding box center [552, 178] width 6 height 6
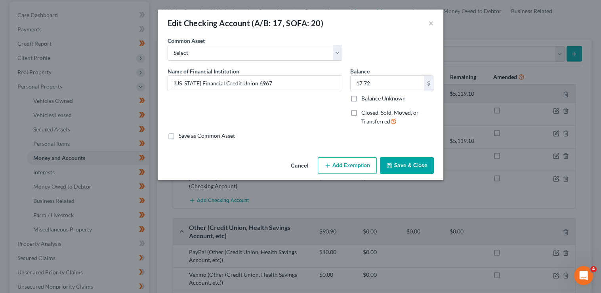
click at [327, 163] on icon "button" at bounding box center [328, 165] width 6 height 6
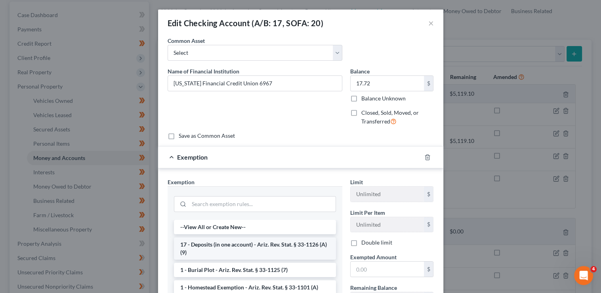
click at [214, 242] on li "17 - Deposits (in one account) - Ariz. Rev. Stat. § 33-1126 (A)(9)" at bounding box center [255, 248] width 162 height 22
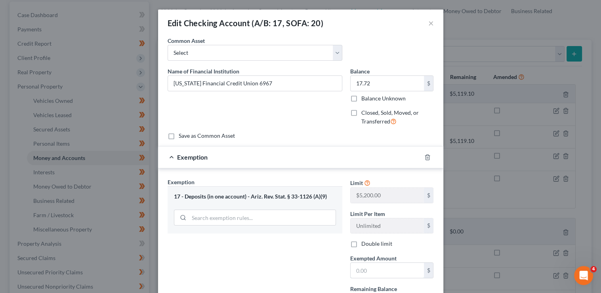
drag, startPoint x: 380, startPoint y: 261, endPoint x: 382, endPoint y: 238, distance: 23.1
click at [375, 254] on div "Exempted Amount * $" at bounding box center [392, 266] width 92 height 24
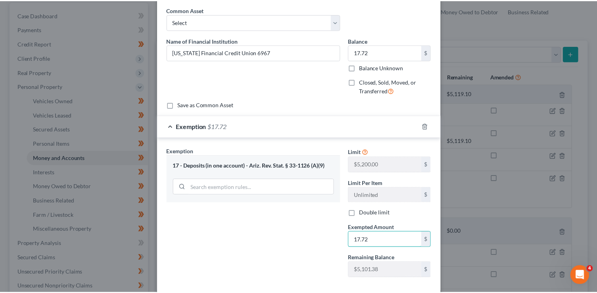
scroll to position [71, 0]
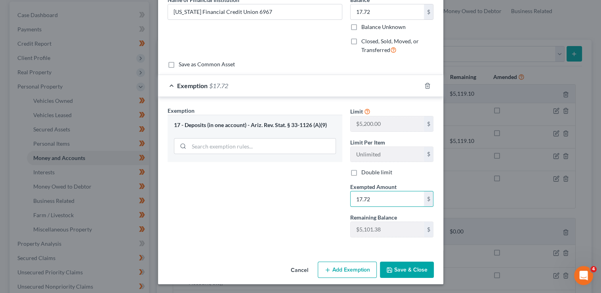
type input "17.72"
click at [401, 268] on button "Save & Close" at bounding box center [407, 269] width 54 height 17
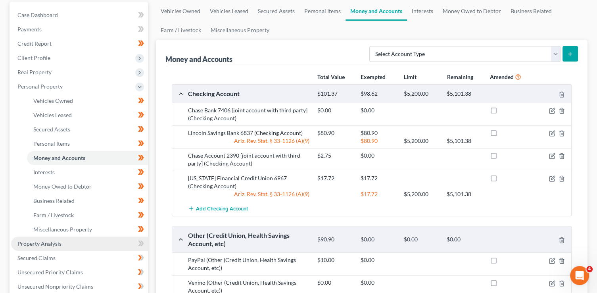
click at [63, 244] on link "Property Analysis" at bounding box center [79, 243] width 137 height 14
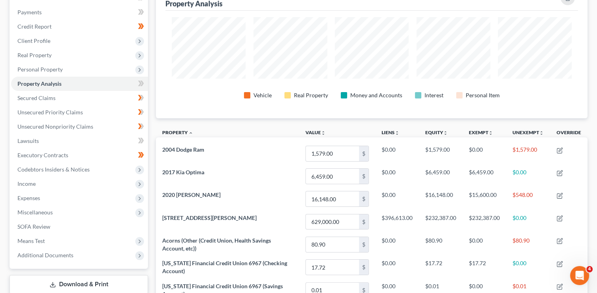
scroll to position [90, 0]
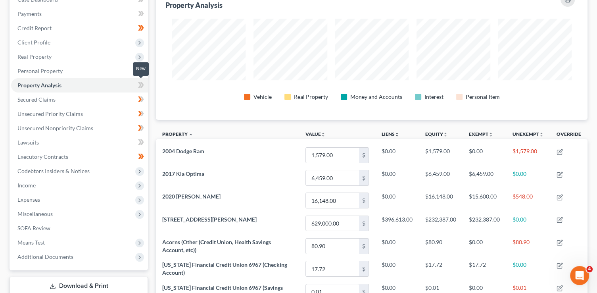
click at [142, 86] on icon at bounding box center [142, 85] width 4 height 6
click at [143, 86] on icon at bounding box center [141, 85] width 6 height 10
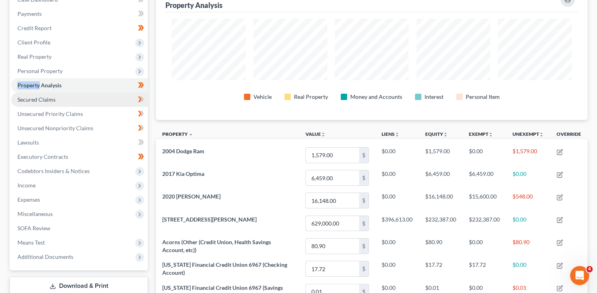
click at [106, 100] on link "Secured Claims" at bounding box center [79, 99] width 137 height 14
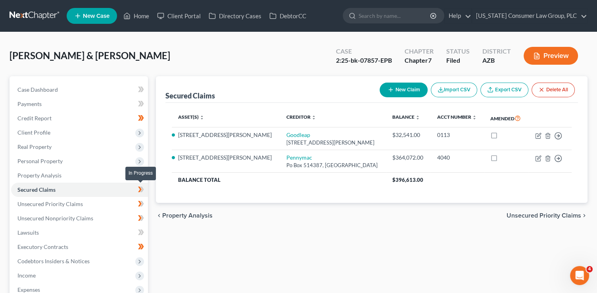
click at [143, 185] on icon at bounding box center [141, 189] width 6 height 10
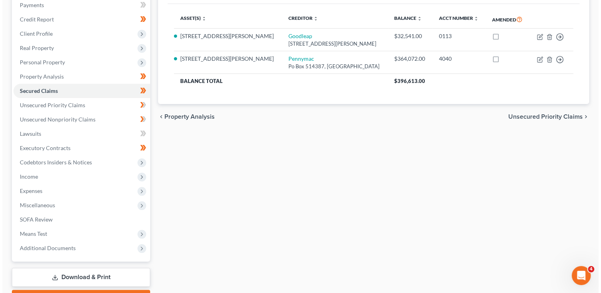
scroll to position [69, 0]
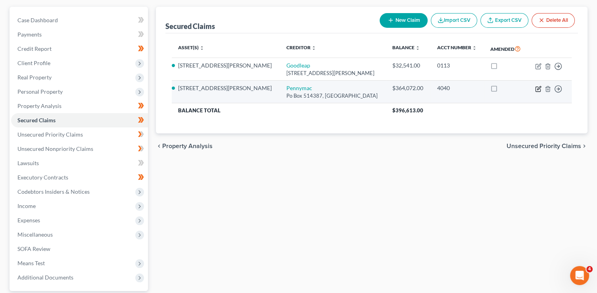
click at [536, 88] on icon "button" at bounding box center [538, 89] width 6 height 6
select select "4"
select select "2"
select select "0"
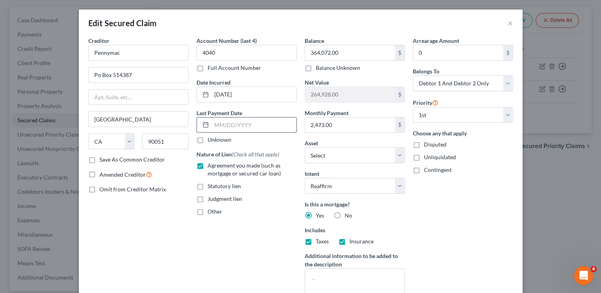
click at [219, 124] on input "text" at bounding box center [254, 124] width 85 height 15
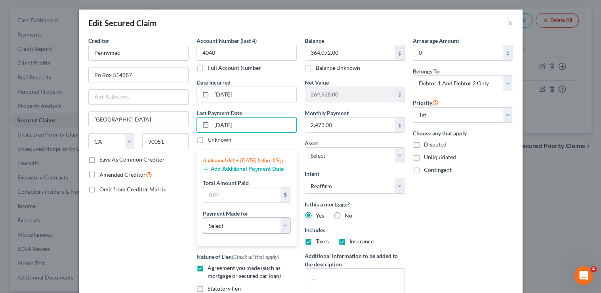
type input "[DATE]"
click at [227, 233] on select "Select Car Credit Card Loan Repayment Mortgage Other Suppliers Or Vendors" at bounding box center [247, 225] width 88 height 16
select select "3"
click at [203, 224] on select "Select Car Credit Card Loan Repayment Mortgage Other Suppliers Or Vendors" at bounding box center [247, 225] width 88 height 16
click at [230, 202] on input "text" at bounding box center [241, 194] width 77 height 15
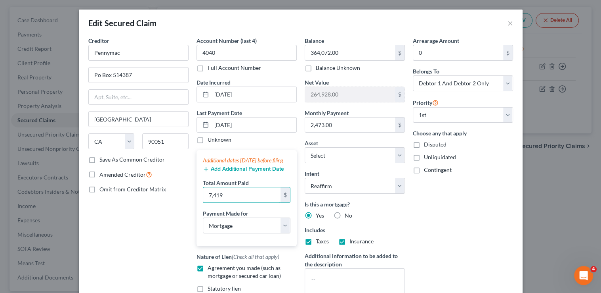
type input "7,419"
click at [225, 172] on button "Add Additional Payment Date" at bounding box center [243, 169] width 81 height 6
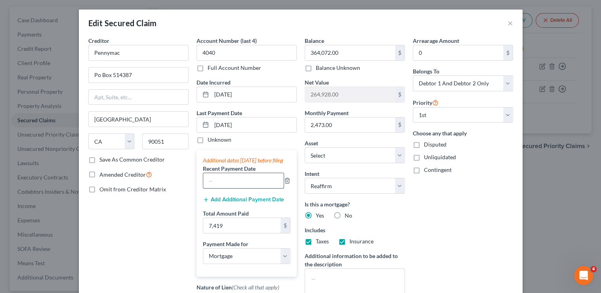
click at [220, 186] on input "text" at bounding box center [243, 180] width 80 height 15
type input "08/2025"
click at [241, 203] on button "Add Additional Payment Date" at bounding box center [243, 199] width 81 height 6
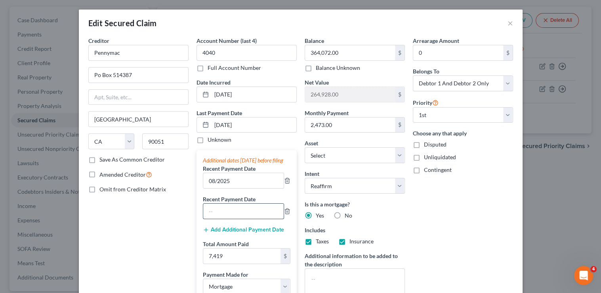
click at [214, 218] on input "text" at bounding box center [243, 210] width 80 height 15
type input "07/2025"
click at [214, 233] on button "Add Additional Payment Date" at bounding box center [243, 229] width 81 height 6
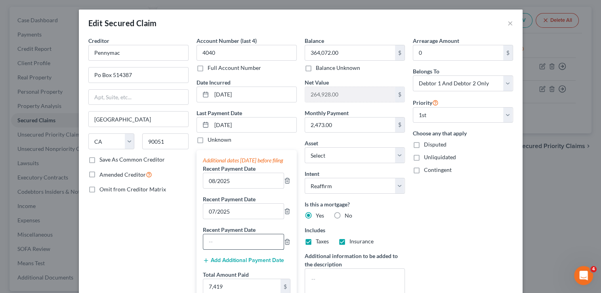
click at [212, 245] on input "text" at bounding box center [243, 241] width 80 height 15
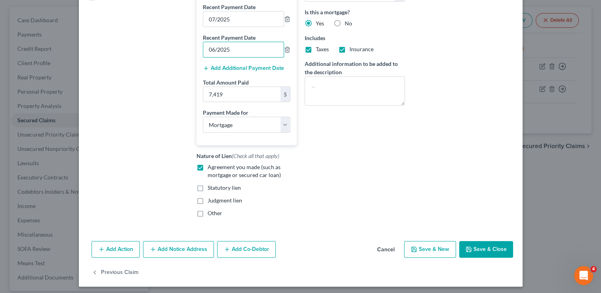
scroll to position [202, 0]
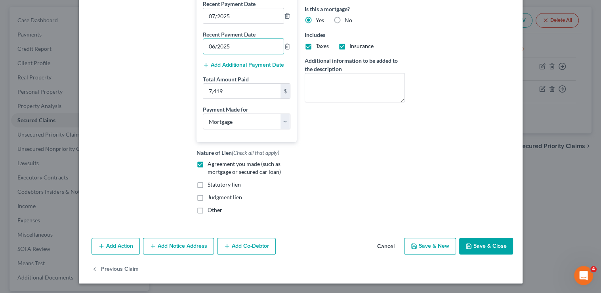
type input "06/2025"
drag, startPoint x: 496, startPoint y: 245, endPoint x: 490, endPoint y: 245, distance: 5.5
click at [495, 245] on button "Save & Close" at bounding box center [486, 245] width 54 height 17
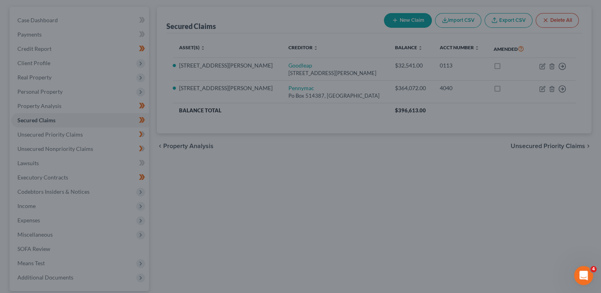
select select "3"
type input "7,419.00"
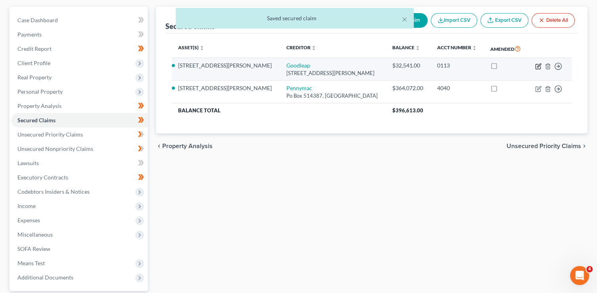
click at [536, 63] on icon "button" at bounding box center [538, 66] width 6 height 6
select select "38"
select select "1"
select select "0"
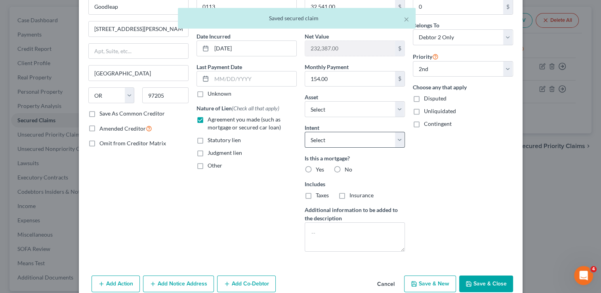
scroll to position [43, 0]
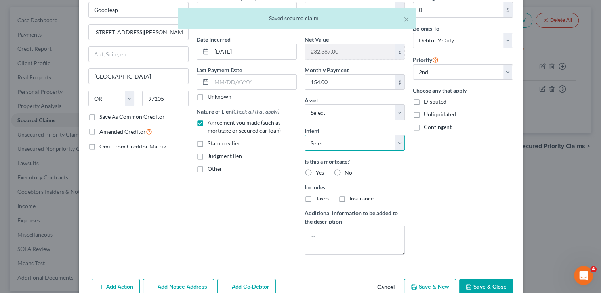
click at [341, 143] on select "Select Surrender Redeem Reaffirm Avoid Other" at bounding box center [355, 143] width 100 height 16
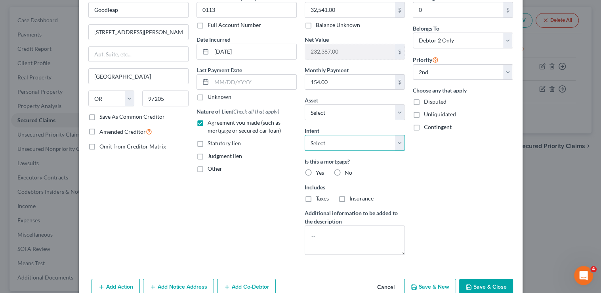
select select "4"
click at [305, 135] on select "Select Surrender Redeem Reaffirm Avoid Other" at bounding box center [355, 143] width 100 height 16
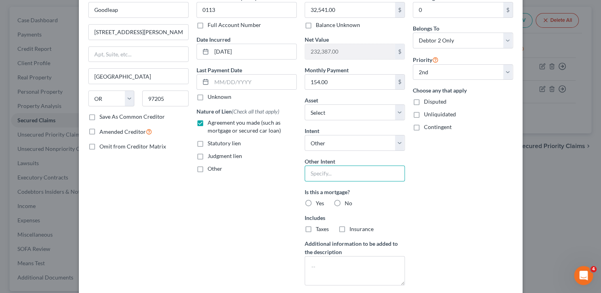
click at [336, 172] on input "text" at bounding box center [355, 173] width 100 height 16
type input "Retain and continue to pay"
drag, startPoint x: 342, startPoint y: 204, endPoint x: 335, endPoint y: 199, distance: 8.7
click at [345, 199] on label "No" at bounding box center [349, 203] width 8 height 8
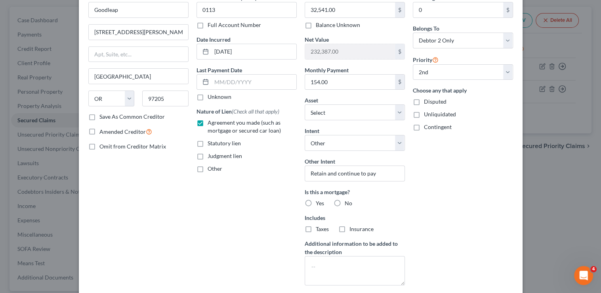
click at [348, 199] on input "No" at bounding box center [350, 201] width 5 height 5
radio input "true"
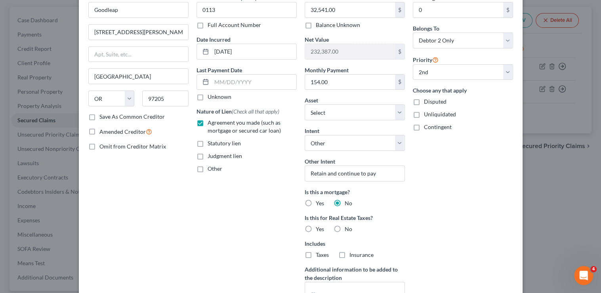
click at [345, 228] on label "No" at bounding box center [349, 229] width 8 height 8
click at [348, 228] on input "No" at bounding box center [350, 227] width 5 height 5
radio input "true"
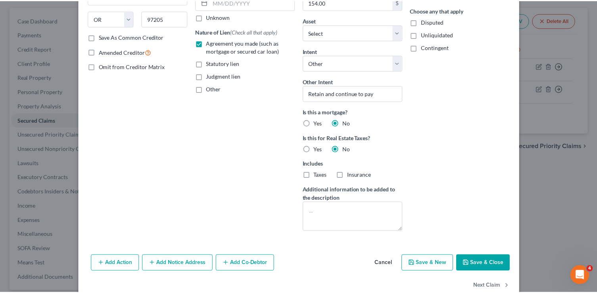
scroll to position [139, 0]
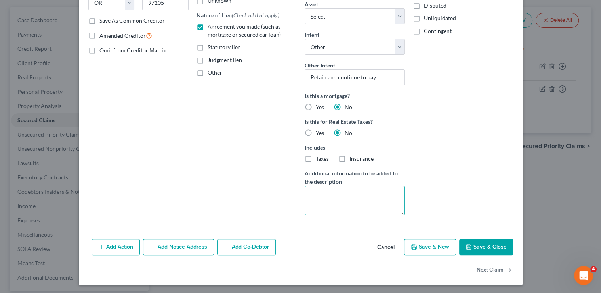
drag, startPoint x: 334, startPoint y: 206, endPoint x: 353, endPoint y: 152, distance: 57.9
click at [337, 196] on textarea at bounding box center [355, 199] width 100 height 29
type textarea "Solar"
click at [497, 235] on div "Add Action Add Notice Address Add Co-Debtor Cancel Save & New Save & Close" at bounding box center [301, 248] width 444 height 26
click at [494, 248] on button "Save & Close" at bounding box center [486, 247] width 54 height 17
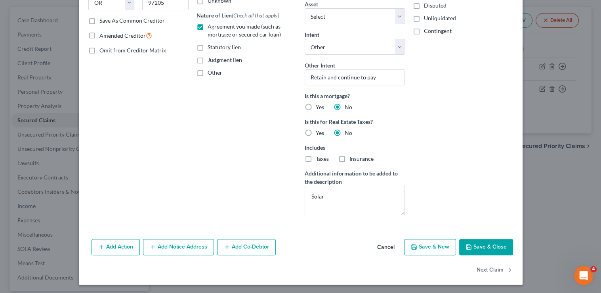
select select "1"
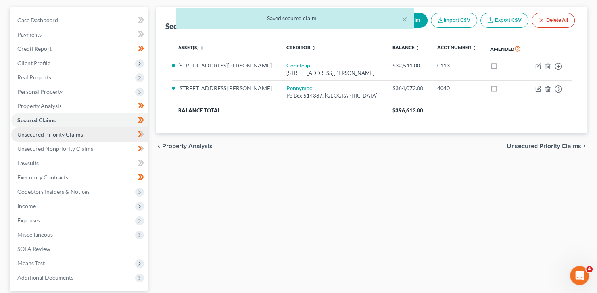
click at [97, 136] on link "Unsecured Priority Claims" at bounding box center [79, 134] width 137 height 14
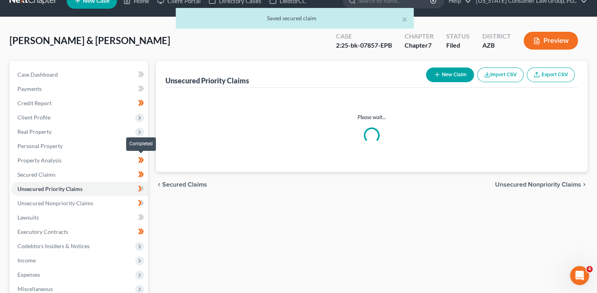
scroll to position [24, 0]
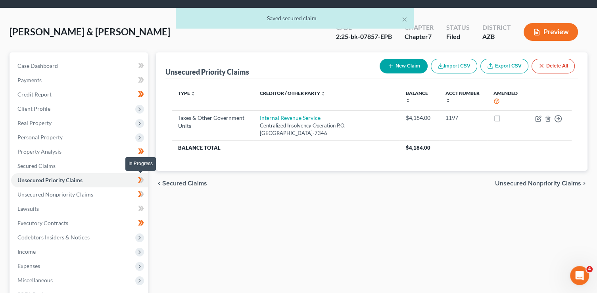
click at [144, 182] on icon at bounding box center [141, 180] width 6 height 10
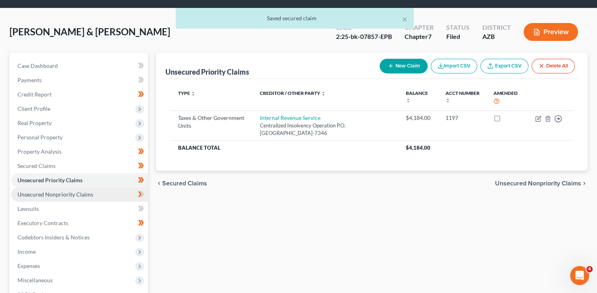
click at [104, 192] on link "Unsecured Nonpriority Claims" at bounding box center [79, 194] width 137 height 14
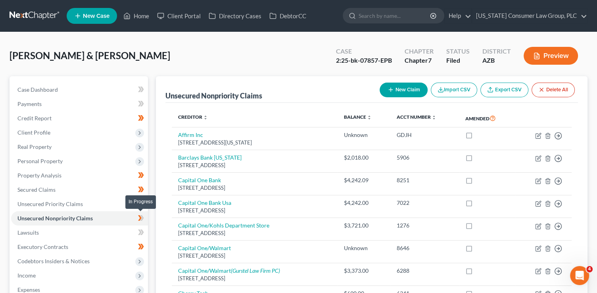
click at [145, 218] on span at bounding box center [141, 219] width 14 height 12
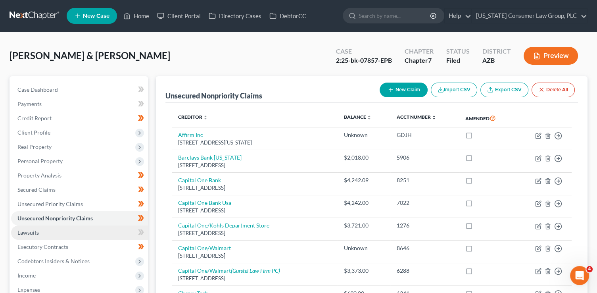
click at [122, 233] on link "Lawsuits" at bounding box center [79, 232] width 137 height 14
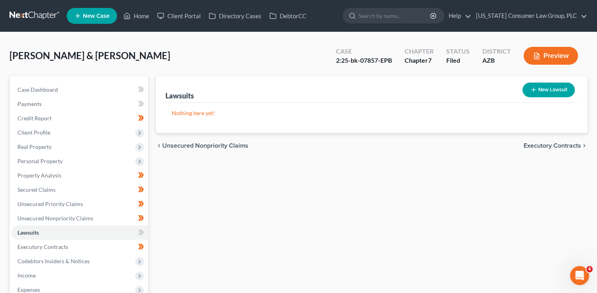
click at [536, 90] on button "New Lawsuit" at bounding box center [548, 89] width 52 height 15
select select "0"
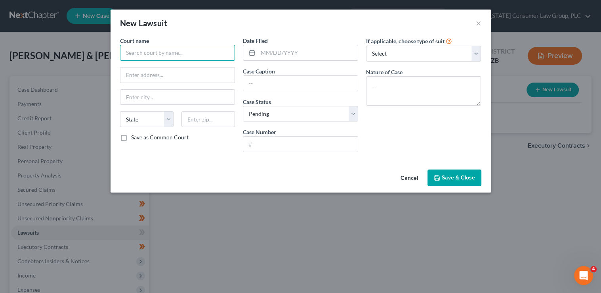
click at [155, 49] on input "text" at bounding box center [177, 53] width 115 height 16
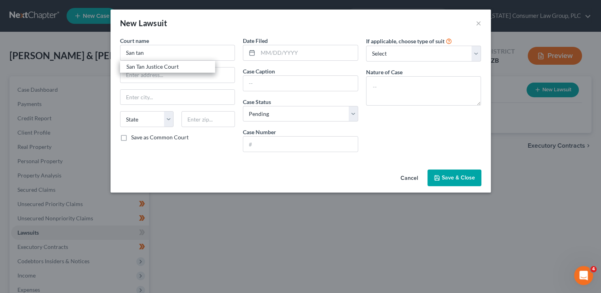
click at [173, 67] on div "San Tan Justice Court" at bounding box center [167, 67] width 82 height 8
type input "San Tan Justice Court"
type input "201 East Chicago Street"
type input "Chandler"
select select "3"
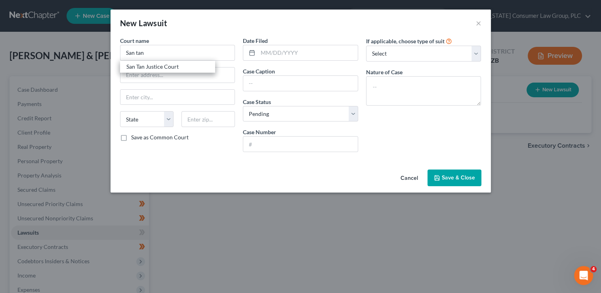
type input "85225"
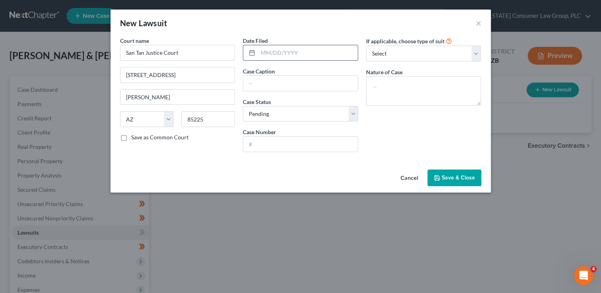
click at [261, 55] on input "text" at bounding box center [308, 52] width 100 height 15
click at [254, 145] on input "text" at bounding box center [300, 143] width 115 height 15
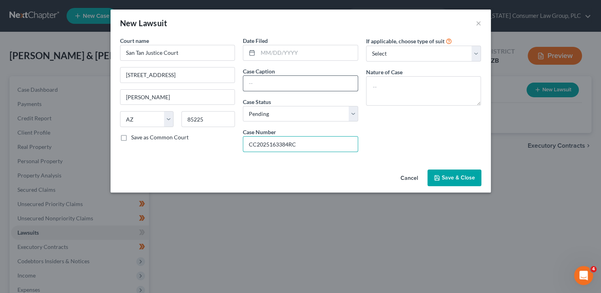
type input "CC2025163384RC"
click at [264, 86] on input "text" at bounding box center [300, 83] width 115 height 15
type input "Capital One, N.A. v. Victoria L. Walsh"
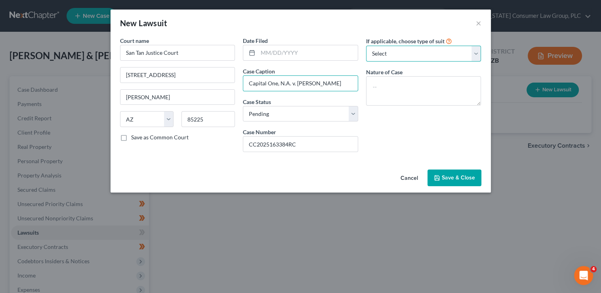
click at [437, 51] on select "Select Repossession Garnishment Foreclosure Attached, Seized, Or Levied Other" at bounding box center [423, 54] width 115 height 16
select select "4"
click at [366, 46] on select "Select Repossession Garnishment Foreclosure Attached, Seized, Or Levied Other" at bounding box center [423, 54] width 115 height 16
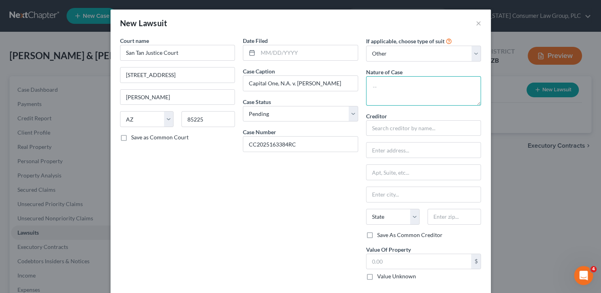
click at [382, 98] on textarea at bounding box center [423, 90] width 115 height 29
type textarea "Contract"
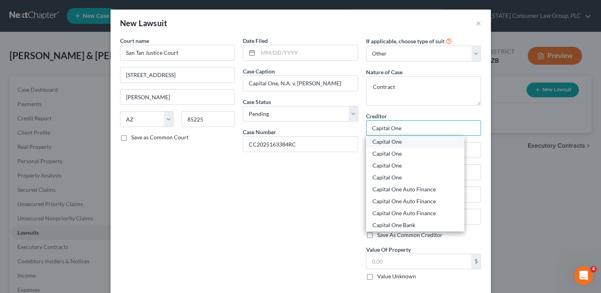
type input "Capital One"
click at [413, 138] on div "Capital One" at bounding box center [415, 142] width 85 height 8
type input "PO Box 31293"
type input "Salt Lake City"
select select "46"
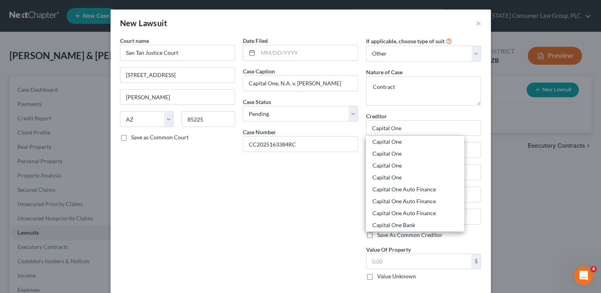
type input "84131"
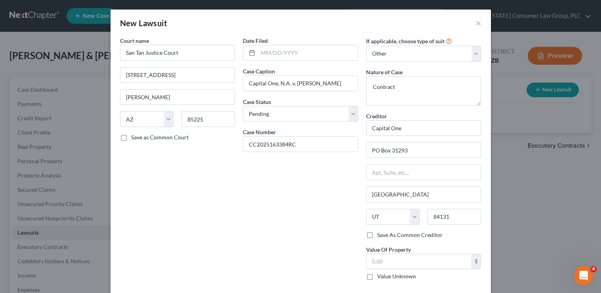
click at [377, 273] on label "Value Unknown" at bounding box center [396, 276] width 39 height 8
click at [380, 273] on input "Value Unknown" at bounding box center [382, 274] width 5 height 5
checkbox input "true"
type input "0.00"
click at [274, 54] on input "text" at bounding box center [308, 52] width 100 height 15
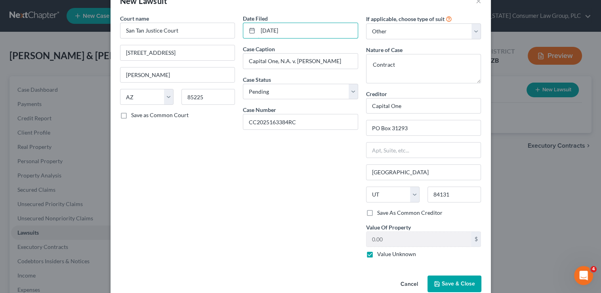
scroll to position [36, 0]
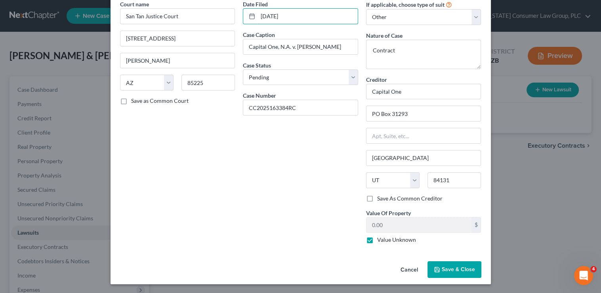
type input "07/14/2025"
click at [451, 267] on span "Save & Close" at bounding box center [458, 269] width 33 height 7
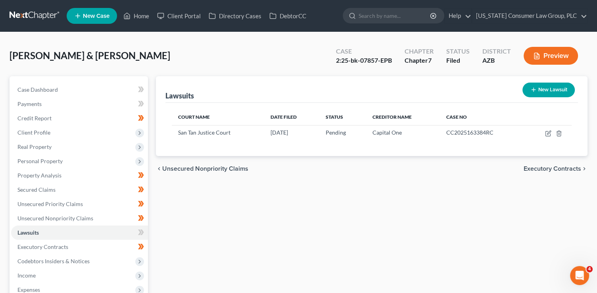
click at [553, 89] on button "New Lawsuit" at bounding box center [548, 89] width 52 height 15
select select "0"
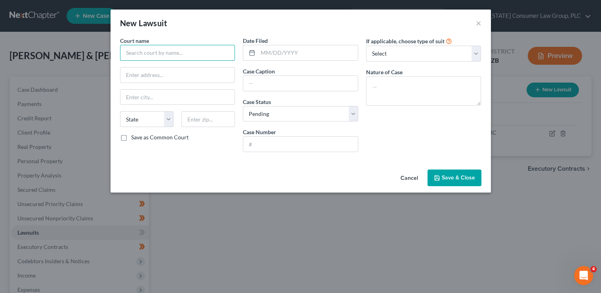
click at [172, 55] on input "text" at bounding box center [177, 53] width 115 height 16
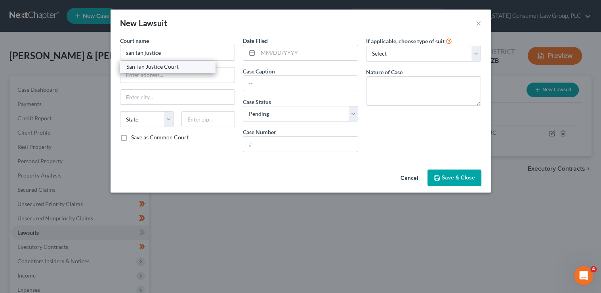
click at [179, 65] on div "San Tan Justice Court" at bounding box center [167, 67] width 82 height 8
type input "San Tan Justice Court"
type input "201 East Chicago Street"
type input "Chandler"
select select "3"
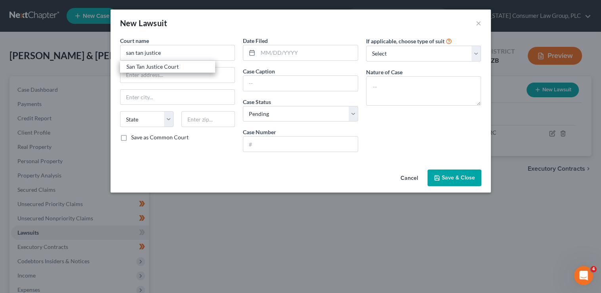
type input "85225"
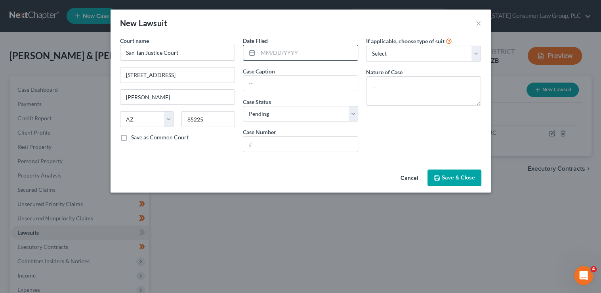
click at [268, 52] on input "text" at bounding box center [308, 52] width 100 height 15
type input "07/02/2025"
type input "Capital One, N.A. v. Victoria L. Walsh"
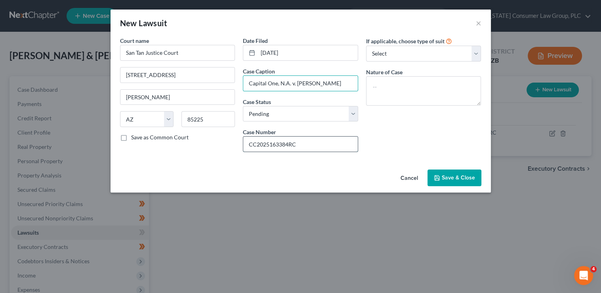
click at [307, 143] on input "CC2025163384RC" at bounding box center [300, 143] width 115 height 15
paste input "CC2025154602"
type input "CC2025154602"
click at [392, 55] on select "Select Repossession Garnishment Foreclosure Attached, Seized, Or Levied Other" at bounding box center [423, 54] width 115 height 16
select select "4"
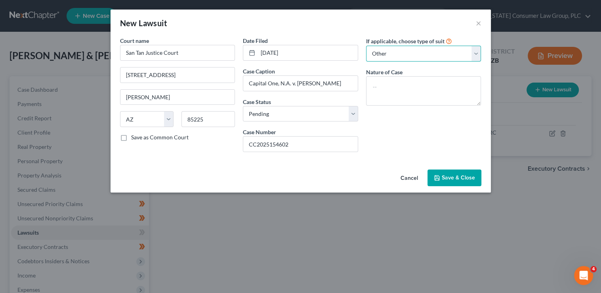
click at [366, 46] on select "Select Repossession Garnishment Foreclosure Attached, Seized, Or Levied Other" at bounding box center [423, 54] width 115 height 16
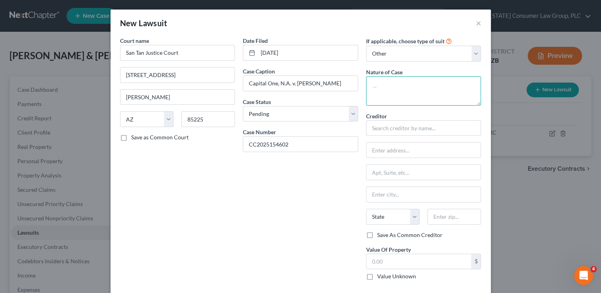
click at [392, 90] on textarea at bounding box center [423, 90] width 115 height 29
type textarea "Contract"
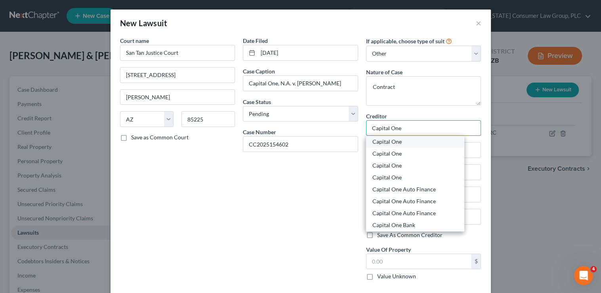
type input "Capital One"
click at [417, 140] on div "Capital One" at bounding box center [415, 142] width 85 height 8
type input "PO Box 31293"
type input "Salt Lake City"
select select "46"
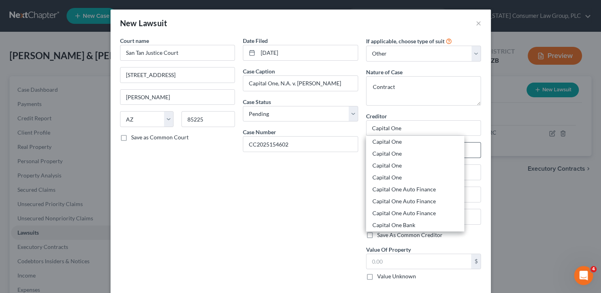
type input "84131"
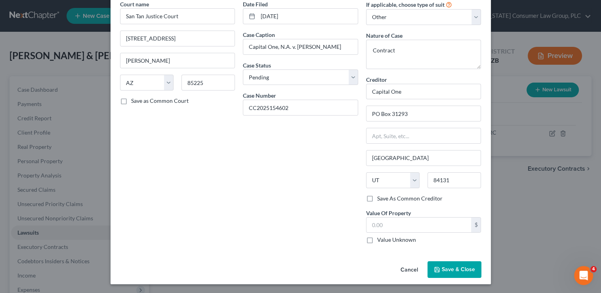
click at [390, 239] on label "Value Unknown" at bounding box center [396, 239] width 39 height 8
click at [386, 239] on input "Value Unknown" at bounding box center [382, 237] width 5 height 5
checkbox input "true"
type input "0.00"
click at [462, 269] on span "Save & Close" at bounding box center [458, 269] width 33 height 7
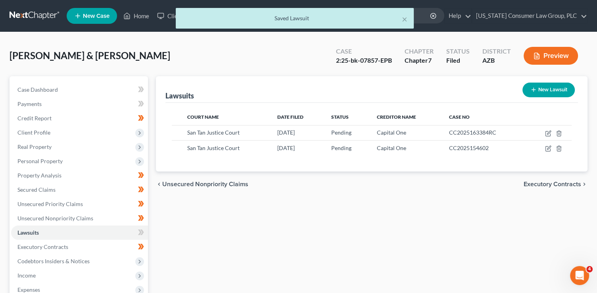
scroll to position [1, 0]
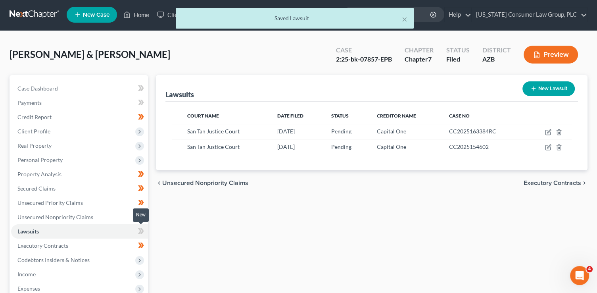
click at [144, 226] on span at bounding box center [141, 232] width 14 height 12
click at [80, 217] on span "Unsecured Nonpriority Claims" at bounding box center [55, 216] width 76 height 7
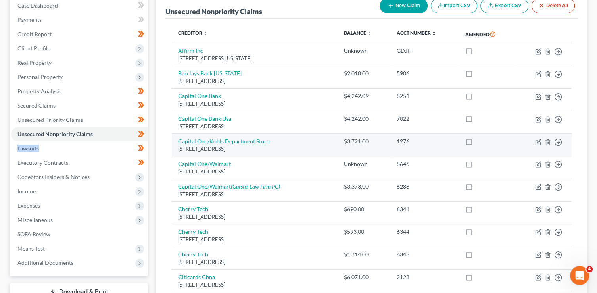
scroll to position [101, 0]
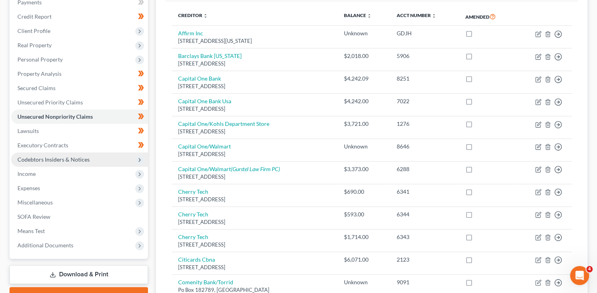
click at [72, 161] on span "Codebtors Insiders & Notices" at bounding box center [53, 159] width 72 height 7
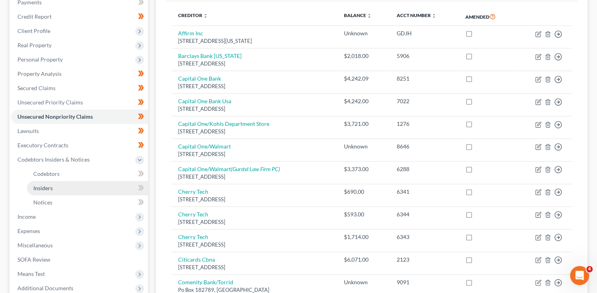
click at [146, 181] on link "Insiders" at bounding box center [87, 188] width 121 height 14
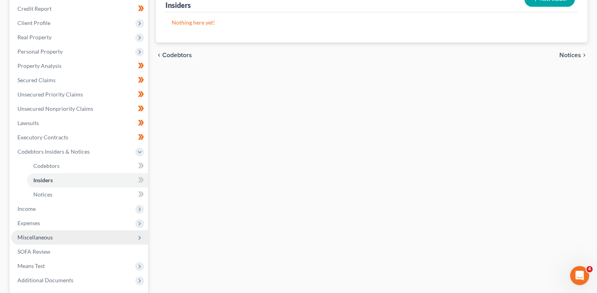
scroll to position [166, 0]
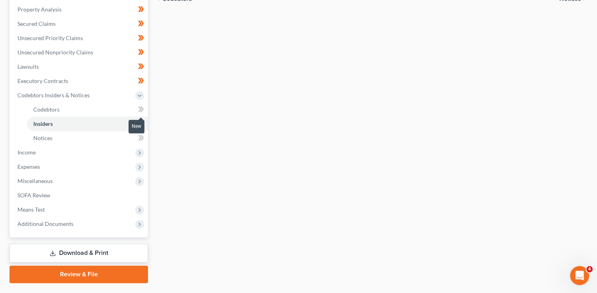
click at [143, 111] on icon at bounding box center [141, 109] width 6 height 10
drag, startPoint x: 139, startPoint y: 119, endPoint x: 142, endPoint y: 124, distance: 5.2
click at [140, 120] on icon at bounding box center [141, 124] width 6 height 10
click at [144, 136] on span at bounding box center [141, 139] width 14 height 12
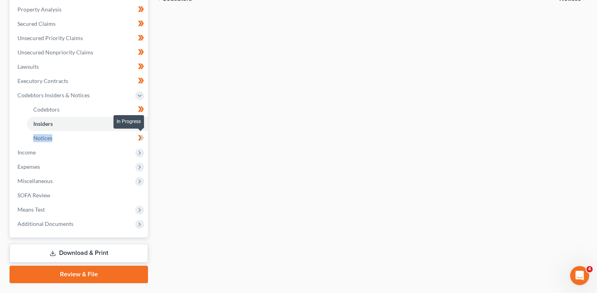
click at [144, 136] on span at bounding box center [141, 139] width 14 height 12
click at [145, 120] on span at bounding box center [141, 125] width 14 height 12
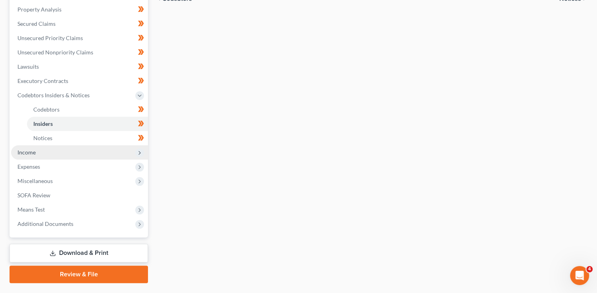
click at [61, 150] on span "Income" at bounding box center [79, 152] width 137 height 14
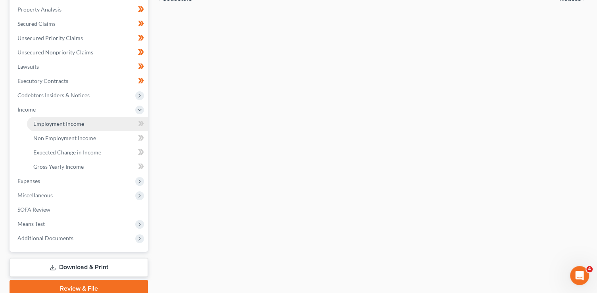
click at [65, 126] on span "Employment Income" at bounding box center [58, 123] width 51 height 7
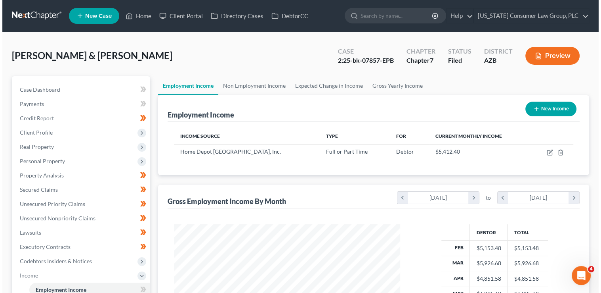
scroll to position [141, 242]
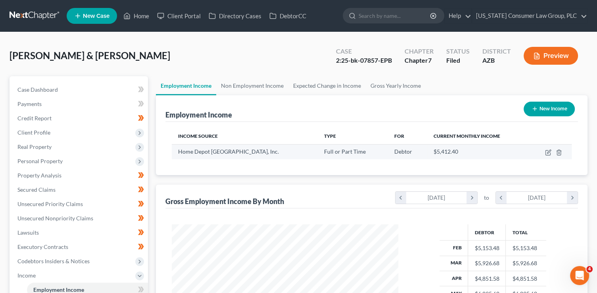
click at [543, 153] on td at bounding box center [550, 151] width 42 height 15
click at [546, 153] on icon "button" at bounding box center [548, 152] width 6 height 6
select select "0"
select select "10"
select select "2"
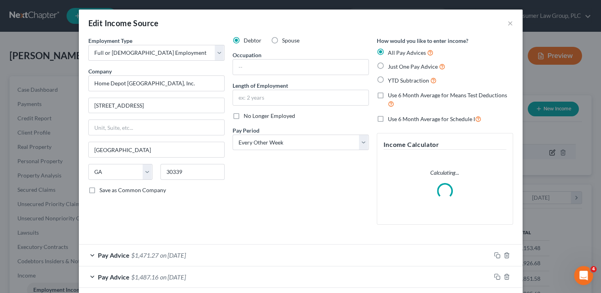
scroll to position [141, 244]
click at [292, 66] on input "text" at bounding box center [301, 66] width 136 height 15
type input "Install coordinator"
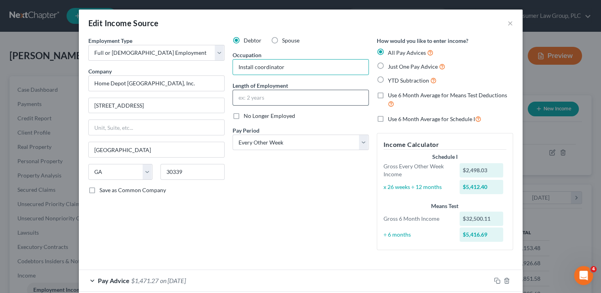
click at [291, 97] on input "text" at bounding box center [301, 97] width 136 height 15
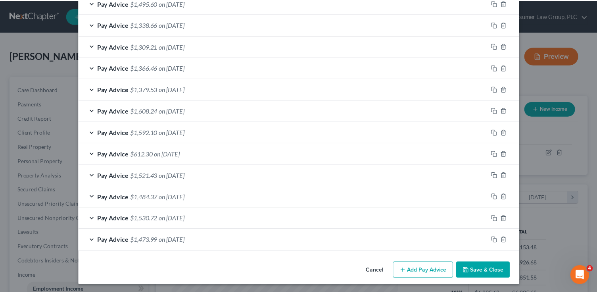
scroll to position [321, 0]
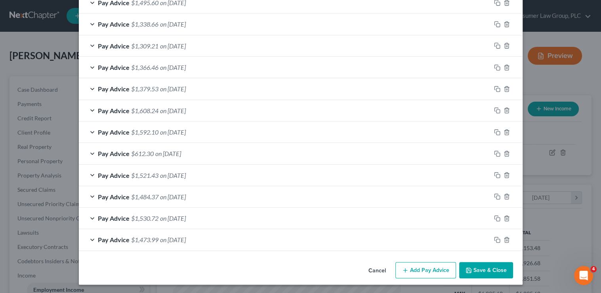
type input "19.5 years"
click at [479, 271] on button "Save & Close" at bounding box center [486, 270] width 54 height 17
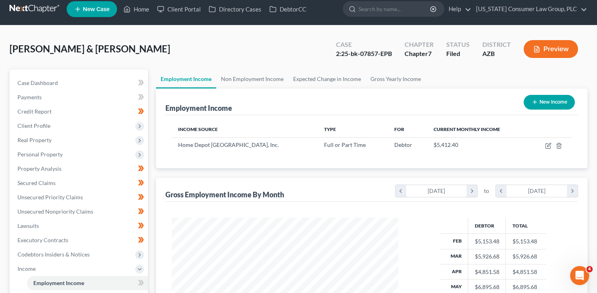
scroll to position [0, 0]
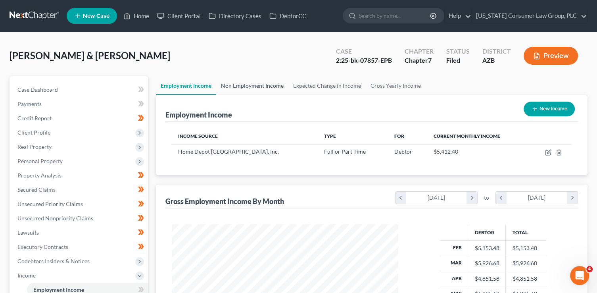
click at [241, 86] on link "Non Employment Income" at bounding box center [252, 85] width 72 height 19
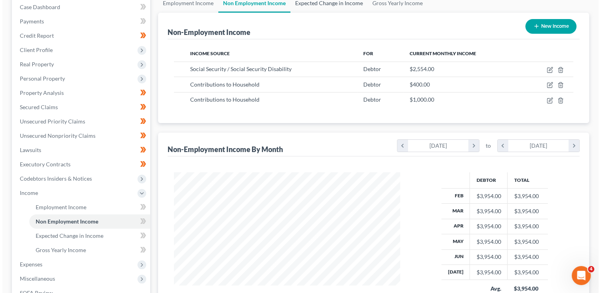
scroll to position [82, 0]
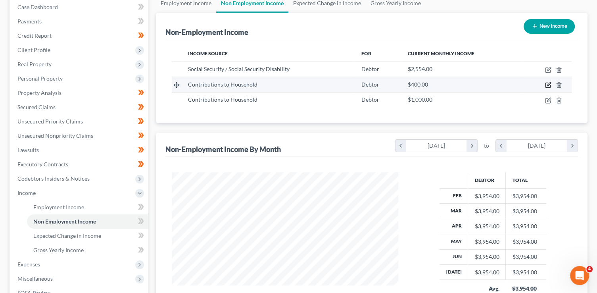
click at [547, 86] on icon "button" at bounding box center [548, 85] width 6 height 6
select select "8"
select select "0"
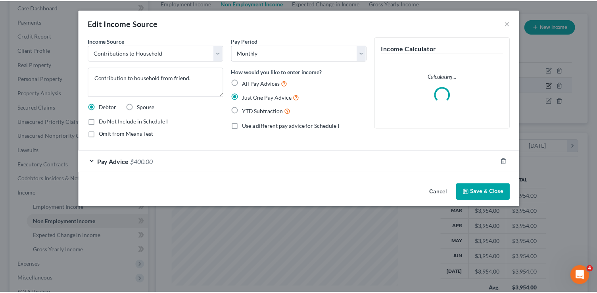
scroll to position [141, 244]
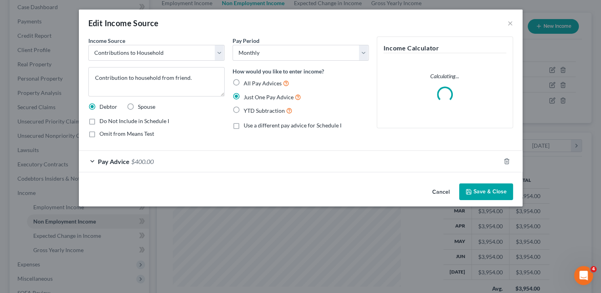
click at [481, 186] on button "Save & Close" at bounding box center [486, 191] width 54 height 17
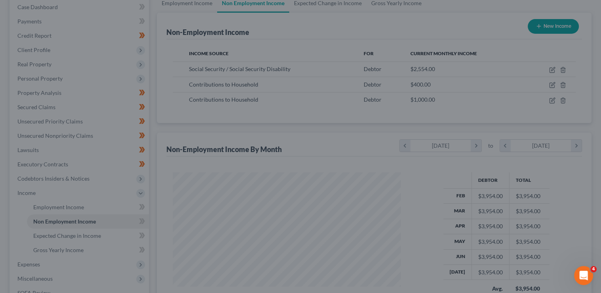
scroll to position [396205, 396104]
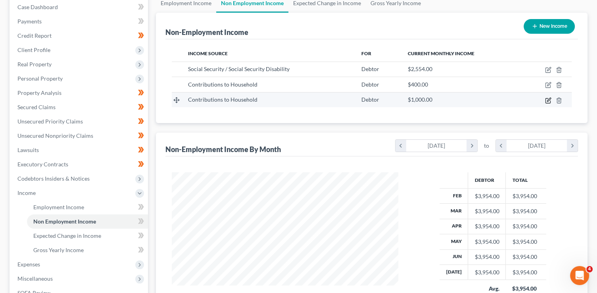
click at [548, 100] on icon "button" at bounding box center [548, 100] width 6 height 6
select select "8"
select select "0"
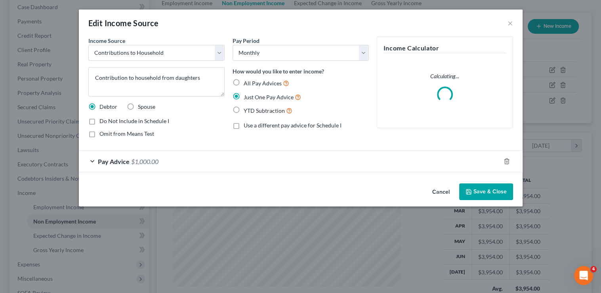
click at [482, 185] on button "Save & Close" at bounding box center [486, 191] width 54 height 17
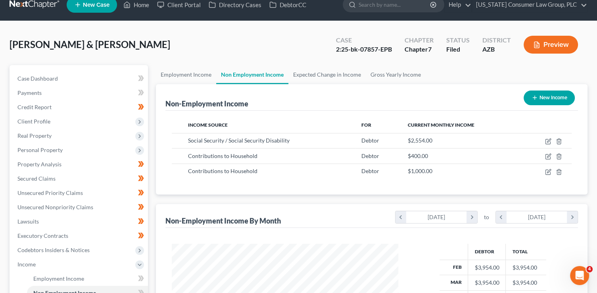
scroll to position [0, 0]
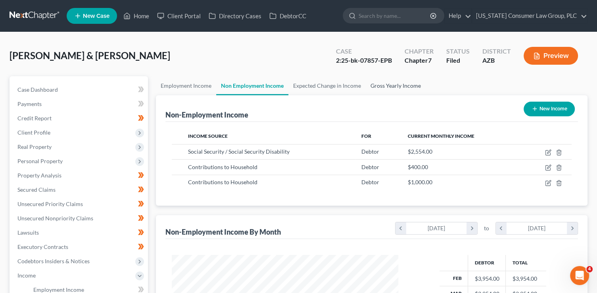
click at [404, 81] on link "Gross Yearly Income" at bounding box center [395, 85] width 60 height 19
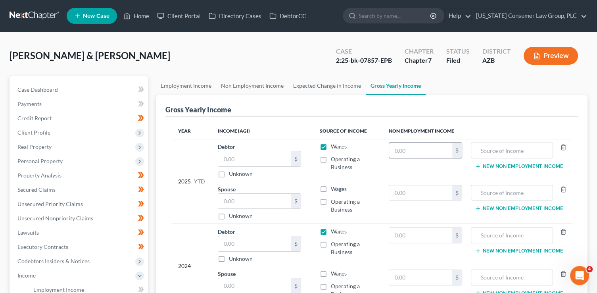
click at [417, 151] on input "text" at bounding box center [420, 150] width 63 height 15
type input "11,200"
click at [487, 149] on input "text" at bounding box center [511, 150] width 73 height 15
type input "Contribution to household"
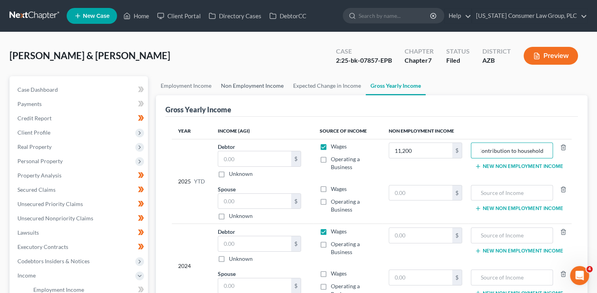
scroll to position [0, 0]
click at [256, 88] on link "Non Employment Income" at bounding box center [252, 85] width 72 height 19
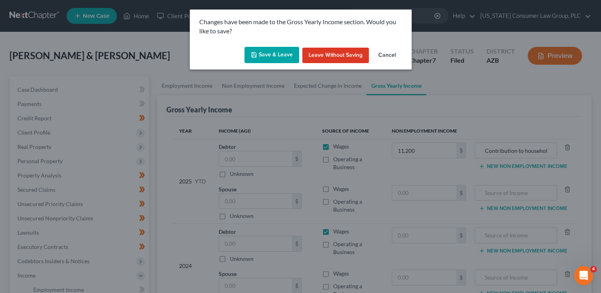
click at [282, 57] on button "Save & Leave" at bounding box center [272, 55] width 55 height 17
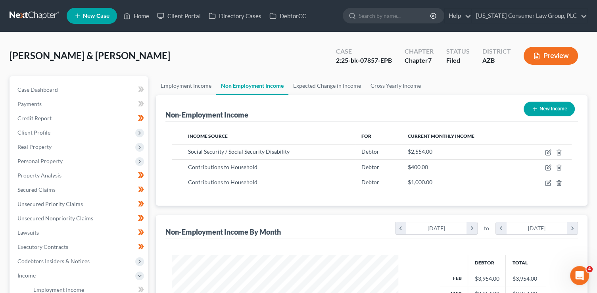
scroll to position [141, 242]
click at [390, 84] on link "Gross Yearly Income" at bounding box center [395, 85] width 60 height 19
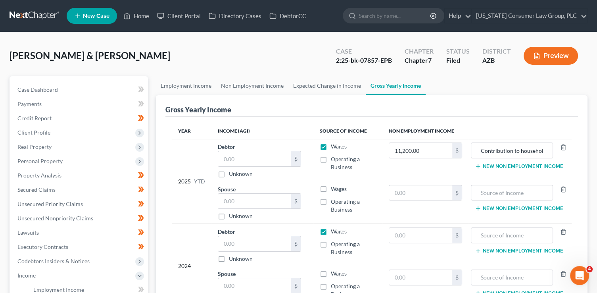
click at [505, 164] on button "New Non Employment Income" at bounding box center [518, 166] width 88 height 6
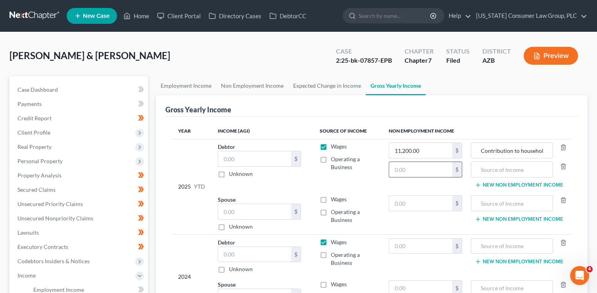
click at [426, 171] on input "text" at bounding box center [420, 169] width 63 height 15
click at [405, 167] on input "text" at bounding box center [420, 169] width 63 height 15
type input "20,432"
click at [503, 172] on input "text" at bounding box center [511, 169] width 73 height 15
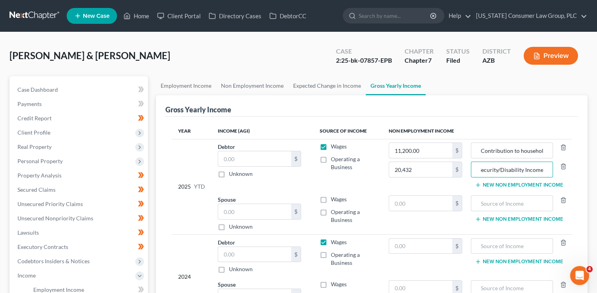
type input "Social Security/Disability Income"
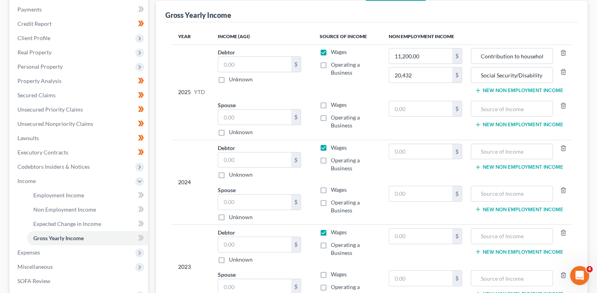
scroll to position [95, 0]
click at [229, 157] on input "text" at bounding box center [254, 159] width 73 height 15
type input "5"
type input "0.00"
click at [230, 205] on input "text" at bounding box center [254, 201] width 73 height 15
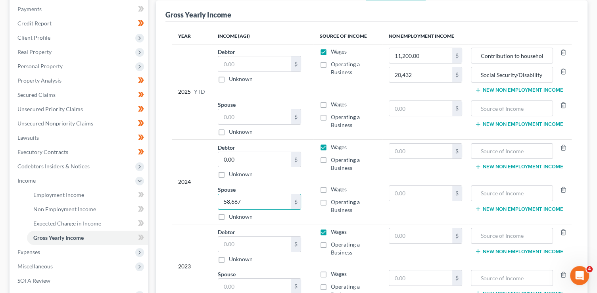
type input "58,667"
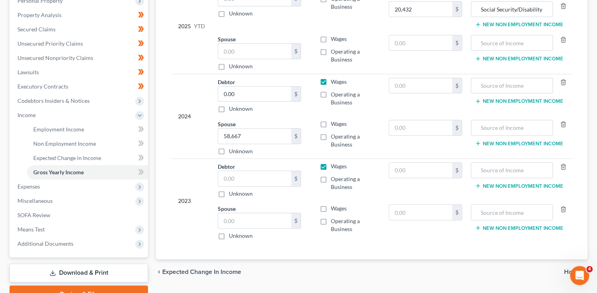
scroll to position [161, 0]
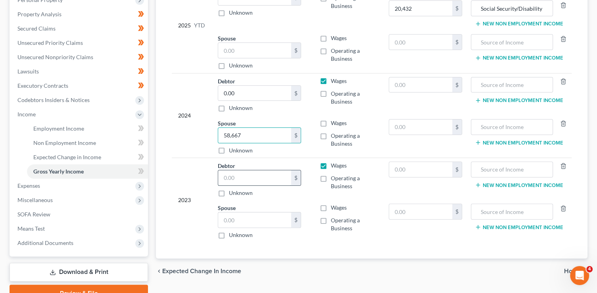
click at [237, 177] on input "text" at bounding box center [254, 177] width 73 height 15
type input "0.00"
click at [331, 203] on label "Wages" at bounding box center [339, 207] width 16 height 8
click at [334, 203] on input "Wages" at bounding box center [336, 205] width 5 height 5
checkbox input "true"
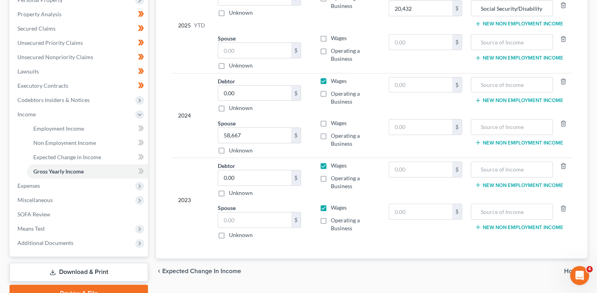
click at [331, 164] on label "Wages" at bounding box center [339, 165] width 16 height 8
click at [334, 164] on input "Wages" at bounding box center [336, 163] width 5 height 5
checkbox input "false"
drag, startPoint x: 228, startPoint y: 175, endPoint x: 201, endPoint y: 172, distance: 27.5
click at [201, 172] on tr "2023 Debtor 0.00 $ Unknown Balance Undetermined 0.00 $ Unknown Wages Operating …" at bounding box center [372, 179] width 400 height 42
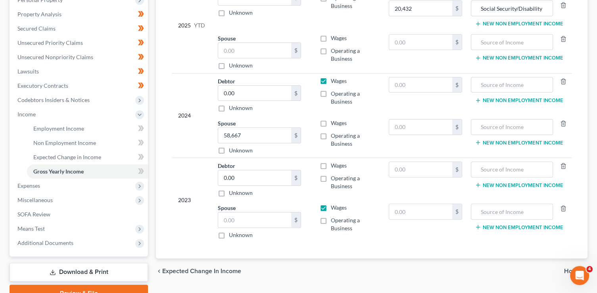
click at [247, 201] on td "Spouse $ Unknown Balance Undetermined $ Unknown" at bounding box center [262, 221] width 102 height 42
drag, startPoint x: 240, startPoint y: 177, endPoint x: 211, endPoint y: 168, distance: 30.2
click at [211, 168] on tr "2023 Debtor 0.00 $ Unknown Balance Undetermined 0.00 $ Unknown Wages Operating …" at bounding box center [372, 179] width 400 height 42
click at [235, 214] on input "text" at bounding box center [254, 219] width 73 height 15
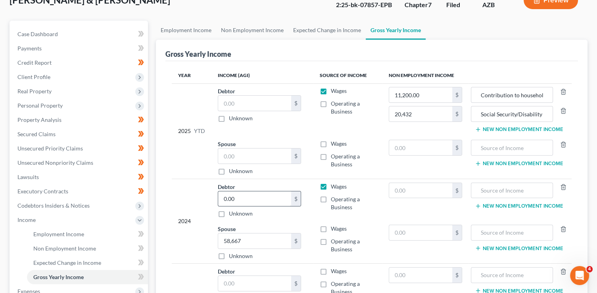
scroll to position [54, 0]
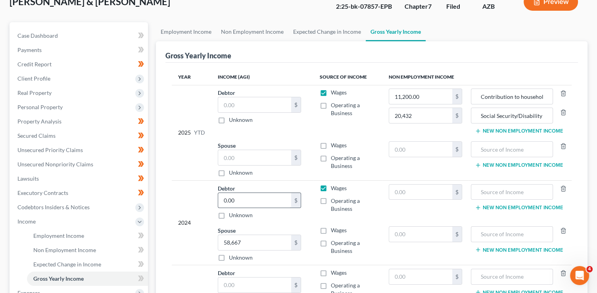
type input "56,279"
drag, startPoint x: 222, startPoint y: 195, endPoint x: 169, endPoint y: 183, distance: 54.0
click at [187, 191] on tr "2024 Debtor 0.00 $ Unknown Balance Undetermined 0.00 $ Unknown Wages Operating …" at bounding box center [372, 201] width 400 height 42
click at [331, 185] on label "Wages" at bounding box center [339, 188] width 16 height 8
click at [334, 185] on input "Wages" at bounding box center [336, 186] width 5 height 5
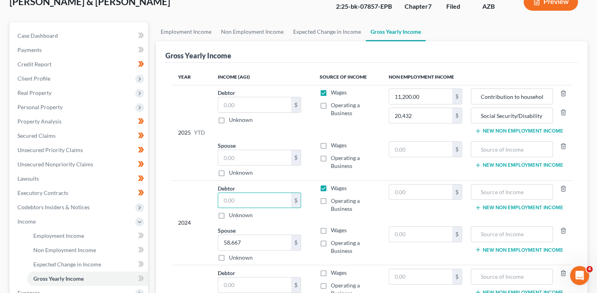
checkbox input "false"
click at [331, 228] on label "Wages" at bounding box center [339, 230] width 16 height 8
click at [334, 228] on input "Wages" at bounding box center [336, 228] width 5 height 5
checkbox input "true"
click at [331, 141] on label "Wages" at bounding box center [339, 145] width 16 height 8
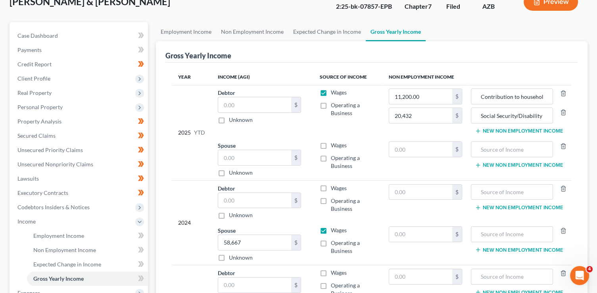
click at [334, 141] on input "Wages" at bounding box center [336, 143] width 5 height 5
checkbox input "true"
click at [331, 90] on label "Wages" at bounding box center [339, 92] width 16 height 8
click at [334, 90] on input "Wages" at bounding box center [336, 90] width 5 height 5
checkbox input "false"
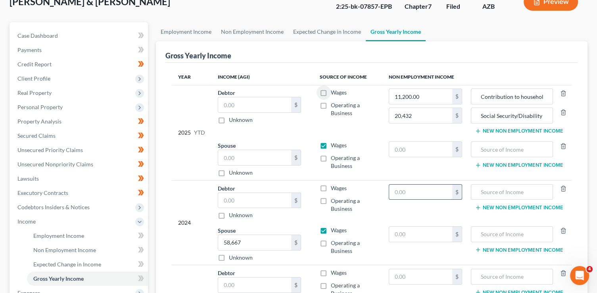
click at [409, 189] on input "text" at bounding box center [420, 191] width 63 height 15
click at [497, 116] on input "Social Security/Disability Income" at bounding box center [511, 115] width 73 height 15
click at [426, 191] on input "text" at bounding box center [420, 191] width 63 height 15
type input "29,892"
click at [508, 192] on input "text" at bounding box center [511, 191] width 73 height 15
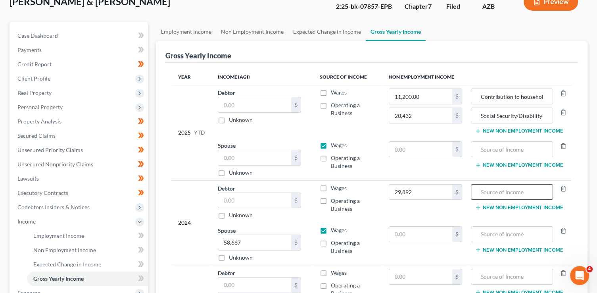
paste input "Social Security/Disability Income"
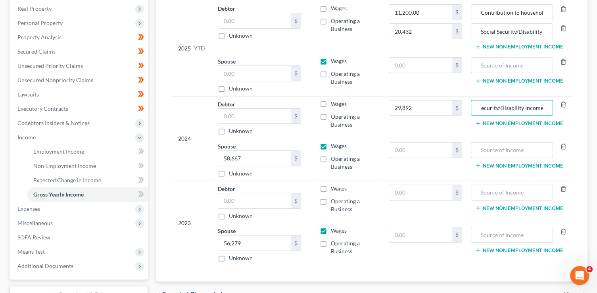
scroll to position [139, 0]
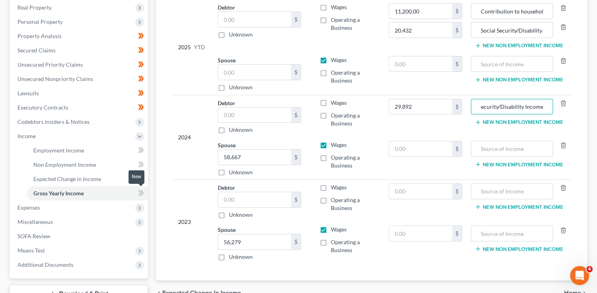
type input "Social Security/Disability Income"
click at [137, 192] on span at bounding box center [141, 194] width 14 height 12
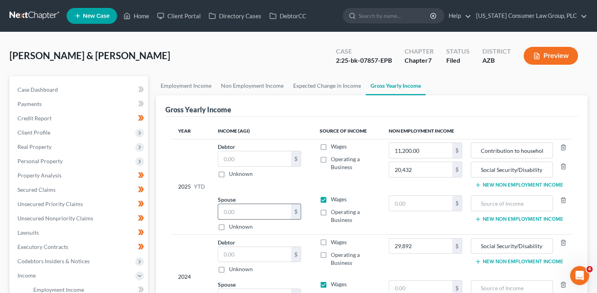
click at [233, 209] on input "text" at bounding box center [254, 211] width 73 height 15
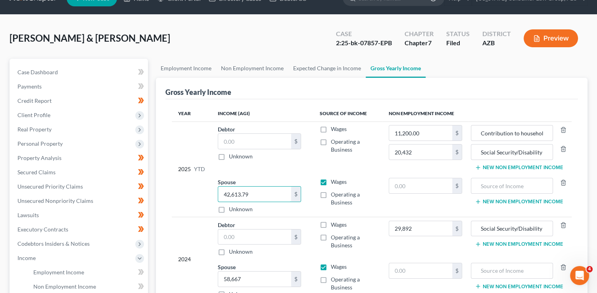
scroll to position [97, 0]
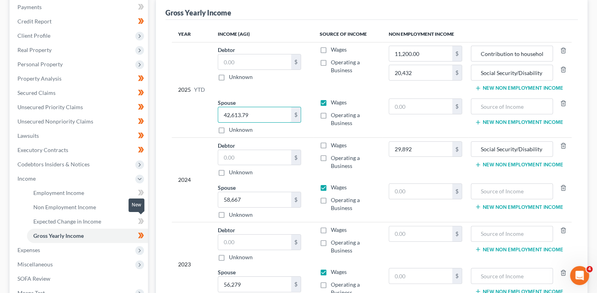
type input "42,613.79"
click at [143, 225] on icon at bounding box center [141, 221] width 6 height 10
click at [143, 208] on icon at bounding box center [141, 207] width 6 height 10
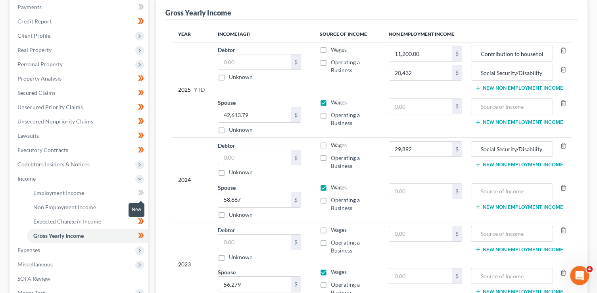
click at [143, 192] on icon at bounding box center [142, 192] width 4 height 6
click at [109, 249] on span "Expenses" at bounding box center [79, 250] width 137 height 14
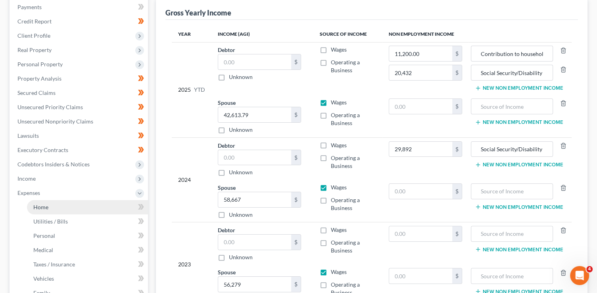
click at [67, 205] on link "Home" at bounding box center [87, 207] width 121 height 14
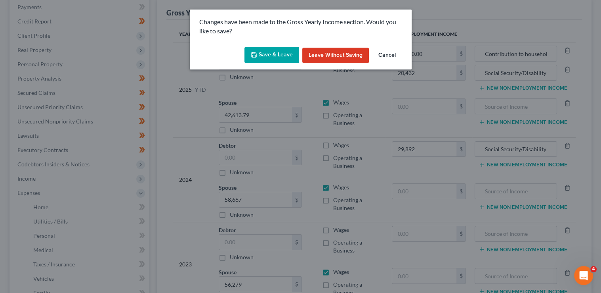
click at [286, 55] on button "Save & Leave" at bounding box center [272, 55] width 55 height 17
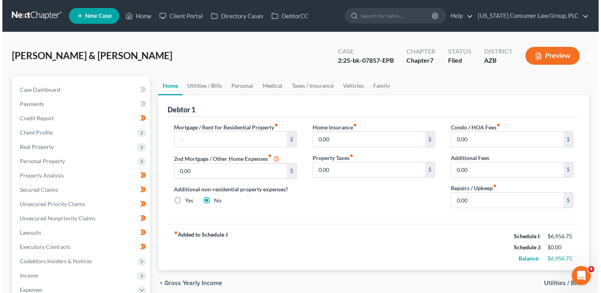
scroll to position [1, 0]
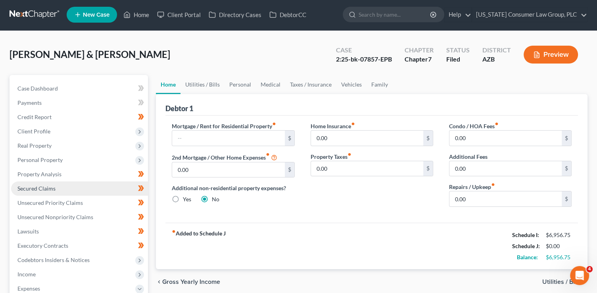
click at [47, 186] on span "Secured Claims" at bounding box center [36, 188] width 38 height 7
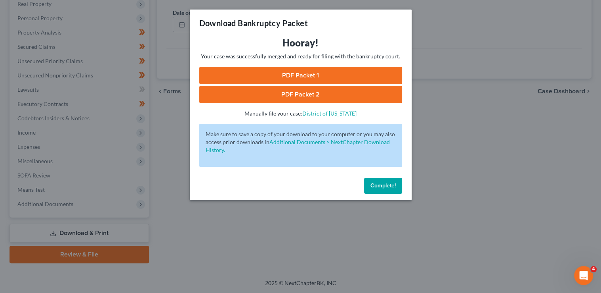
drag, startPoint x: 390, startPoint y: 188, endPoint x: 235, endPoint y: 143, distance: 160.6
click at [389, 188] on span "Complete!" at bounding box center [383, 185] width 25 height 7
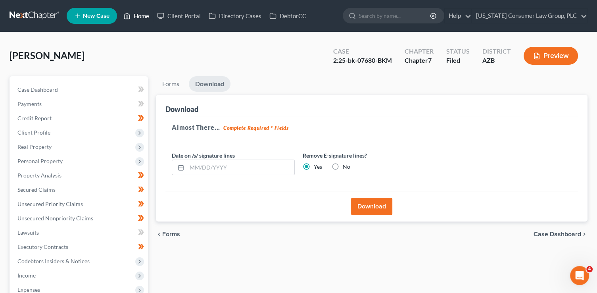
click at [141, 13] on link "Home" at bounding box center [136, 16] width 34 height 14
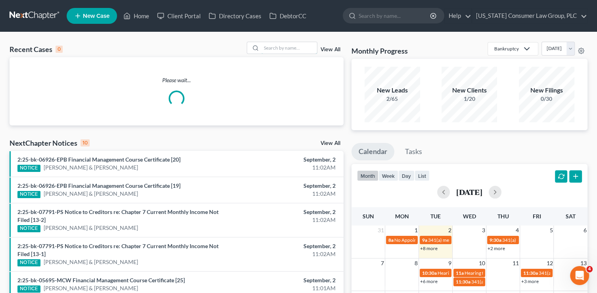
drag, startPoint x: 270, startPoint y: 49, endPoint x: 271, endPoint y: 0, distance: 48.8
click at [270, 42] on div at bounding box center [282, 48] width 71 height 12
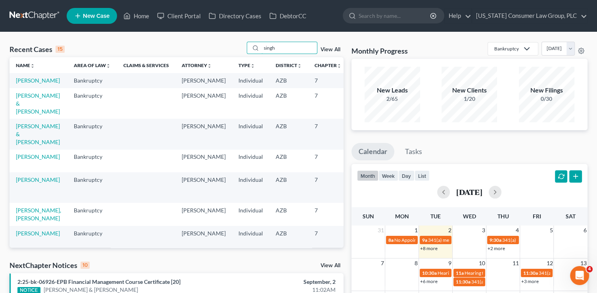
type input "singh"
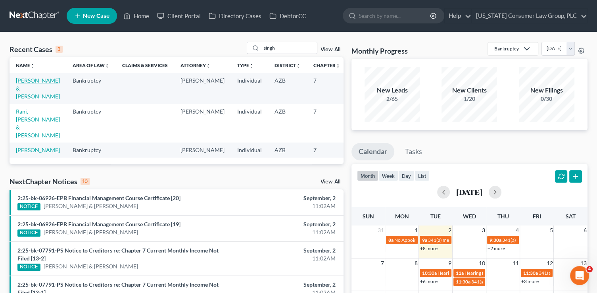
click at [24, 97] on link "[PERSON_NAME] & [PERSON_NAME]" at bounding box center [38, 88] width 44 height 23
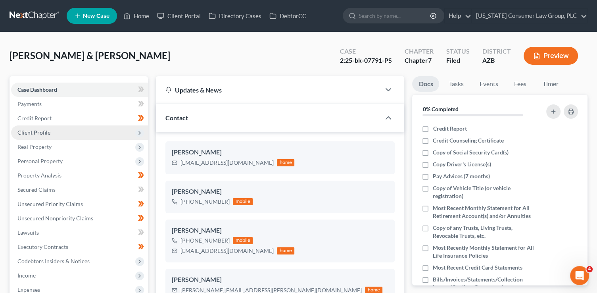
click at [44, 134] on span "Client Profile" at bounding box center [33, 132] width 33 height 7
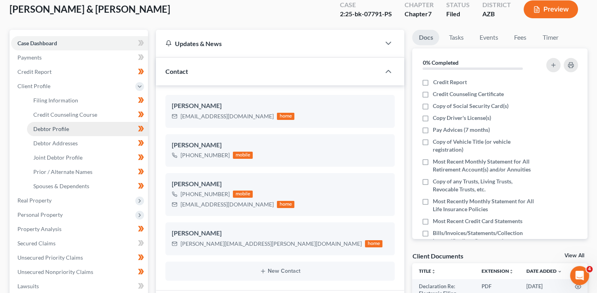
scroll to position [68, 0]
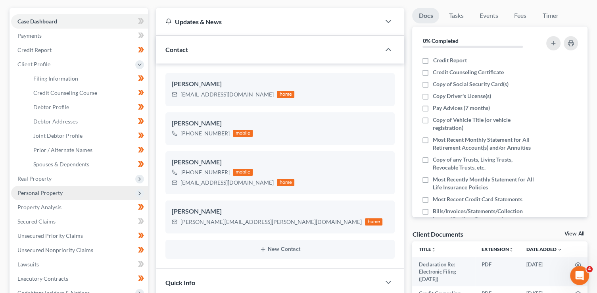
click at [40, 194] on span "Personal Property" at bounding box center [39, 192] width 45 height 7
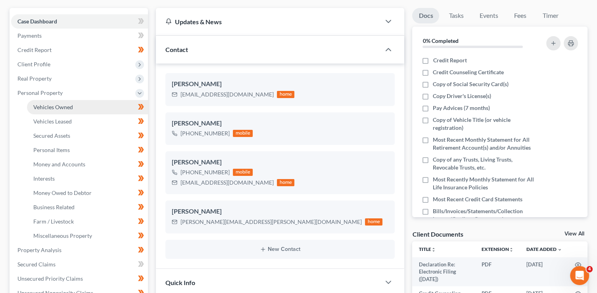
click at [52, 105] on span "Vehicles Owned" at bounding box center [53, 106] width 40 height 7
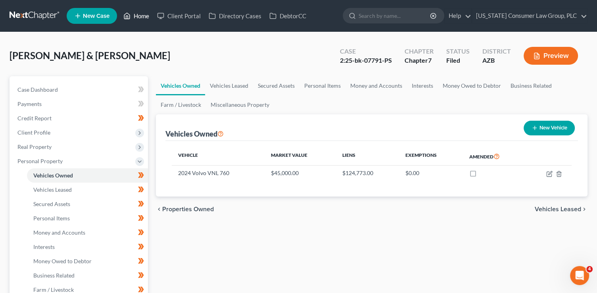
click at [144, 15] on link "Home" at bounding box center [136, 16] width 34 height 14
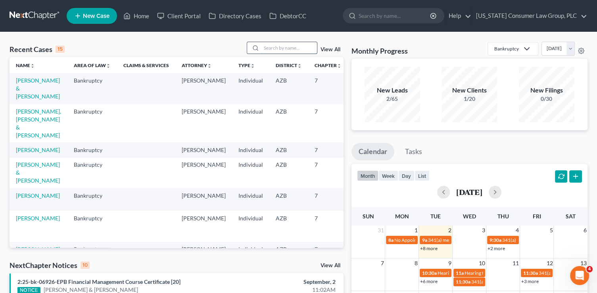
click at [278, 46] on input "search" at bounding box center [288, 47] width 55 height 11
type input "[PERSON_NAME]"
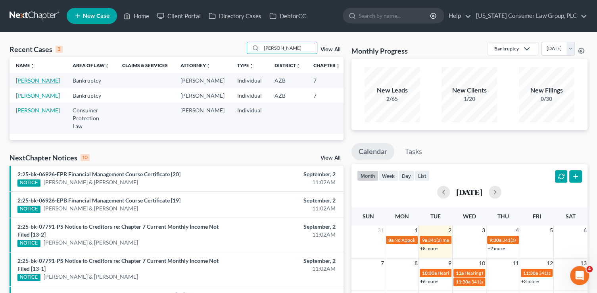
click at [20, 84] on link "[PERSON_NAME]" at bounding box center [38, 80] width 44 height 7
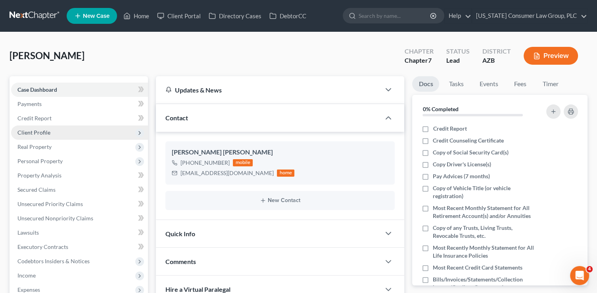
click at [46, 128] on span "Client Profile" at bounding box center [79, 132] width 137 height 14
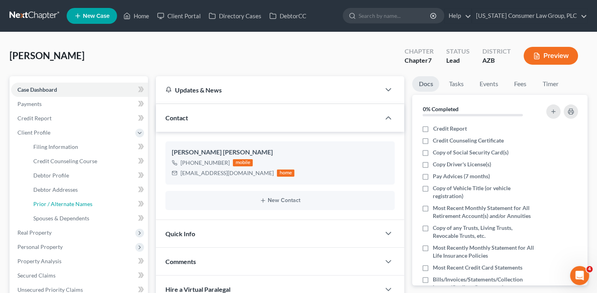
drag, startPoint x: 67, startPoint y: 207, endPoint x: 145, endPoint y: 188, distance: 79.6
click at [67, 207] on link "Prior / Alternate Names" at bounding box center [87, 204] width 121 height 14
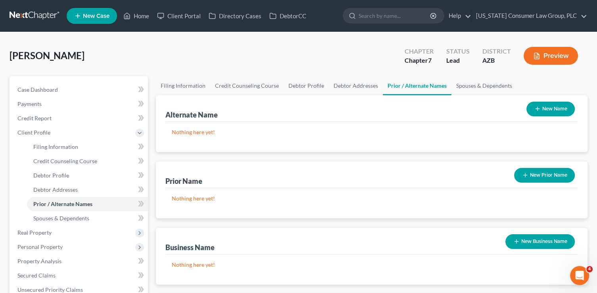
click at [559, 108] on button "New Name" at bounding box center [550, 108] width 48 height 15
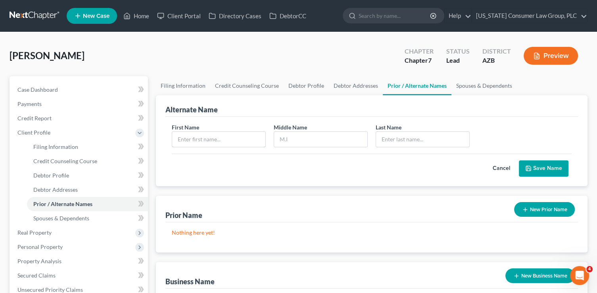
drag, startPoint x: 206, startPoint y: 141, endPoint x: 218, endPoint y: 75, distance: 67.6
click at [206, 140] on input "text" at bounding box center [218, 139] width 93 height 15
type input "Sierra"
type input "Dunn"
click at [543, 169] on button "Save Name" at bounding box center [543, 168] width 50 height 17
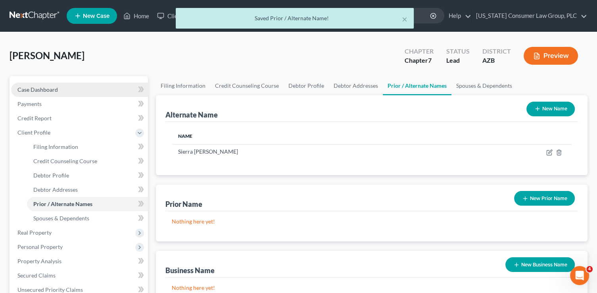
click at [44, 84] on link "Case Dashboard" at bounding box center [79, 89] width 137 height 14
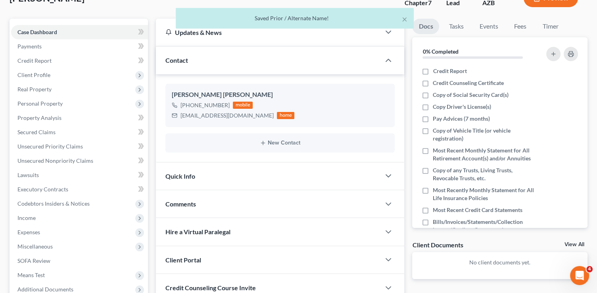
scroll to position [143, 0]
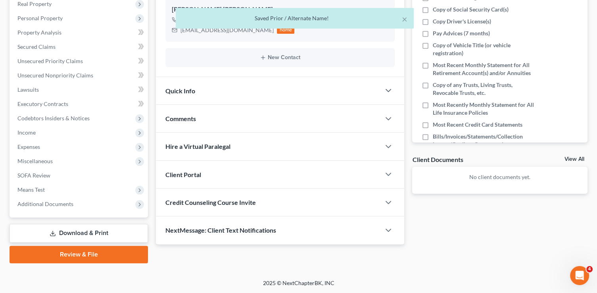
click at [241, 202] on span "Credit Counseling Course Invite" at bounding box center [210, 202] width 90 height 8
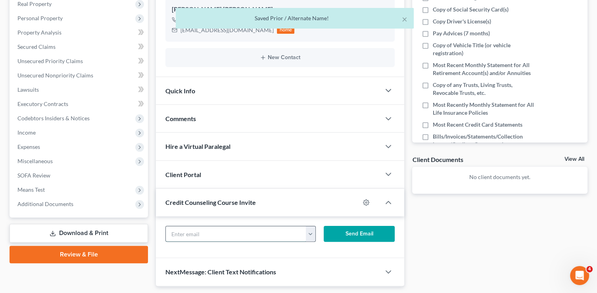
click at [212, 231] on input "text" at bounding box center [236, 233] width 140 height 15
paste input "[EMAIL_ADDRESS][DOMAIN_NAME]"
type input "[EMAIL_ADDRESS][DOMAIN_NAME]"
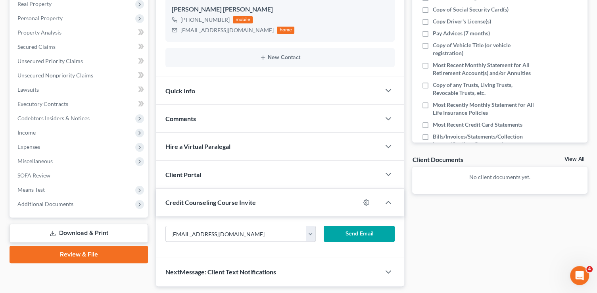
click at [360, 235] on button "Send Email" at bounding box center [358, 234] width 71 height 16
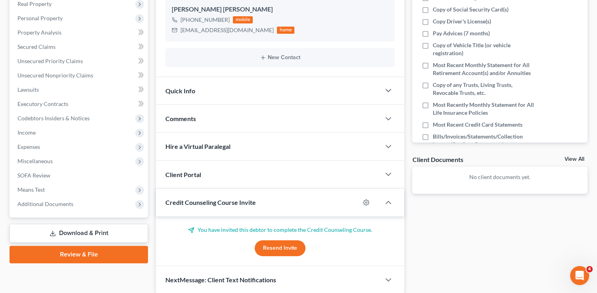
click at [194, 174] on span "Client Portal" at bounding box center [183, 174] width 36 height 8
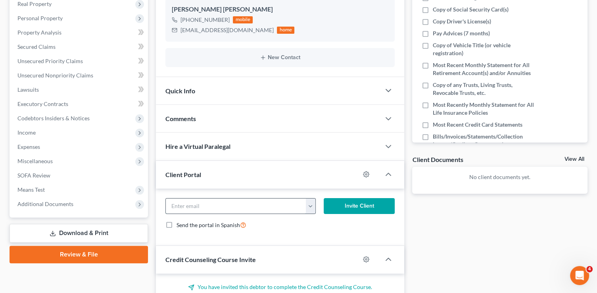
click at [189, 202] on input "email" at bounding box center [236, 205] width 140 height 15
paste input "csdunn04@gmail.com"
type input "csdunn04@gmail.com"
click at [344, 201] on button "Invite Client" at bounding box center [358, 206] width 71 height 16
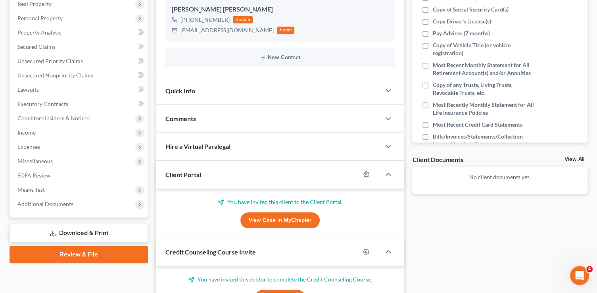
scroll to position [0, 0]
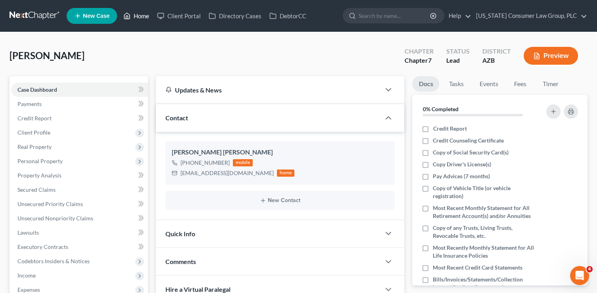
click at [137, 21] on link "Home" at bounding box center [136, 16] width 34 height 14
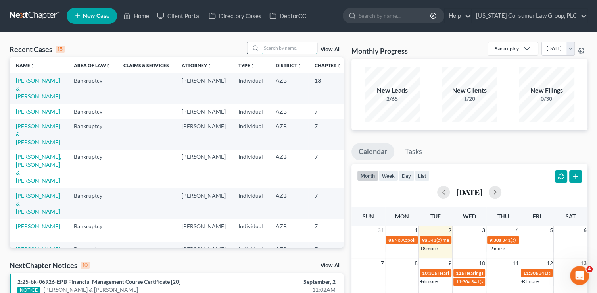
click at [292, 46] on input "search" at bounding box center [288, 47] width 55 height 11
type input "walsh"
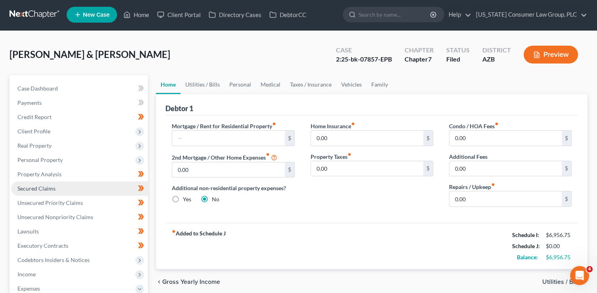
click at [58, 189] on link "Secured Claims" at bounding box center [79, 188] width 137 height 14
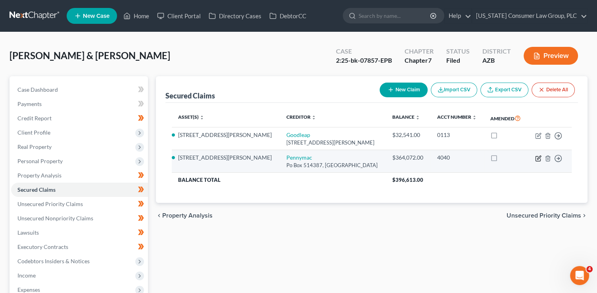
click at [536, 159] on icon "button" at bounding box center [538, 158] width 6 height 6
select select "4"
select select "3"
select select "2"
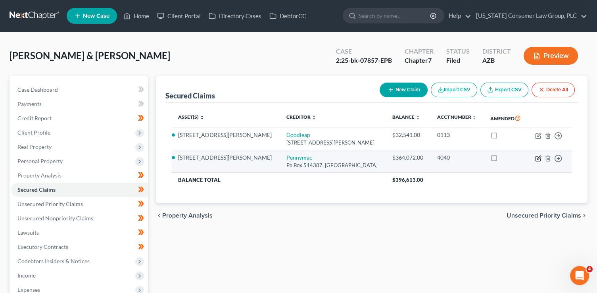
select select "0"
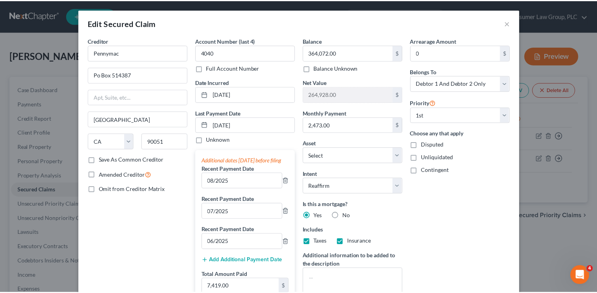
scroll to position [202, 0]
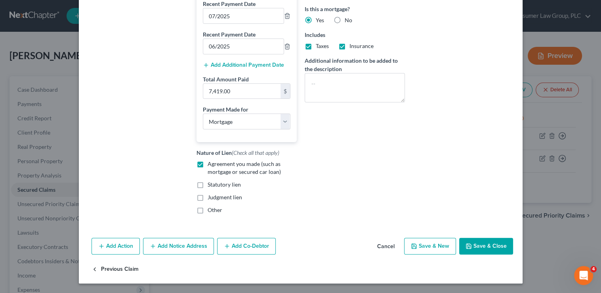
click at [111, 266] on button "Previous Claim" at bounding box center [115, 268] width 47 height 17
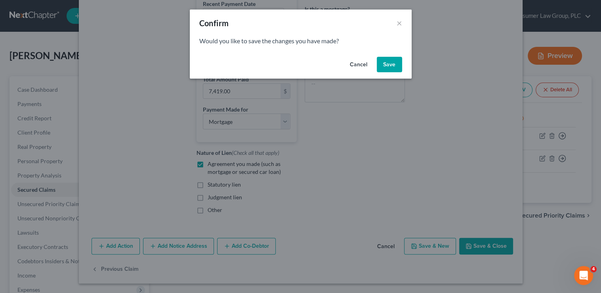
click at [387, 62] on button "Save" at bounding box center [389, 65] width 25 height 16
select select "38"
select select "4"
select select "1"
select select "0"
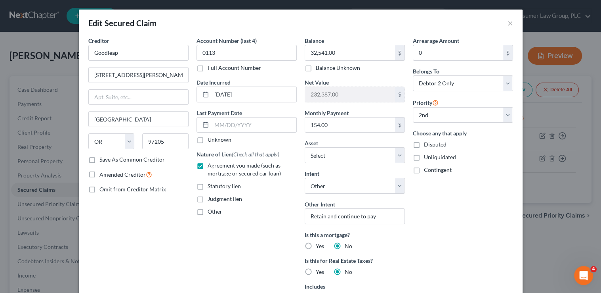
click at [545, 117] on div "Edit Secured Claim × Creditor * Goodleap [GEOGRAPHIC_DATA][PERSON_NAME] [GEOGRA…" at bounding box center [300, 146] width 601 height 293
click at [508, 20] on button "×" at bounding box center [511, 23] width 6 height 10
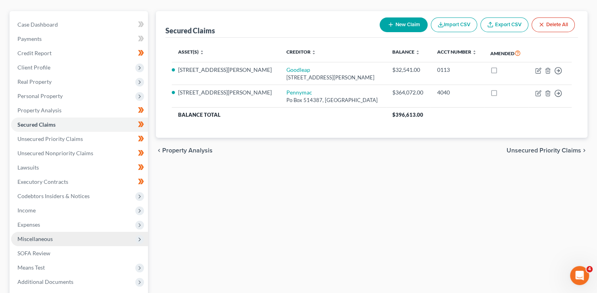
scroll to position [143, 0]
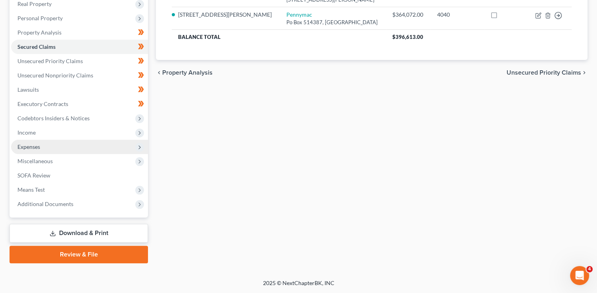
click at [42, 140] on span "Expenses" at bounding box center [79, 147] width 137 height 14
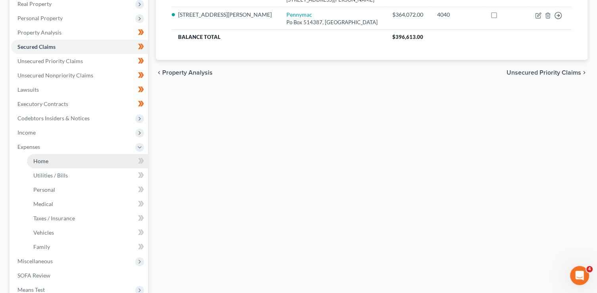
click at [56, 162] on link "Home" at bounding box center [87, 161] width 121 height 14
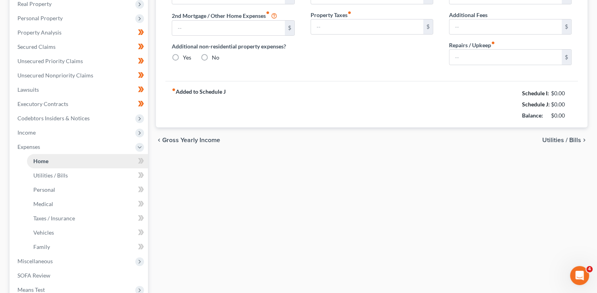
type input "0.00"
radio input "true"
type input "0.00"
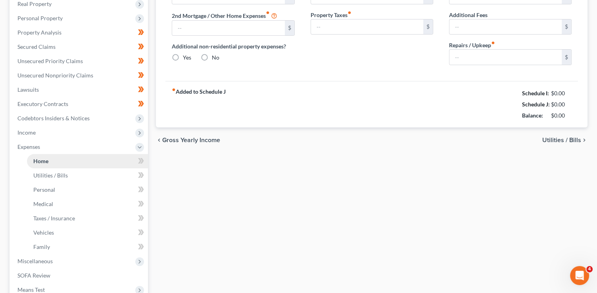
type input "0.00"
